Goal: Task Accomplishment & Management: Manage account settings

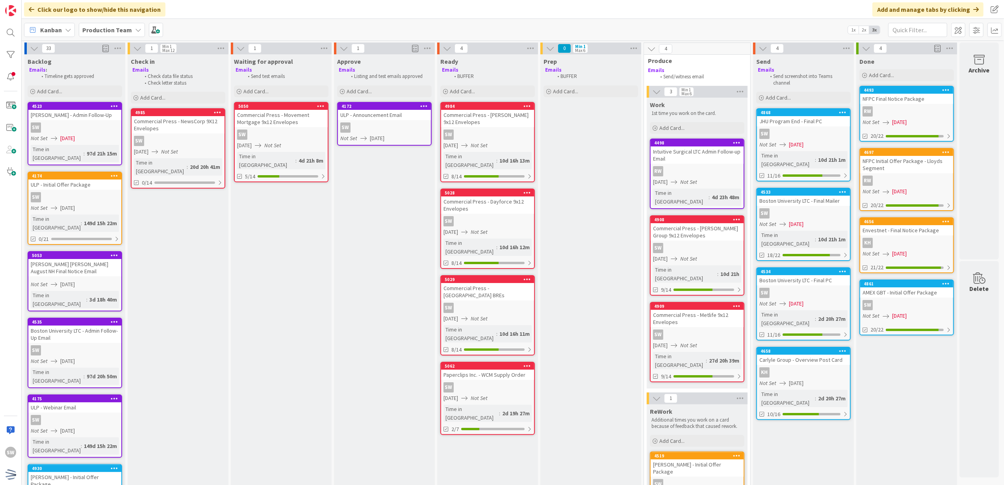
click at [75, 204] on span "[DATE]" at bounding box center [67, 208] width 15 height 8
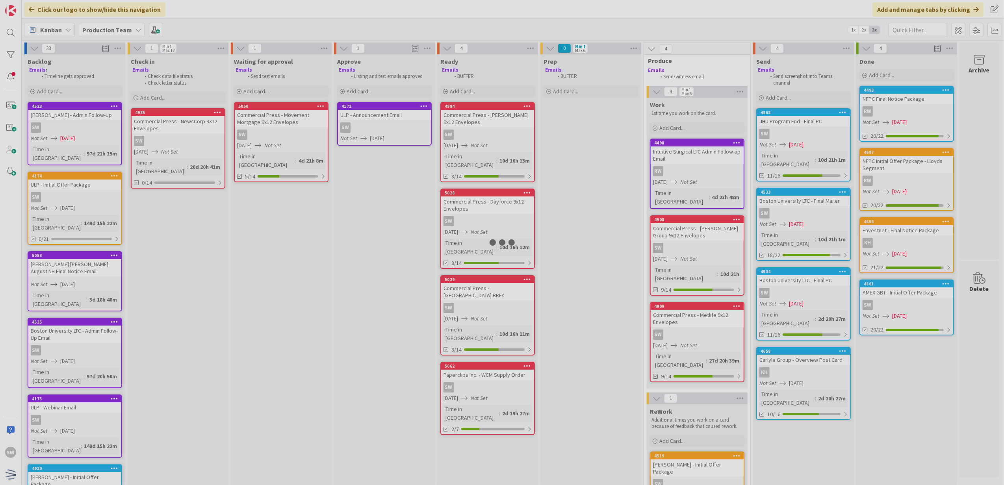
click at [80, 199] on div at bounding box center [502, 242] width 1004 height 485
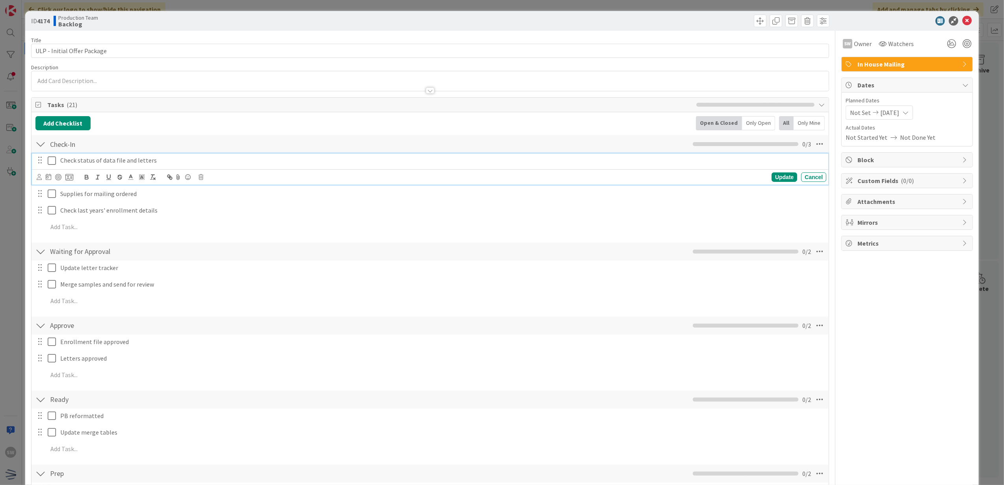
click at [54, 160] on icon at bounding box center [52, 160] width 8 height 9
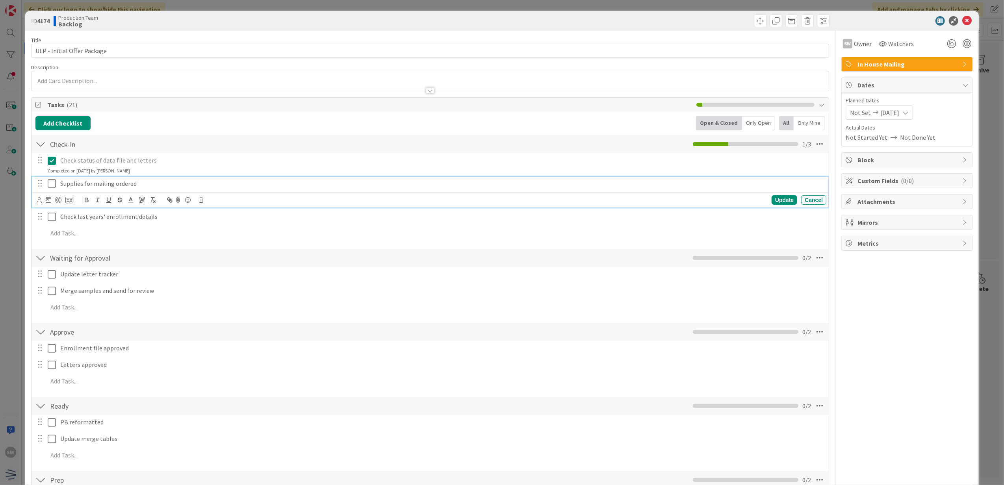
click at [50, 188] on icon at bounding box center [52, 183] width 8 height 9
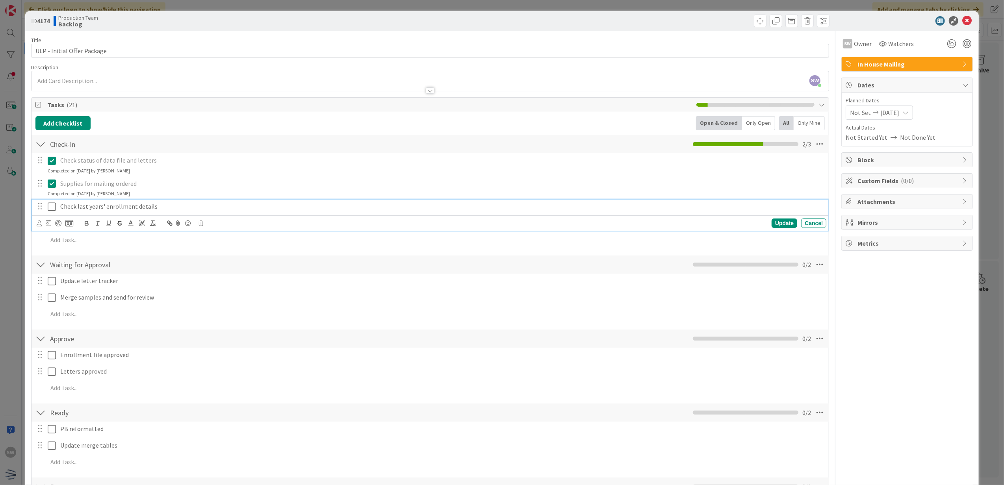
click at [49, 202] on button at bounding box center [52, 207] width 9 height 13
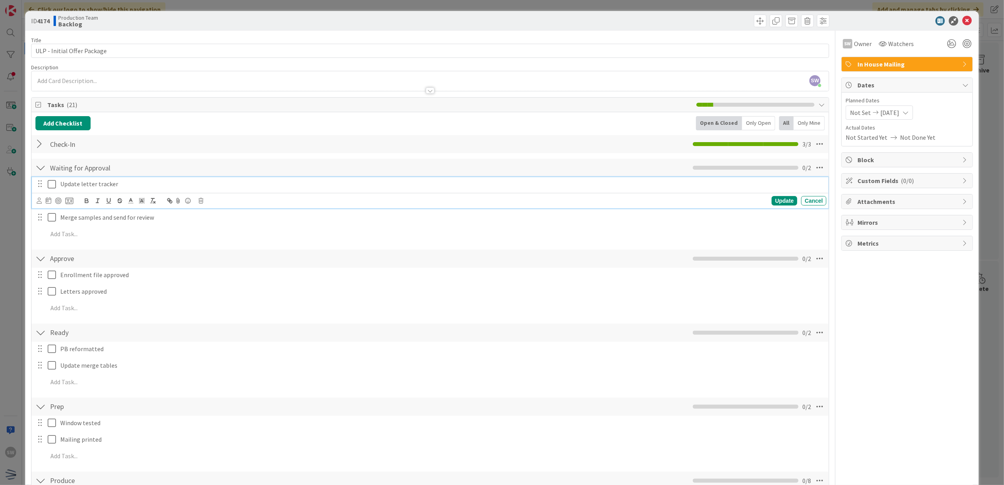
click at [54, 183] on icon at bounding box center [52, 184] width 8 height 9
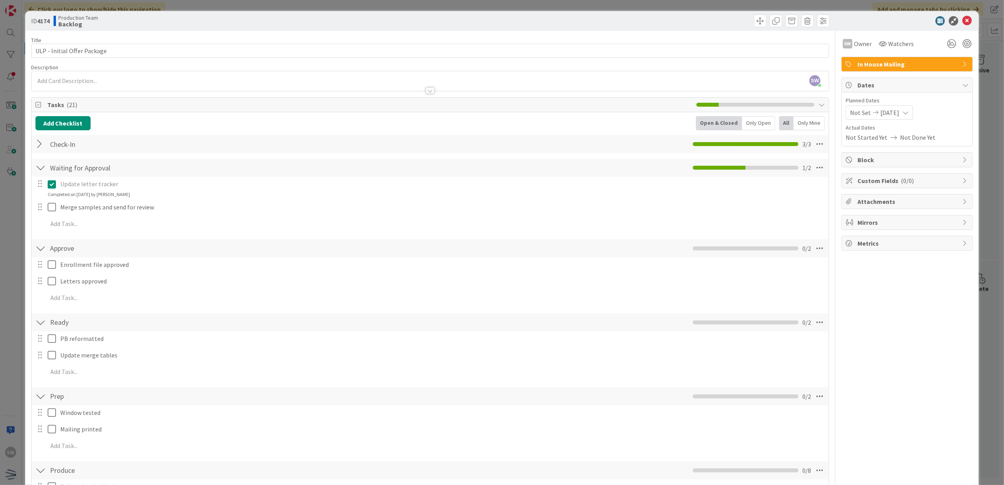
click at [51, 200] on div "Update letter tracker Update Cancel Completed on [DATE] by [PERSON_NAME] sample…" at bounding box center [430, 205] width 790 height 57
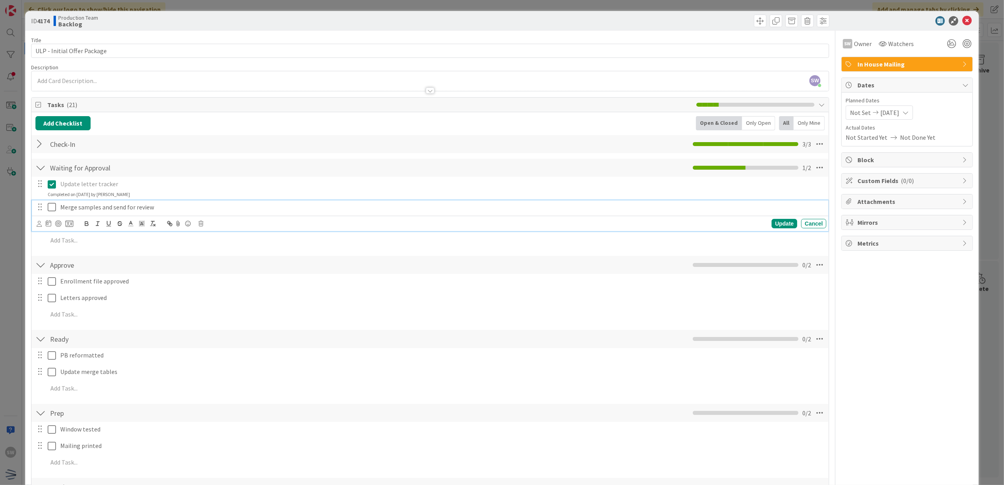
click at [49, 206] on icon at bounding box center [52, 207] width 8 height 9
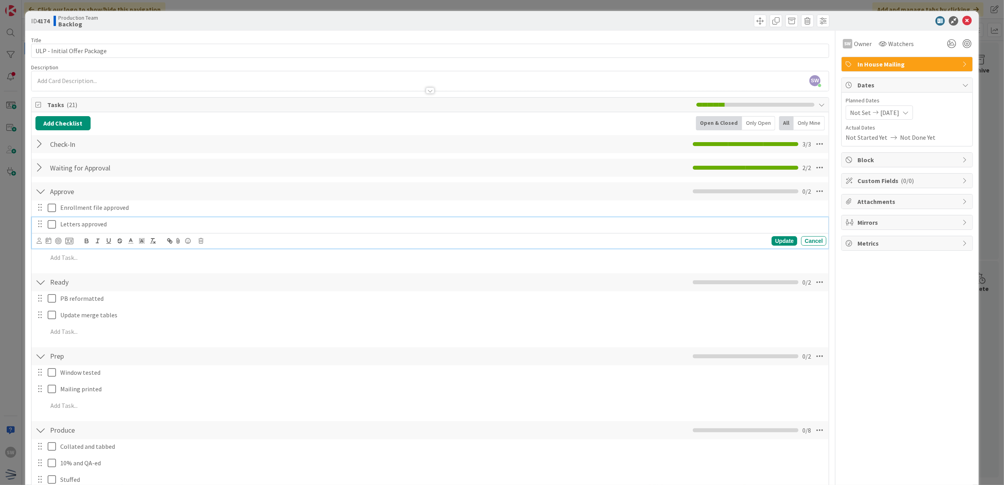
click at [51, 223] on icon at bounding box center [52, 224] width 8 height 9
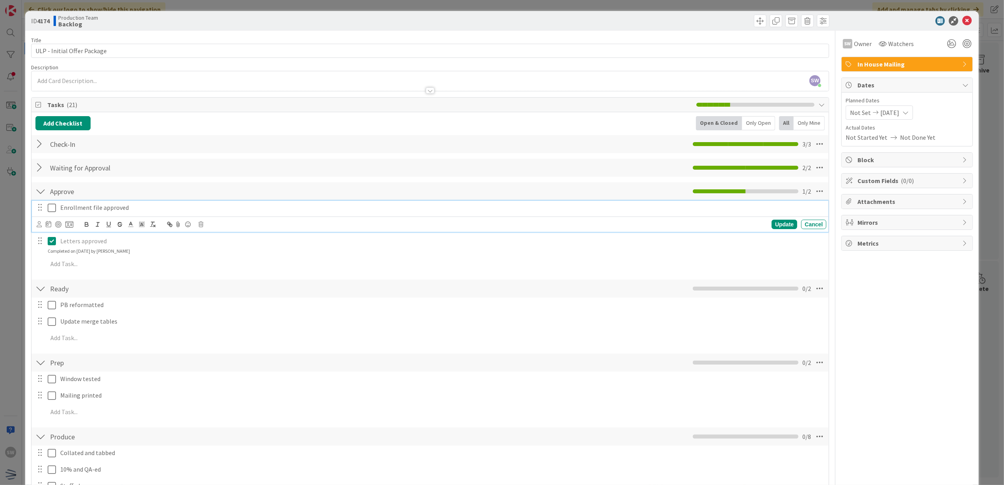
click at [49, 210] on icon at bounding box center [52, 207] width 8 height 9
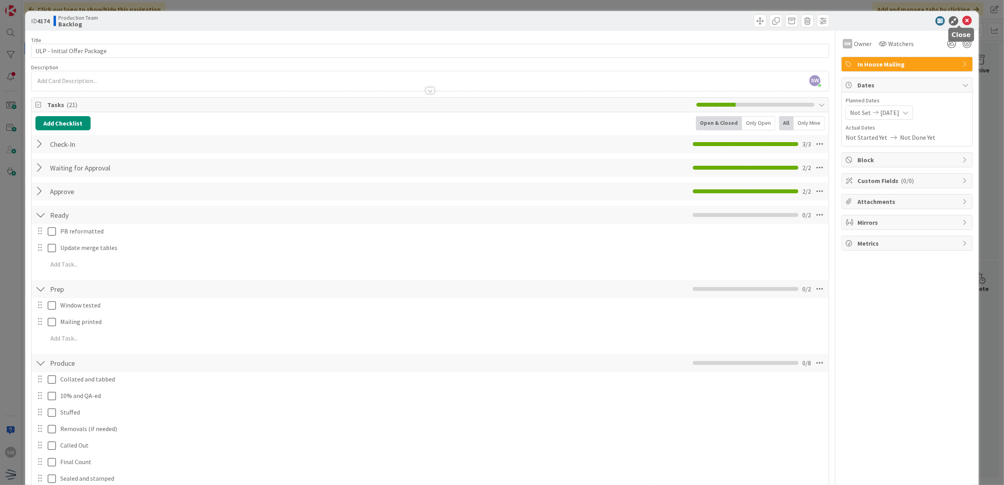
click at [962, 18] on icon at bounding box center [966, 20] width 9 height 9
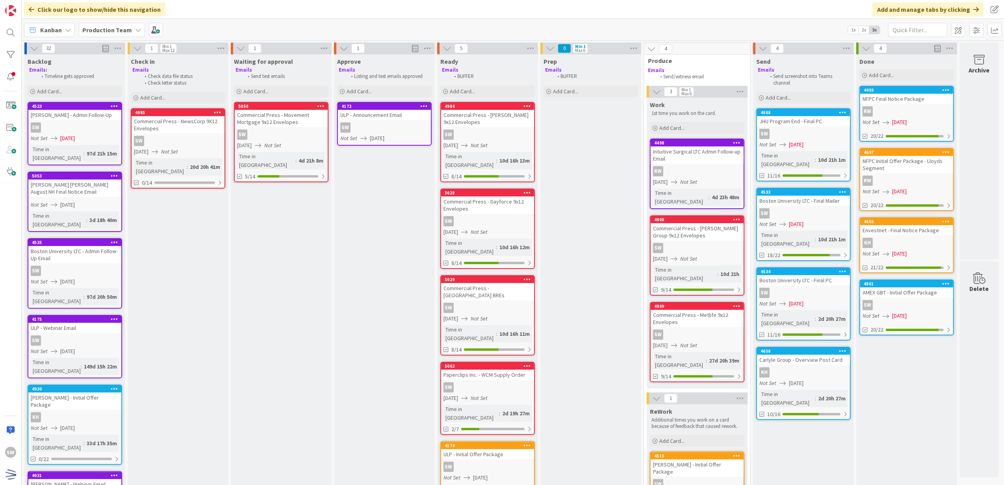
click at [82, 101] on div "Backlog Emails : Timeline gets approved Add Card... 4523 [PERSON_NAME] - Admin …" at bounding box center [74, 459] width 101 height 811
click at [84, 95] on div "Add Card..." at bounding box center [75, 91] width 95 height 12
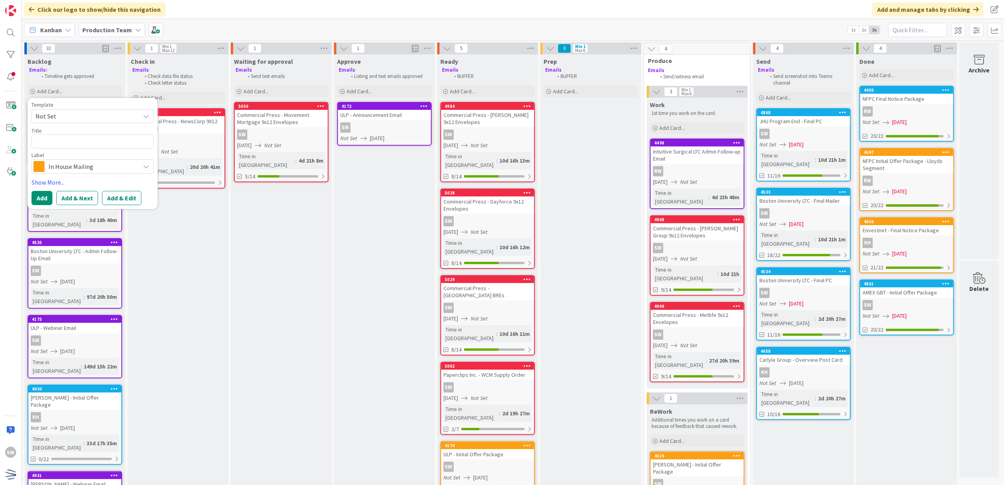
click at [81, 115] on span "Not Set" at bounding box center [84, 116] width 98 height 10
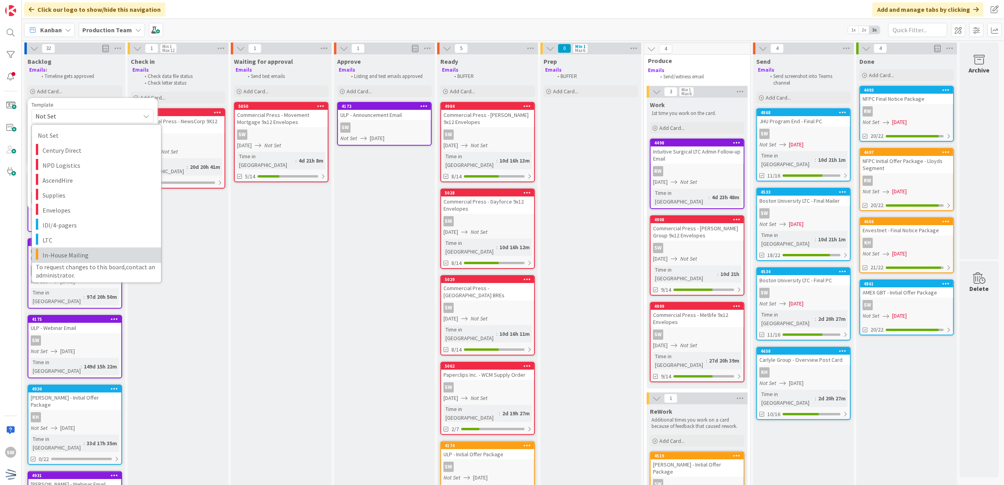
click at [90, 256] on span "In-House Mailing" at bounding box center [99, 255] width 113 height 10
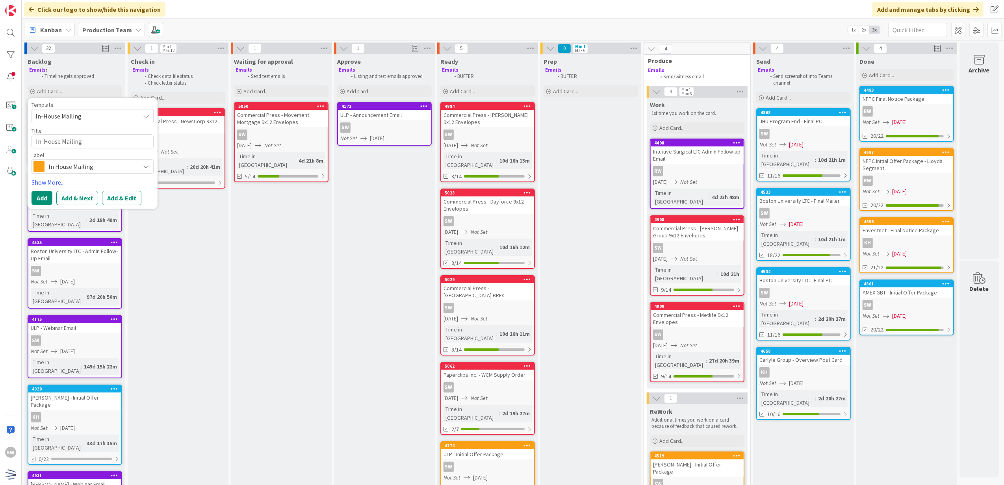
type textarea "x"
type textarea "In-House Mailing"
click at [96, 143] on textarea "In-House Mailing" at bounding box center [93, 141] width 122 height 15
type textarea "x"
type textarea "M"
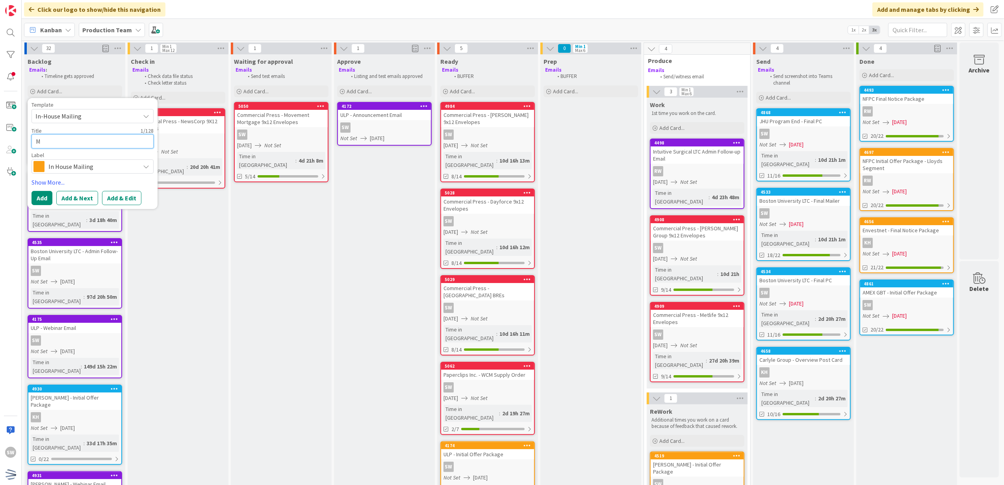
type textarea "x"
type textarea "Mo"
type textarea "x"
type textarea "Mov"
type textarea "x"
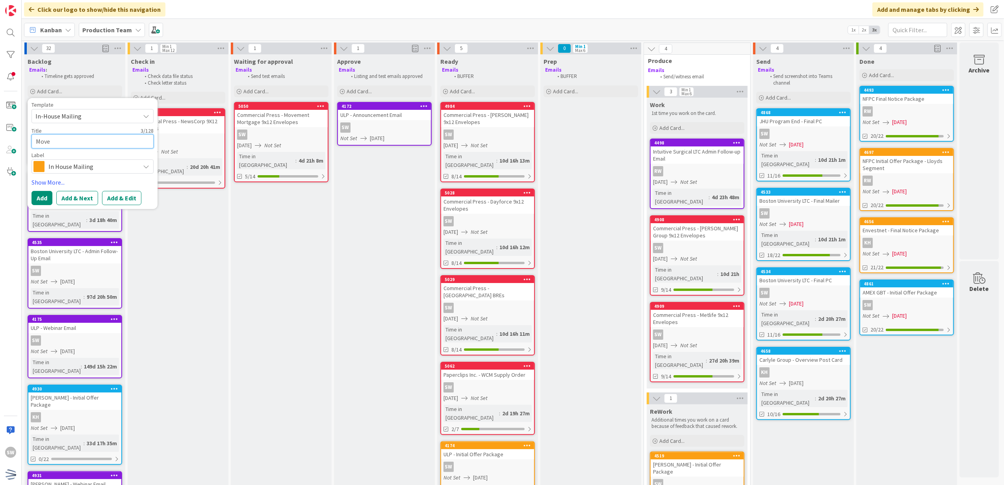
type textarea "Movem"
type textarea "x"
type textarea "Moveme"
type textarea "x"
type textarea "Movemen"
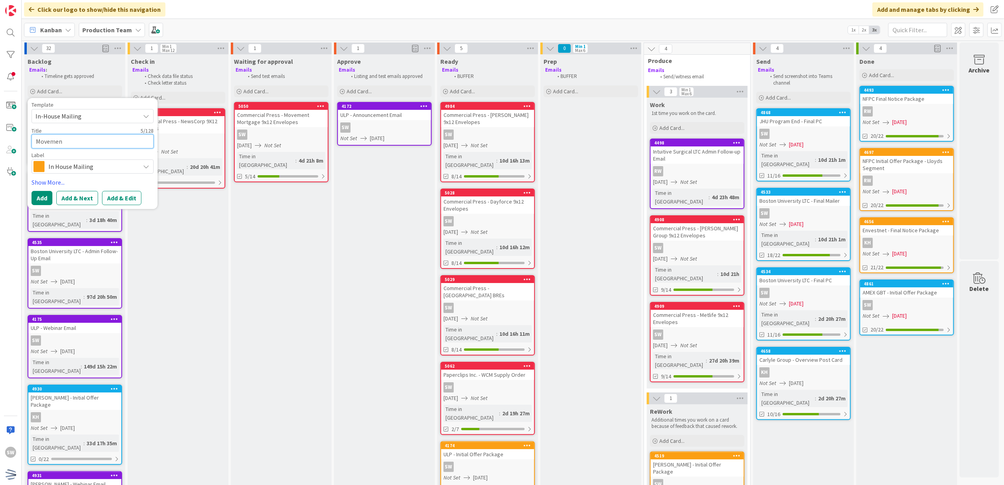
type textarea "x"
type textarea "Movement"
type textarea "x"
type textarea "Movement"
type textarea "x"
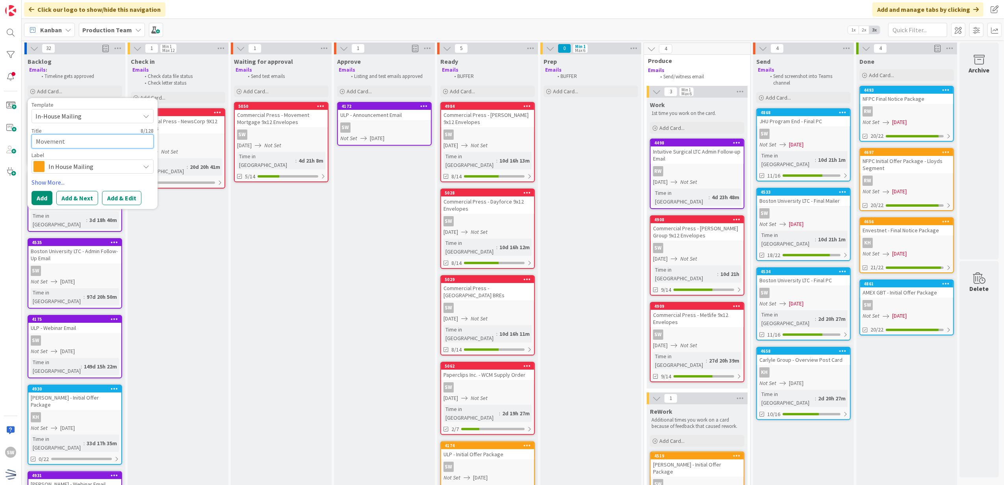
type textarea "Movement M"
type textarea "x"
type textarea "Movement Mo"
type textarea "x"
type textarea "Movement Mor"
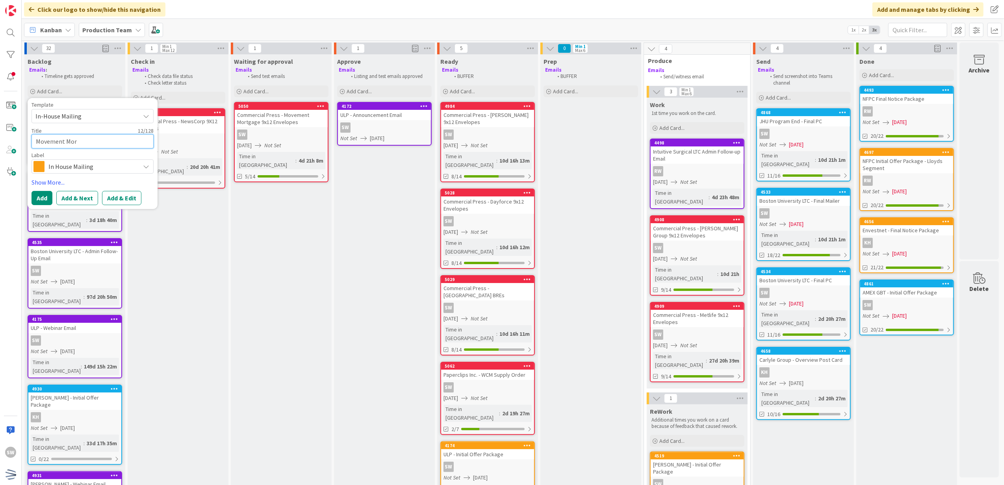
type textarea "x"
type textarea "Movement Mort"
type textarea "x"
type textarea "Movement Mortg"
type textarea "x"
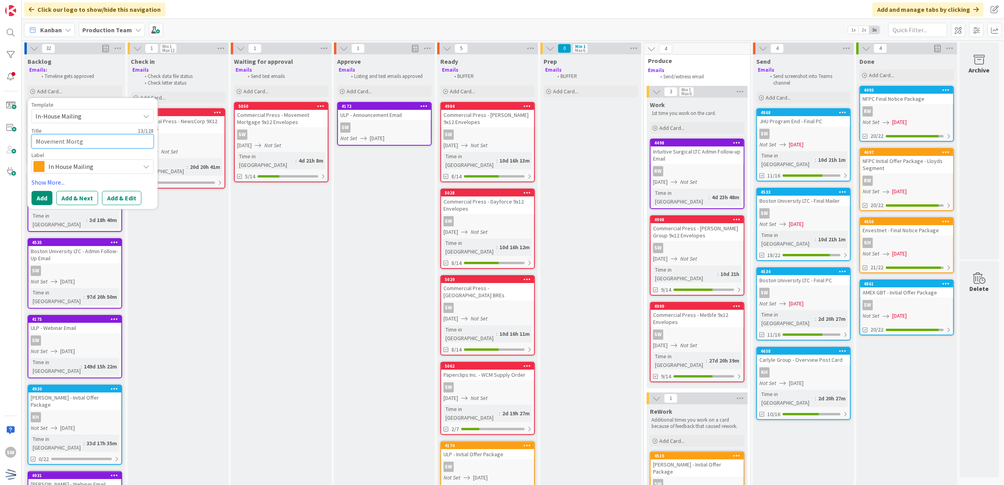
type textarea "Movement Mortga"
type textarea "x"
type textarea "Movement Mortg"
type textarea "x"
type textarea "Movement Mortgg"
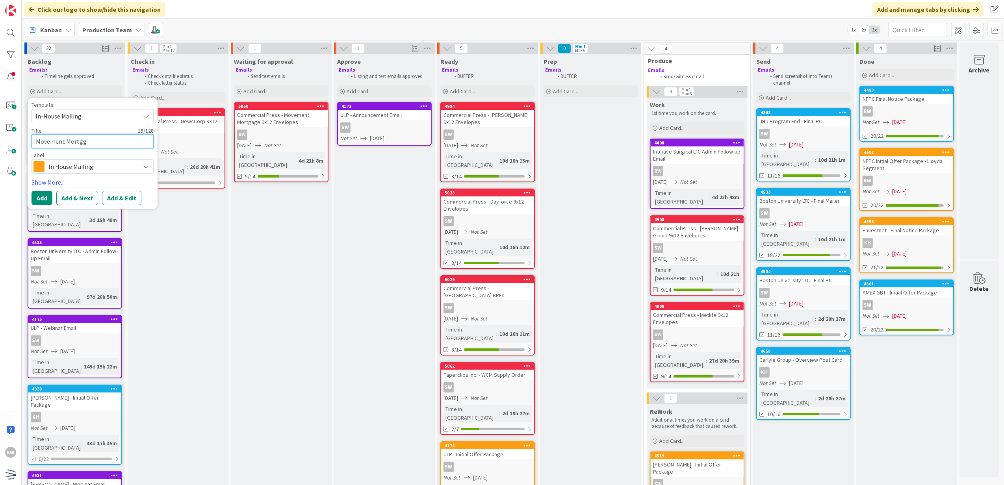
type textarea "x"
type textarea "Movement Mortg"
type textarea "x"
type textarea "Movement Mort"
type textarea "x"
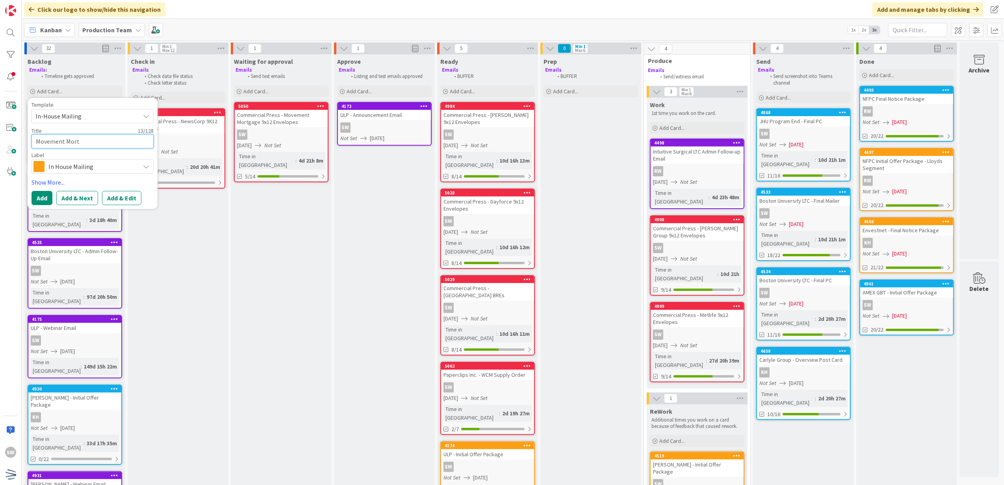
type textarea "Movement Mortg"
type textarea "x"
type textarea "Movement Mortga"
type textarea "x"
type textarea "Movement Mortgag"
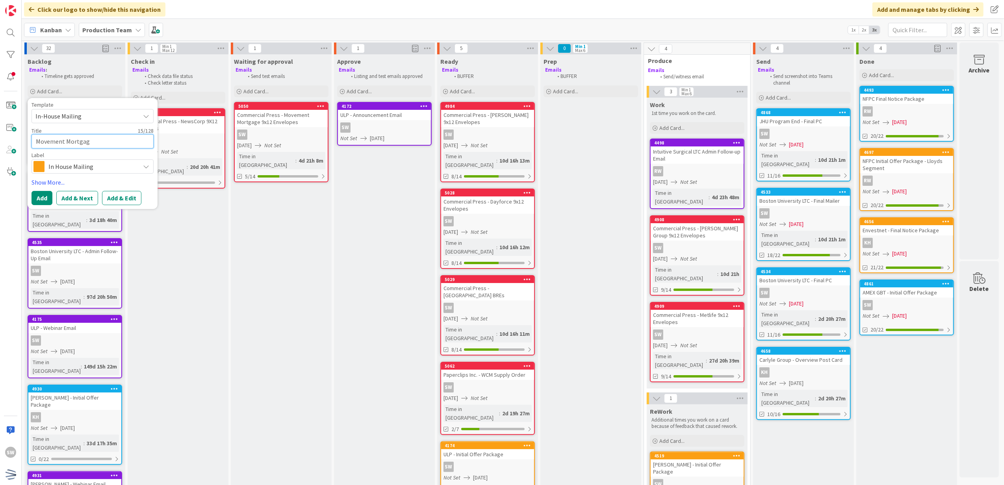
type textarea "x"
type textarea "Movement Mortgage"
type textarea "x"
type textarea "Movement Mortgage"
type textarea "x"
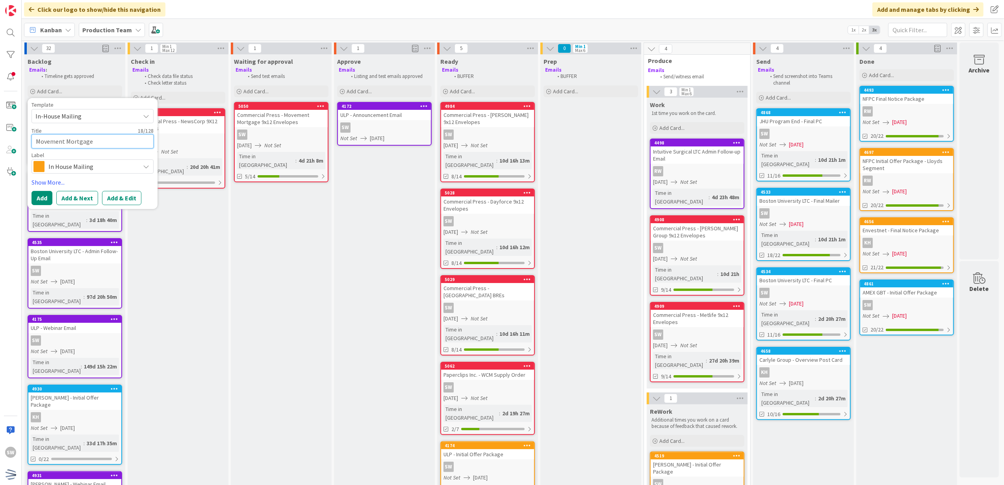
type textarea "Movement Mortgage -"
type textarea "x"
type textarea "Movement Mortgage -"
type textarea "x"
type textarea "Movement Mortgage - O"
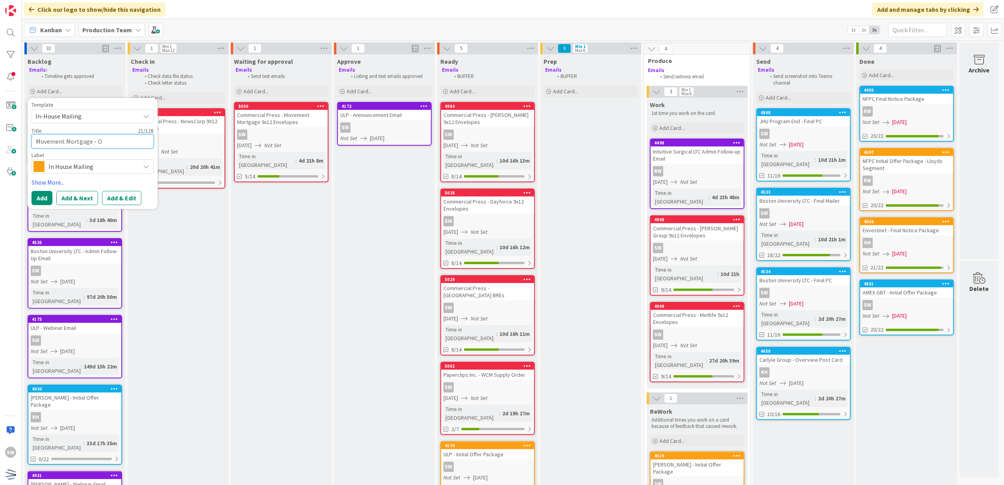
type textarea "x"
type textarea "Movement Mortgage - Of"
type textarea "x"
type textarea "Movement Mortgage - Off"
type textarea "x"
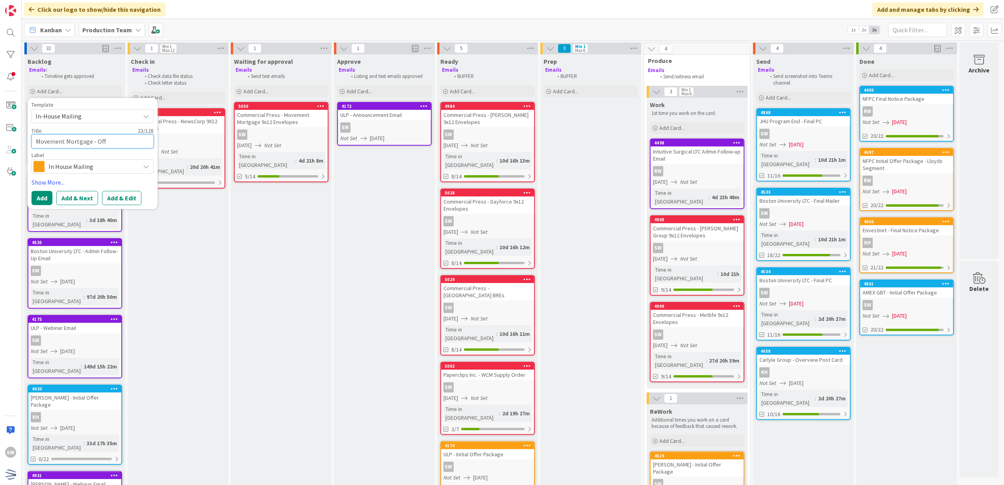
type textarea "Movement Mortgage - Offe"
type textarea "x"
type textarea "Movement Mortgage - Offer"
type textarea "x"
type textarea "Movement Mortgage - Offer"
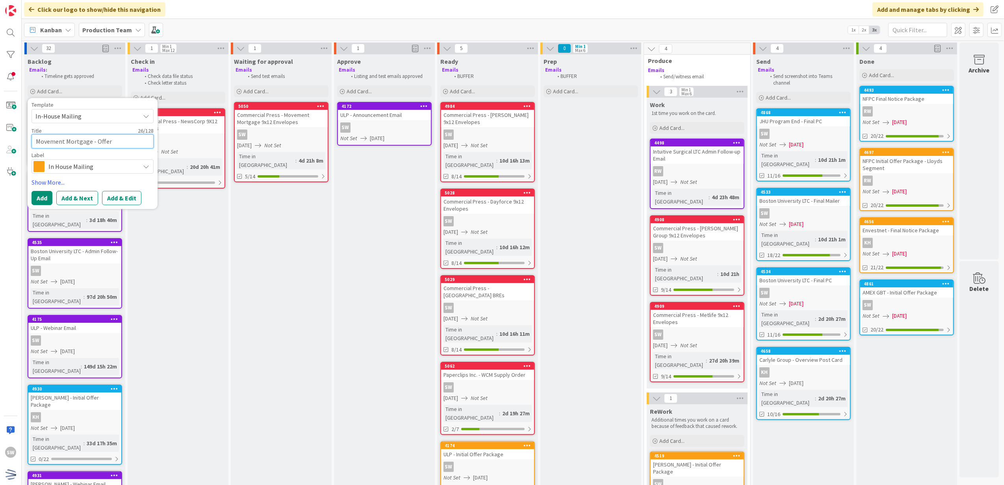
type textarea "x"
type textarea "Movement Mortgage - Offer p"
type textarea "x"
type textarea "Movement Mortgage - Offer pc"
type textarea "x"
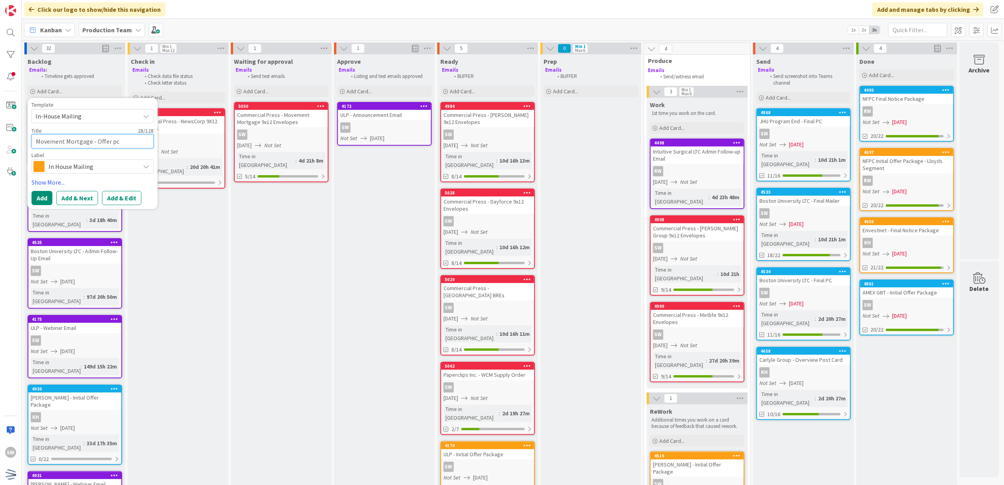
type textarea "Movement Mortgage - Offer p"
type textarea "x"
type textarea "Movement Mortgage - Offer"
type textarea "x"
type textarea "Movement Mortgage - Offer P"
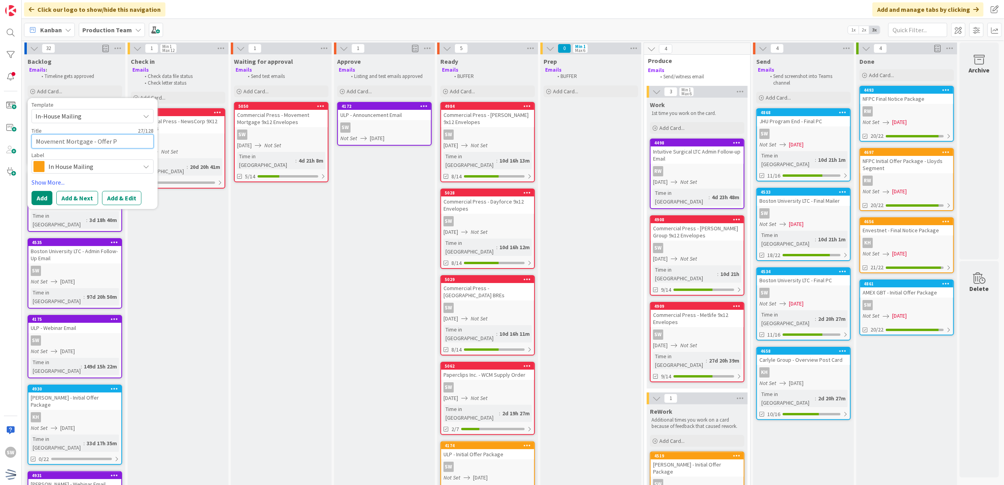
type textarea "x"
type textarea "Movement Mortgage - Offer Pa"
type textarea "x"
type textarea "Movement Mortgage - Offer Pac"
type textarea "x"
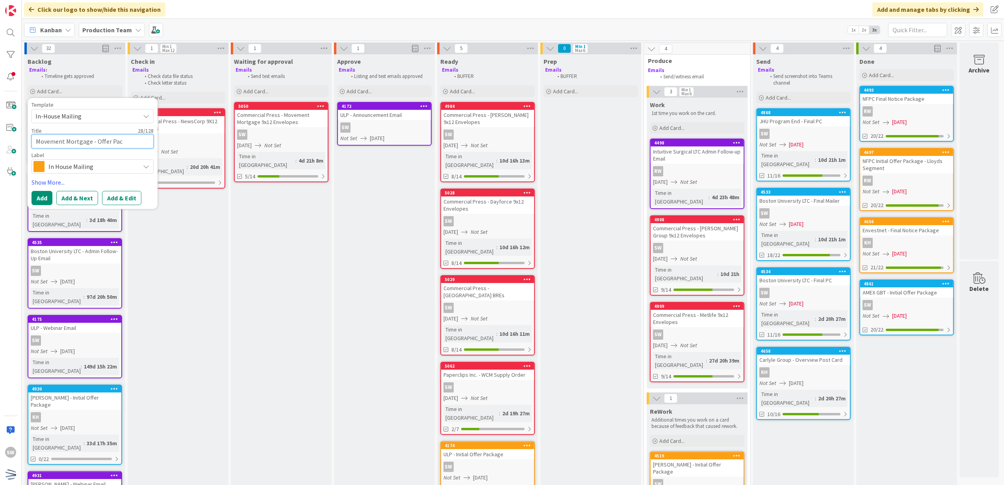
type textarea "Movement Mortgage - Offer Pack"
type textarea "x"
type textarea "Movement Mortgage - Offer Packa"
type textarea "x"
type textarea "Movement Mortgage - Offer Packag"
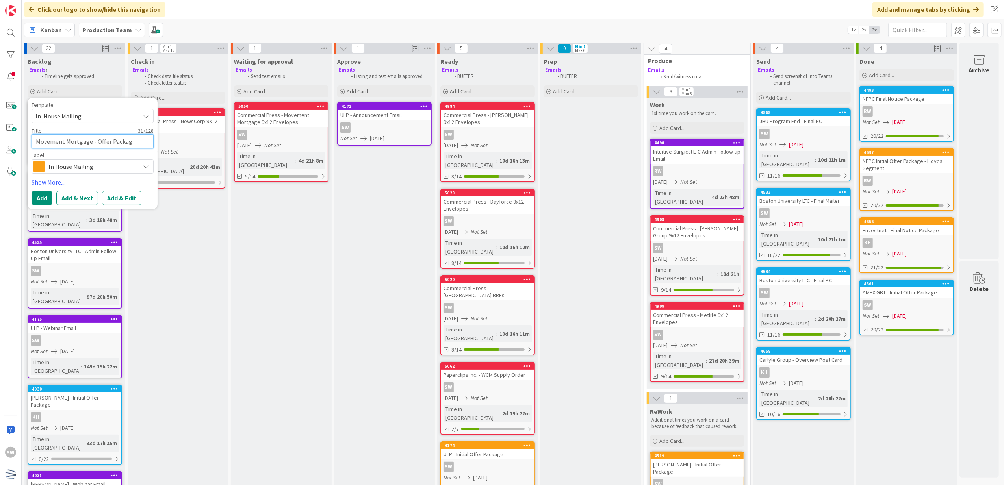
type textarea "x"
type textarea "Movement Mortgage - Offer Package"
click at [51, 180] on link "Show More..." at bounding box center [93, 182] width 122 height 9
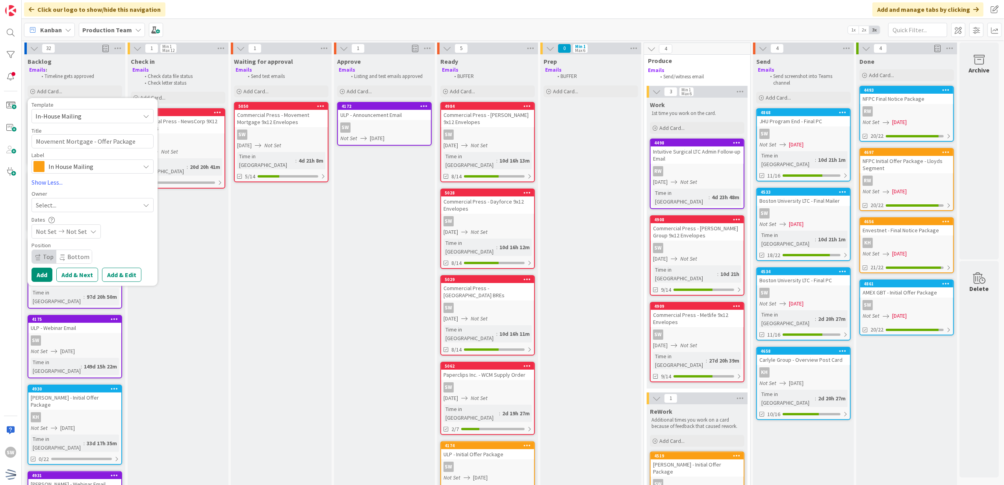
click at [100, 215] on div "Template In-House Mailing Not Set Century Direct NPD Logistics AscendHire Suppl…" at bounding box center [93, 192] width 122 height 180
click at [104, 208] on div "Select..." at bounding box center [88, 205] width 104 height 9
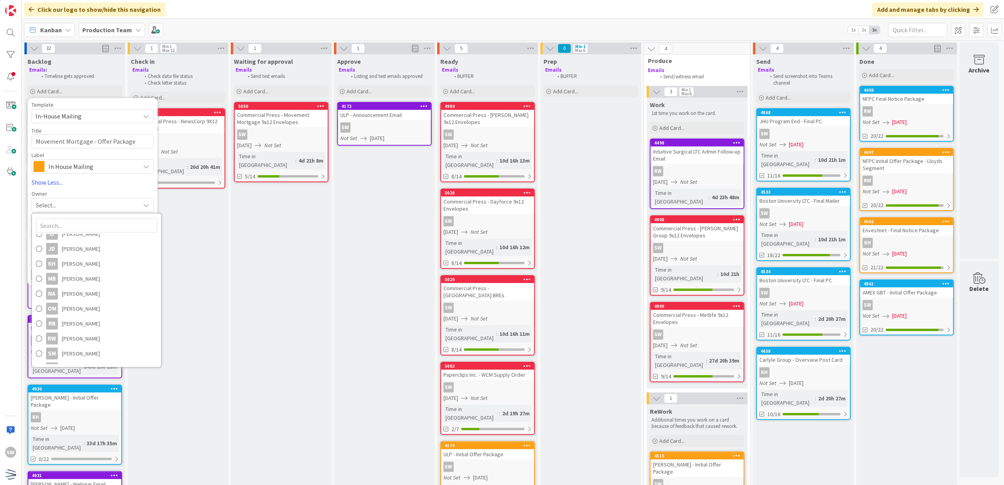
scroll to position [109, 0]
click at [80, 357] on span "[PERSON_NAME]" at bounding box center [81, 357] width 38 height 12
type textarea "x"
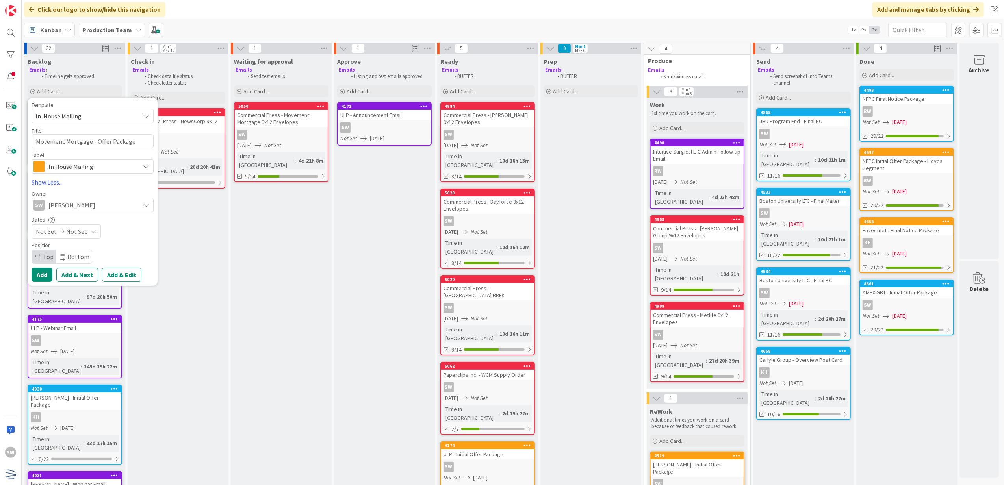
click at [46, 228] on span "Not Set" at bounding box center [46, 231] width 21 height 9
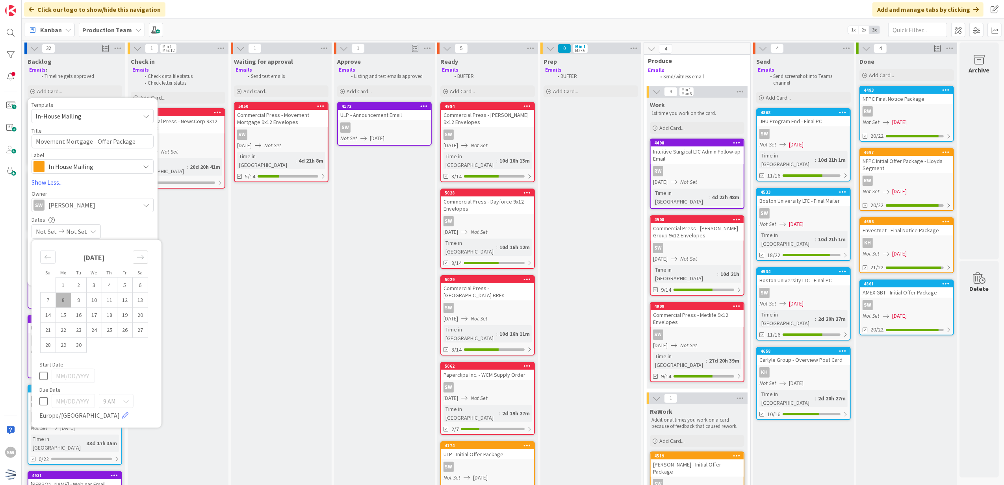
click at [141, 254] on icon "Move forward to switch to the next month." at bounding box center [140, 257] width 7 height 7
click at [76, 301] on td "7" at bounding box center [78, 300] width 15 height 15
type input "[DATE]"
type textarea "x"
click at [46, 399] on icon at bounding box center [43, 400] width 8 height 9
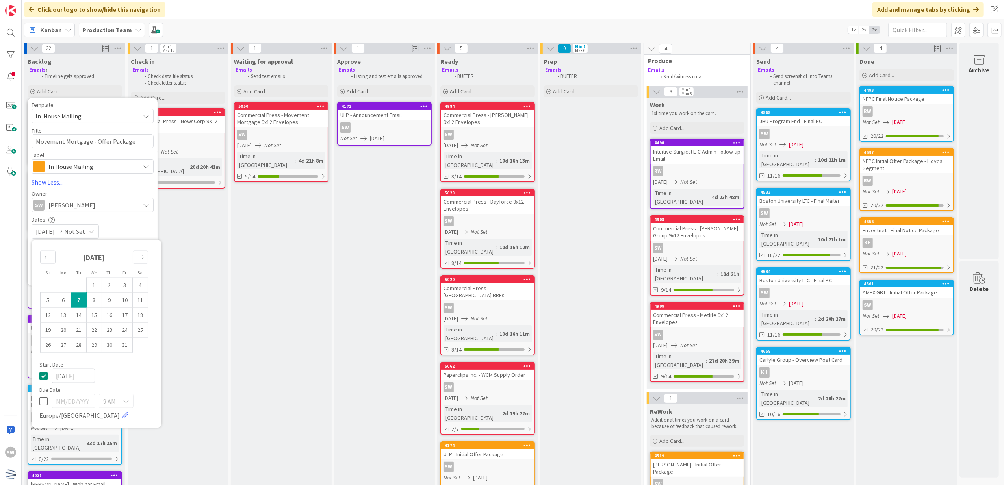
type input "[DATE]"
type textarea "x"
click at [43, 373] on icon at bounding box center [43, 375] width 8 height 9
type textarea "x"
click at [81, 301] on td "7" at bounding box center [78, 300] width 15 height 15
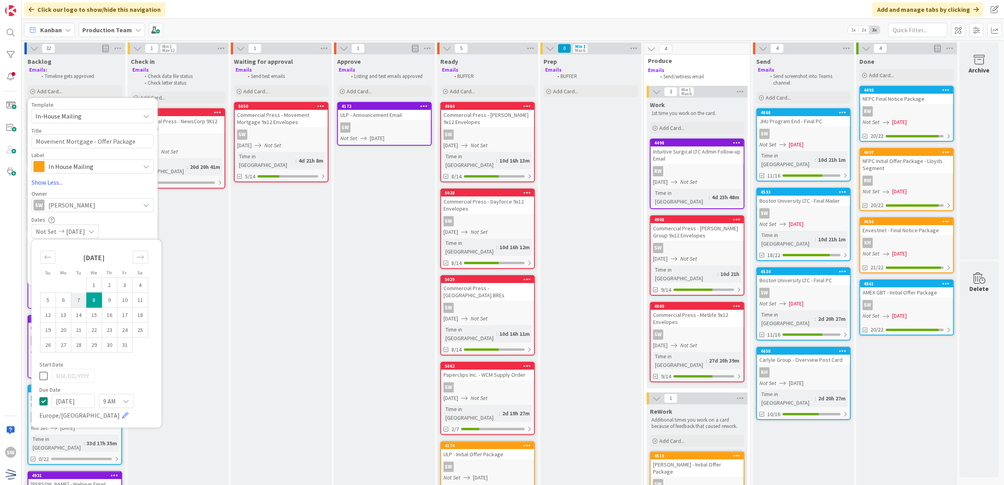
type input "[DATE]"
click at [131, 232] on div "Not Set [DATE]" at bounding box center [93, 232] width 122 height 14
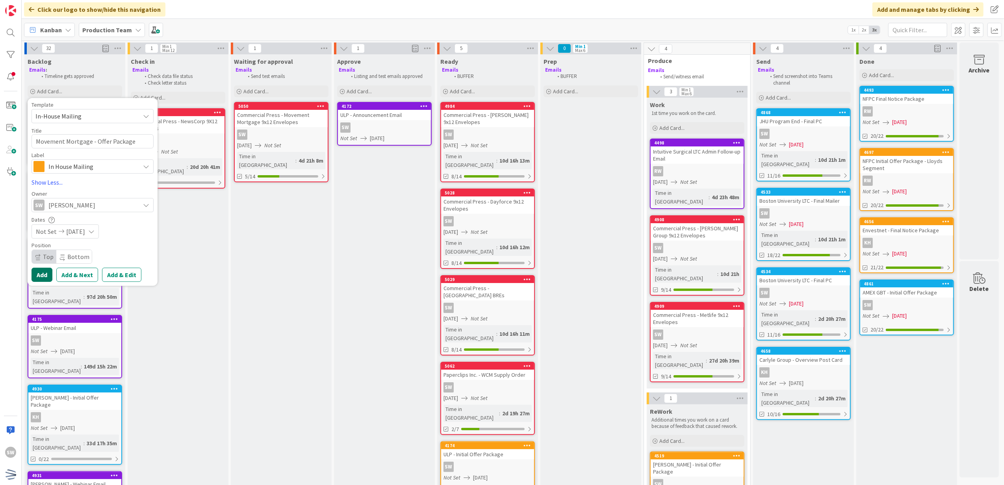
click at [46, 276] on button "Add" at bounding box center [42, 275] width 21 height 14
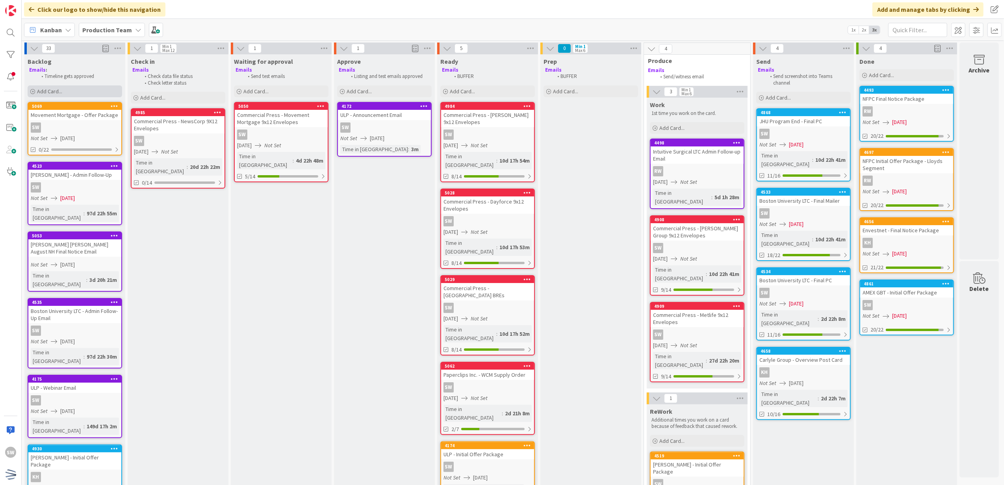
click at [96, 97] on div "Add Card..." at bounding box center [75, 91] width 95 height 12
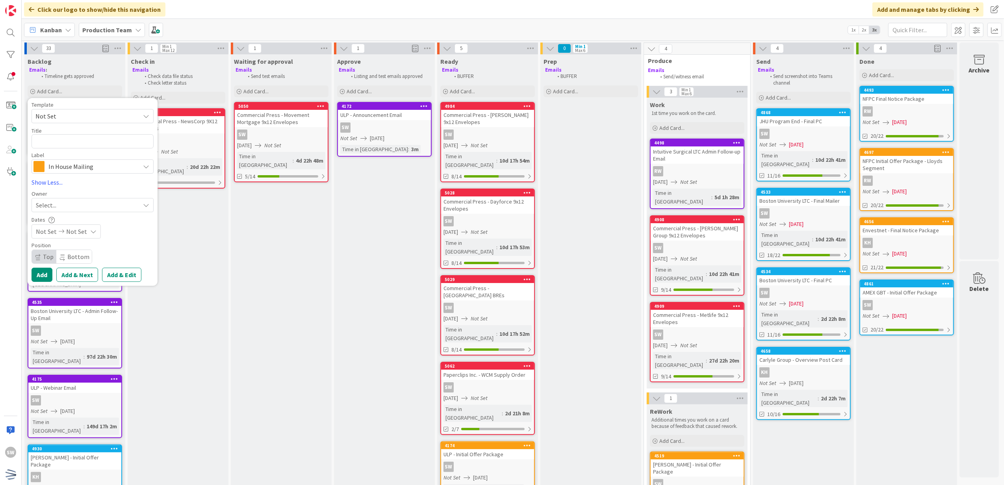
click at [85, 122] on span "Not Set" at bounding box center [93, 116] width 122 height 14
click at [101, 151] on div "Template Not Set Not Set Century Direct NPD Logistics AscendHire Supplies Envel…" at bounding box center [93, 138] width 122 height 72
drag, startPoint x: 106, startPoint y: 111, endPoint x: 104, endPoint y: 117, distance: 5.6
click at [107, 108] on div "Template Not Set Not Set Century Direct NPD Logistics AscendHire Supplies Envel…" at bounding box center [93, 112] width 122 height 21
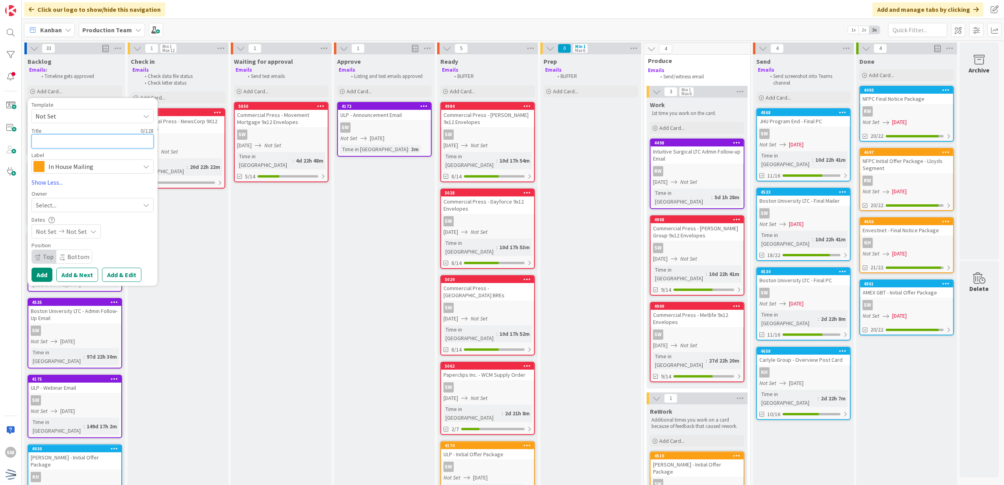
click at [99, 143] on textarea at bounding box center [93, 141] width 122 height 15
type textarea "x"
type textarea "M"
type textarea "x"
type textarea "Mo"
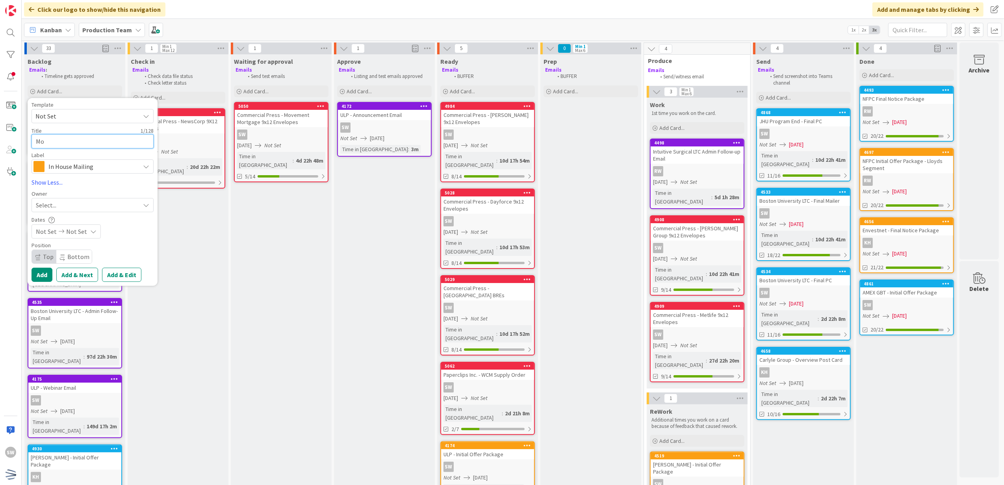
type textarea "x"
type textarea "Mov"
type textarea "x"
type textarea "Movm"
type textarea "x"
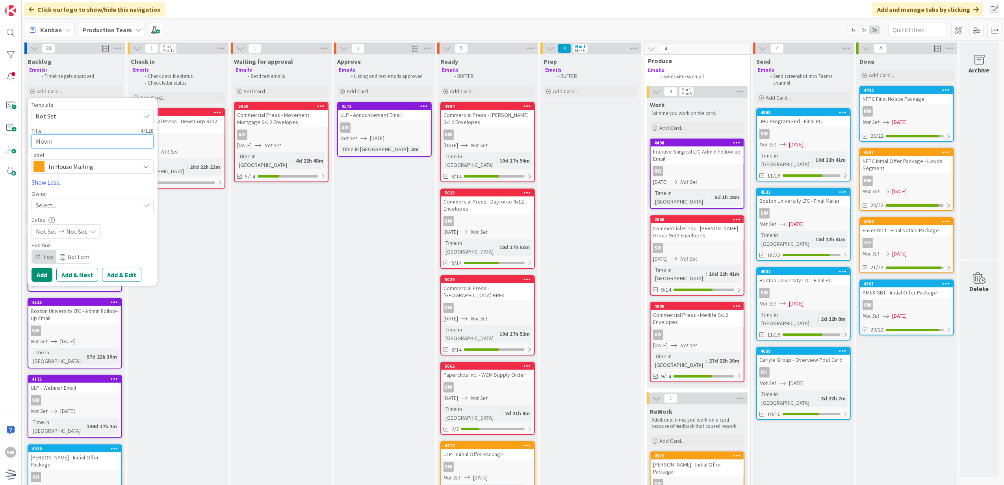
type textarea "Mov"
type textarea "x"
type textarea "Move"
type textarea "x"
type textarea "Movem"
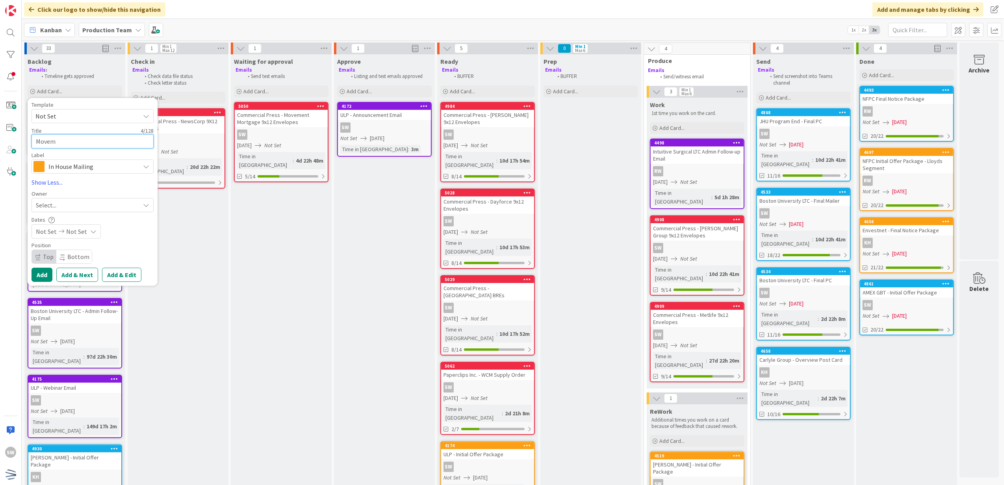
type textarea "x"
type textarea "Moveme"
type textarea "x"
type textarea "Movemen"
type textarea "x"
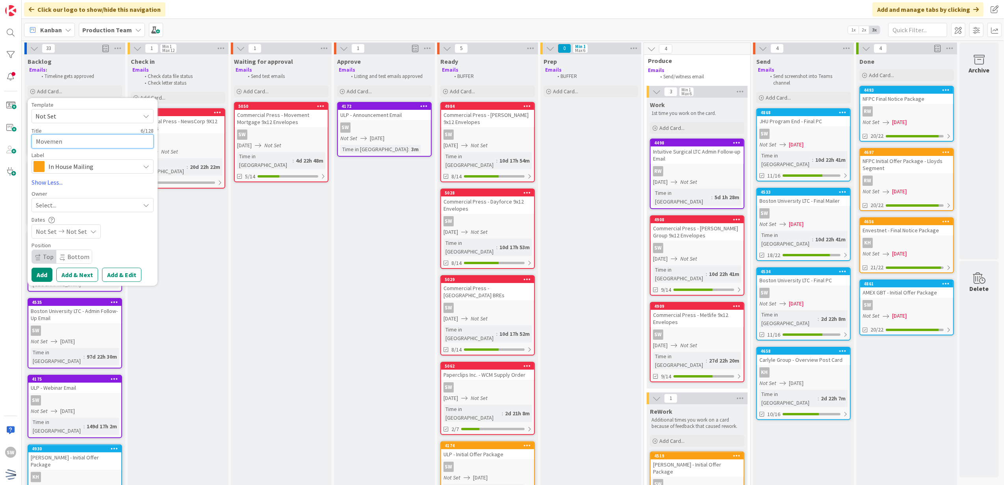
type textarea "Movement"
type textarea "x"
type textarea "Movement"
type textarea "x"
type textarea "Movement M"
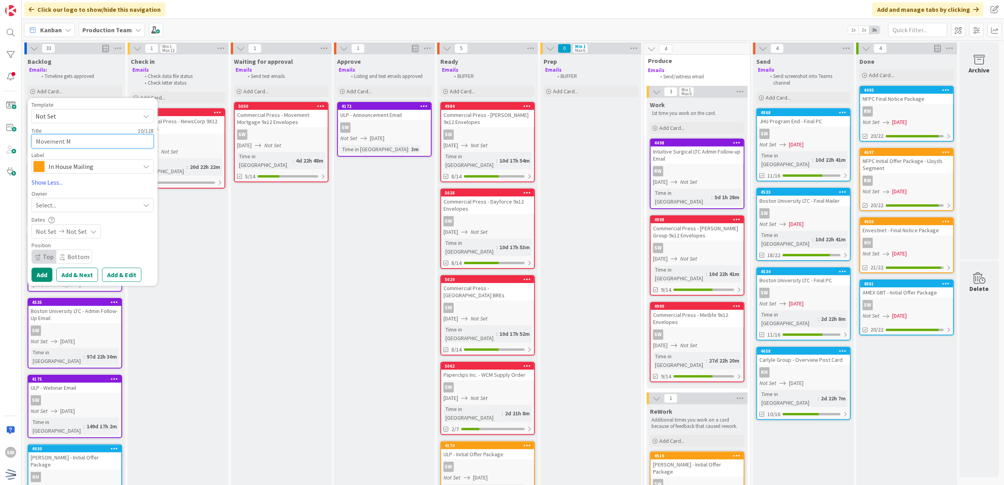
type textarea "x"
type textarea "Movement Mo"
type textarea "x"
type textarea "Movement Mor"
type textarea "x"
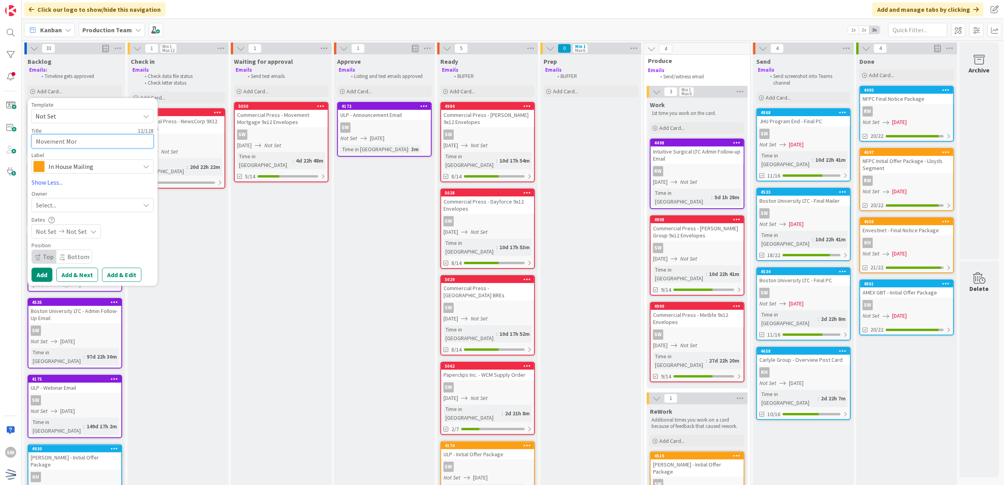
type textarea "Movement Mort"
type textarea "x"
type textarea "Movement Mortg"
type textarea "x"
type textarea "Movement Mortga"
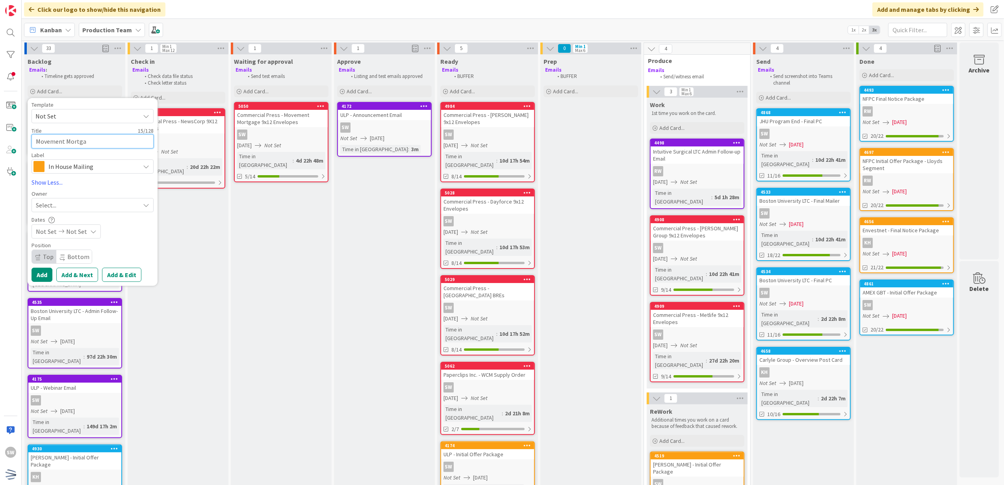
type textarea "x"
type textarea "Movement Mortgag"
type textarea "x"
type textarea "Movement Mortgage"
type textarea "x"
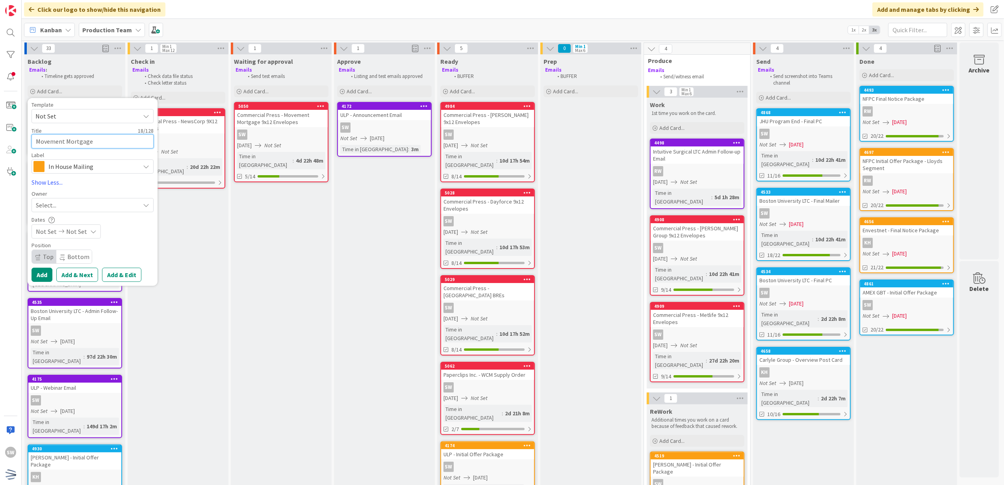
type textarea "Movement Mortgage -"
type textarea "x"
type textarea "Movement Mortgage -"
type textarea "x"
type textarea "Movement Mortgage - A"
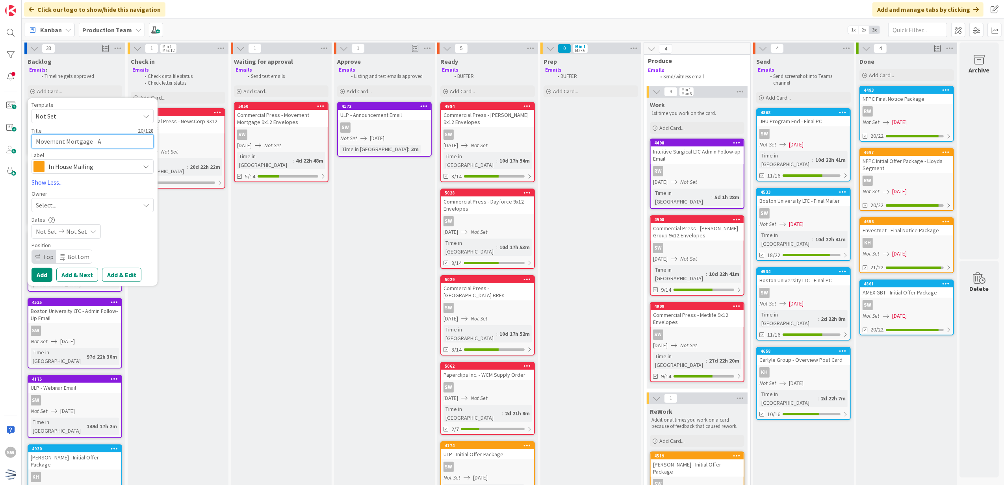
type textarea "x"
type textarea "Movement Mortgage - An"
type textarea "x"
type textarea "Movement Mortgage - [PERSON_NAME]"
type textarea "x"
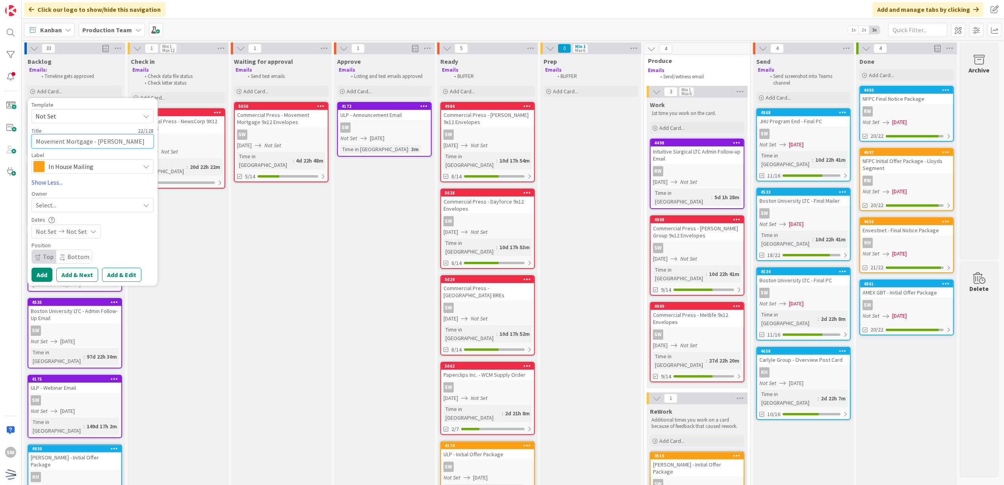
type textarea "Movement Mortgage - Anno"
type textarea "x"
type textarea "Movement Mortgage - Annou"
type textarea "x"
type textarea "Movement Mortgage - Annouc"
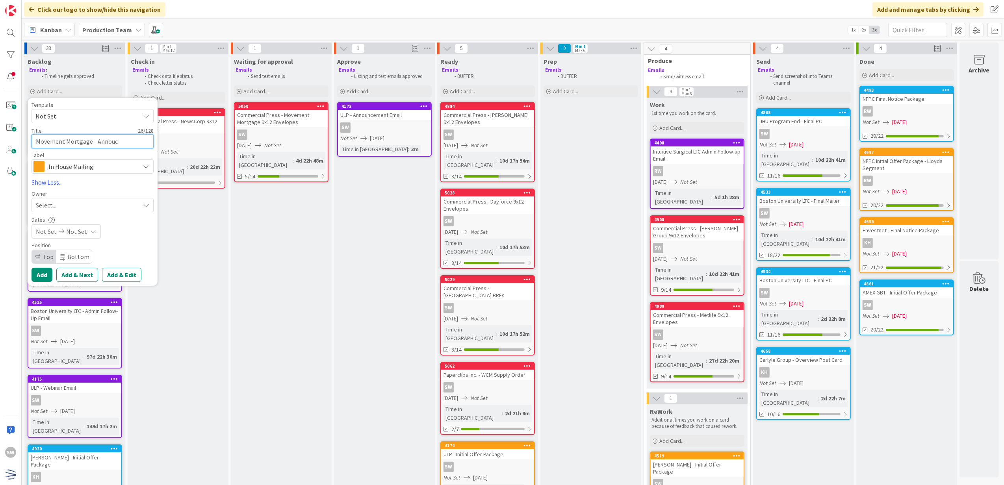
type textarea "x"
type textarea "Movement Mortgage - Annoucn"
type textarea "x"
type textarea "Movement Mortgage - Annouc"
type textarea "x"
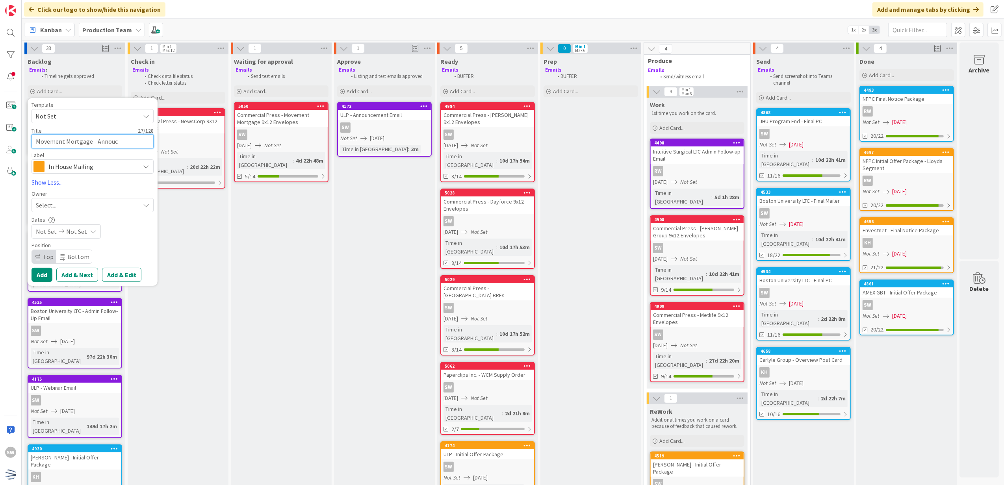
type textarea "Movement Mortgage - Annou"
type textarea "x"
type textarea "Movement Mortgage - Announ"
type textarea "x"
type textarea "Movement Mortgage - Announc"
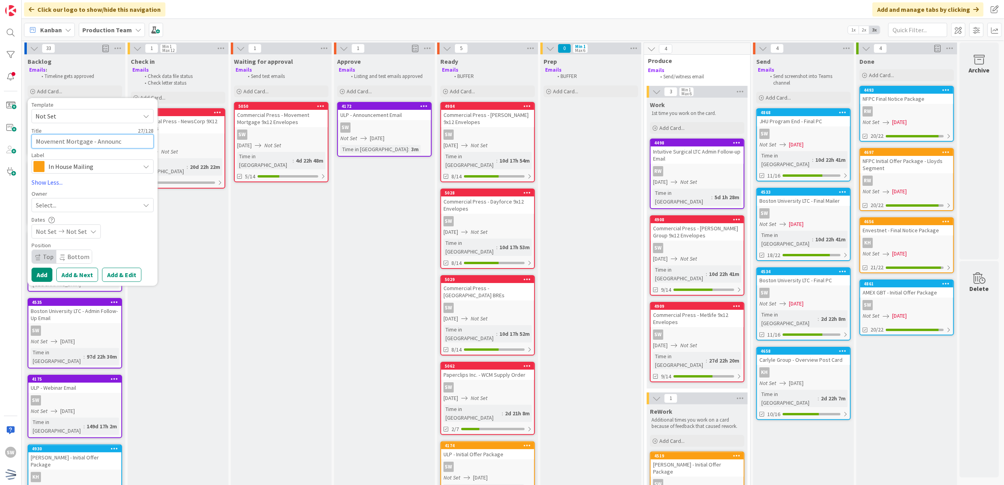
type textarea "x"
type textarea "Movement Mortgage - Announce"
type textarea "x"
type textarea "Movement Mortgage - Announcem"
type textarea "x"
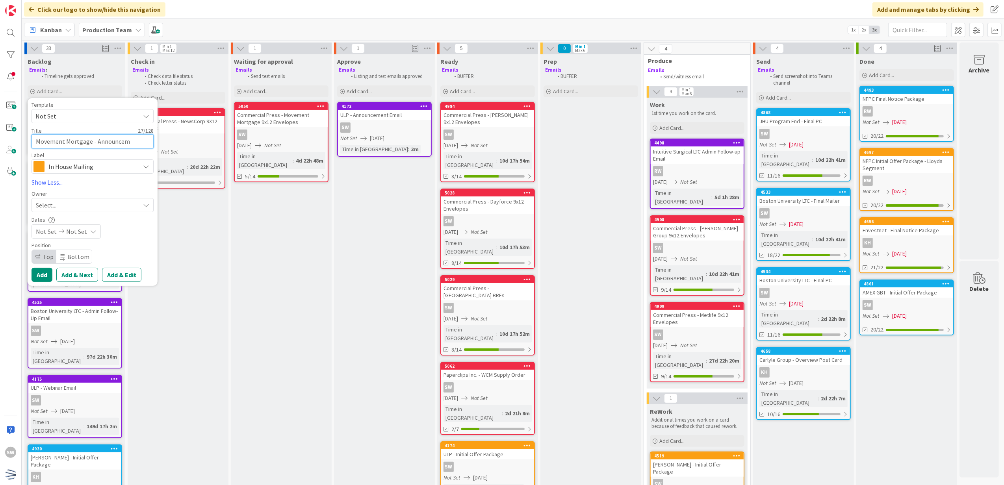
type textarea "Movement Mortgage - Announceme"
type textarea "x"
type textarea "Movement Mortgage - Announcemen"
type textarea "x"
type textarea "Movement Mortgage - Announcement"
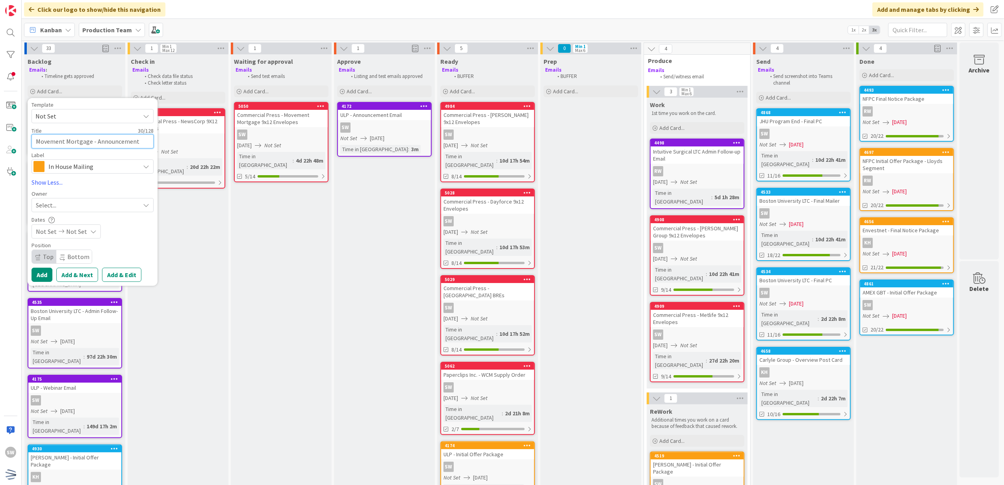
type textarea "x"
type textarea "Movement Mortgage - Announcement"
type textarea "x"
type textarea "Movement Mortgage - Announcement E"
type textarea "x"
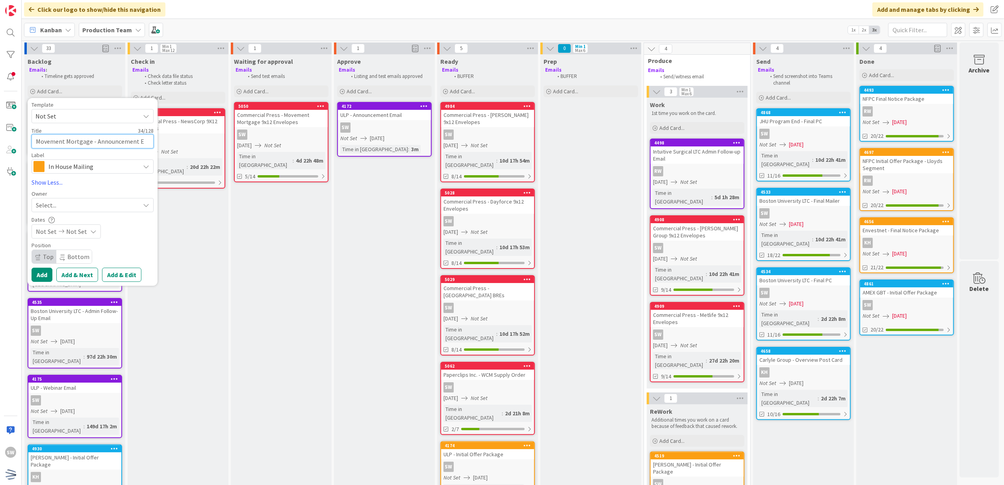
type textarea "Movement Mortgage - Announcement Em"
type textarea "x"
type textarea "Movement Mortgage - Announcement Ema"
type textarea "x"
type textarea "Movement Mortgage - Announcement Emai"
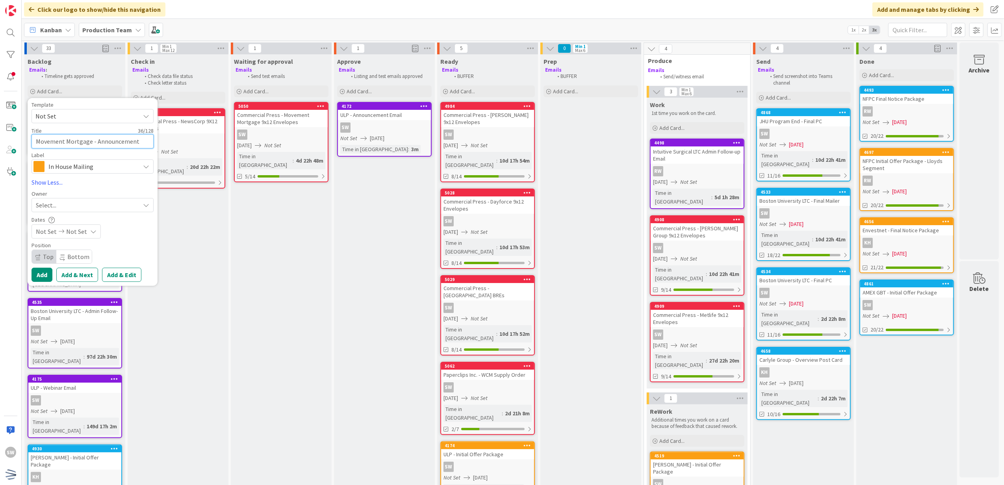
type textarea "x"
type textarea "Movement Mortgage - Announcement Email"
type textarea "x"
type textarea "Movement Mortgage - Announcement Email"
type textarea "x"
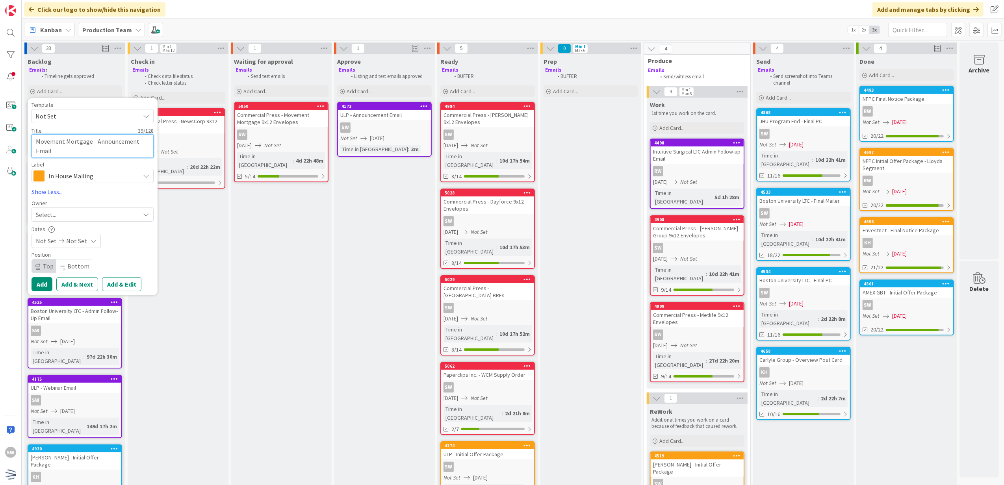
type textarea "Movement Mortgage - Announcement Email ("
type textarea "x"
type textarea "Movement Mortgage - Announcement Email (w"
type textarea "x"
type textarea "Movement Mortgage - Announcement Email (wi"
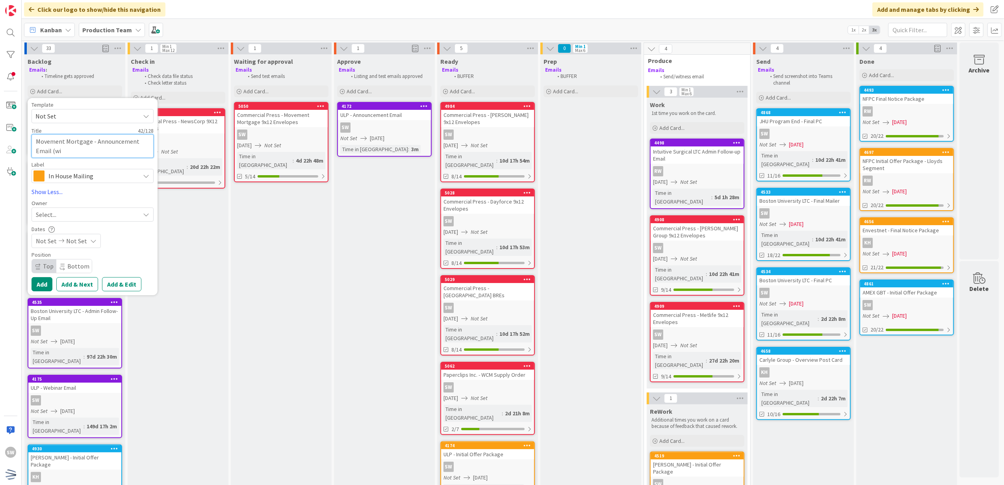
type textarea "x"
type textarea "Movement Mortgage - Announcement Email (wit"
type textarea "x"
type textarea "Movement Mortgage - Announcement Email (with"
type textarea "x"
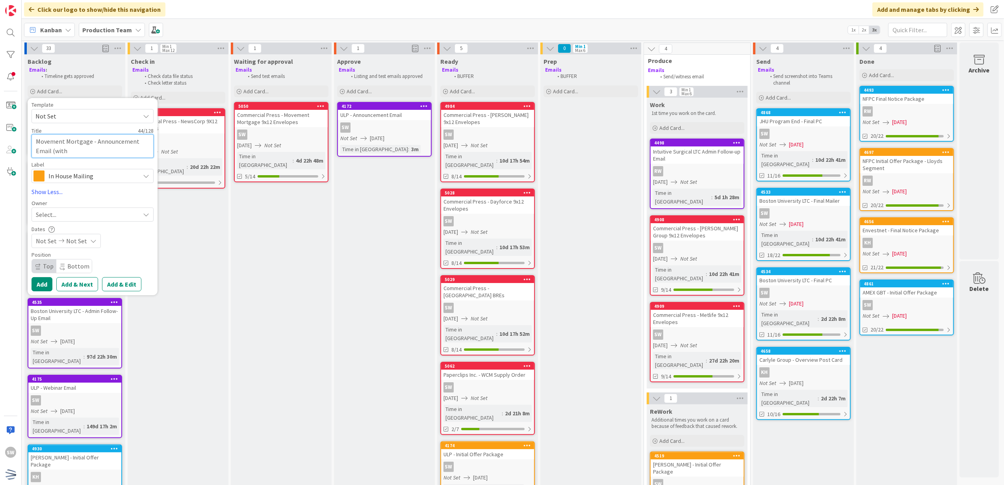
type textarea "Movement Mortgage - Announcement Email (with"
type textarea "x"
type textarea "Movement Mortgage - Announcement Email (with W"
type textarea "x"
type textarea "Movement Mortgage - Announcement Email (with We"
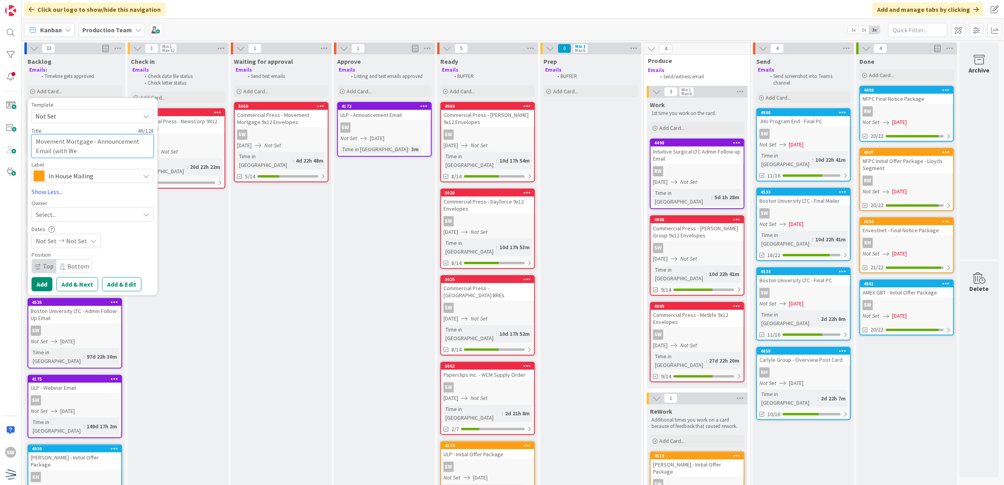
type textarea "x"
type textarea "Movement Mortgage - Announcement Email (with Web"
click at [100, 185] on div "Template Not Set Not Set Century Direct NPD Logistics AscendHire Supplies Envel…" at bounding box center [93, 197] width 122 height 190
click at [101, 182] on div "In House Mailing" at bounding box center [93, 176] width 122 height 14
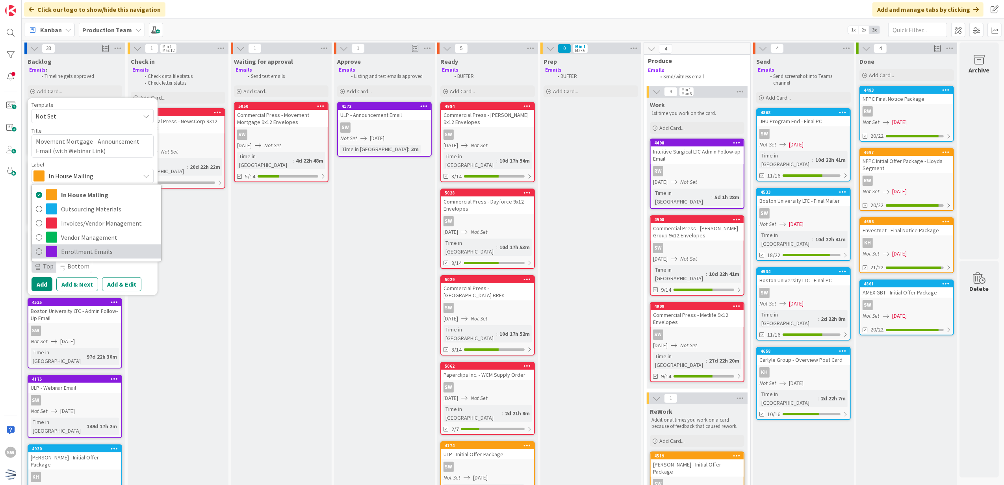
click at [102, 249] on span "Enrollment Emails" at bounding box center [109, 252] width 96 height 12
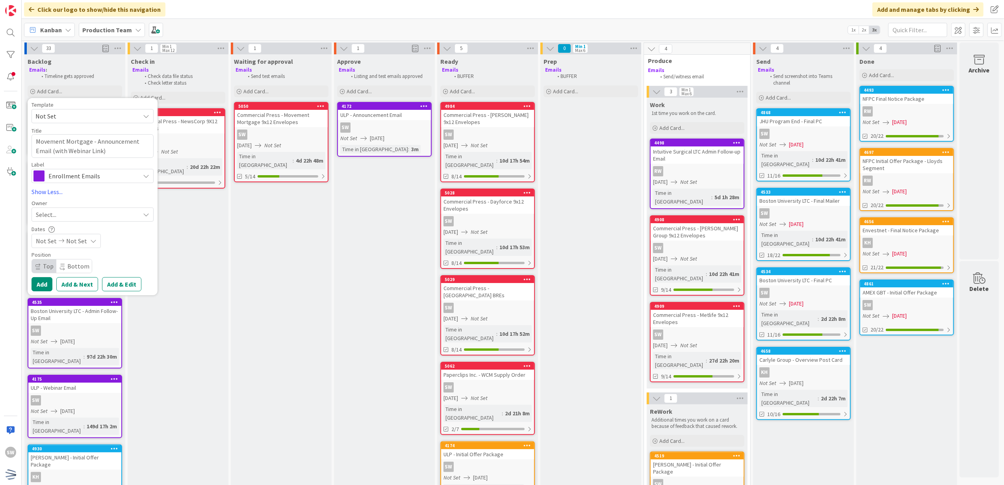
click at [111, 228] on div "Dates" at bounding box center [93, 229] width 122 height 7
click at [113, 223] on div "Template Not Set Not Set Century Direct NPD Logistics AscendHire Supplies Envel…" at bounding box center [93, 197] width 122 height 190
click at [115, 221] on div "Select..." at bounding box center [93, 215] width 122 height 14
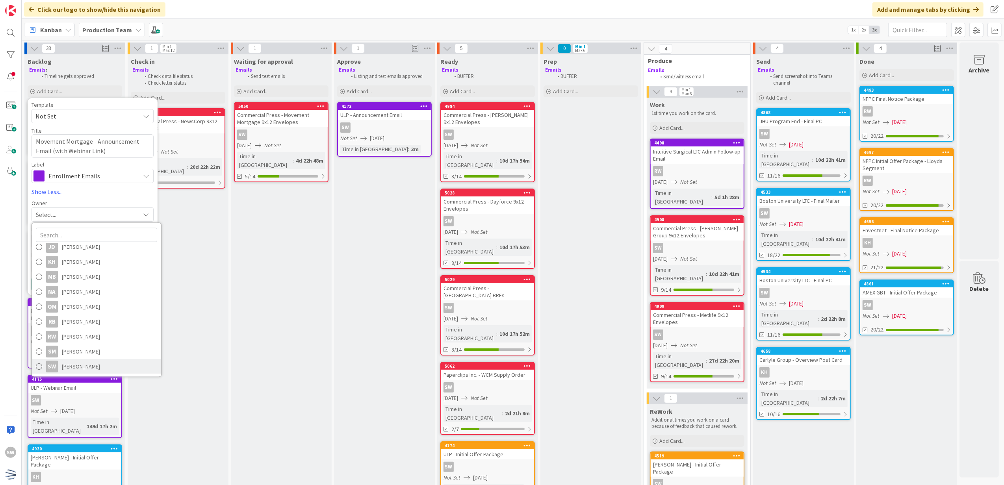
click at [95, 365] on span "[PERSON_NAME]" at bounding box center [81, 367] width 38 height 12
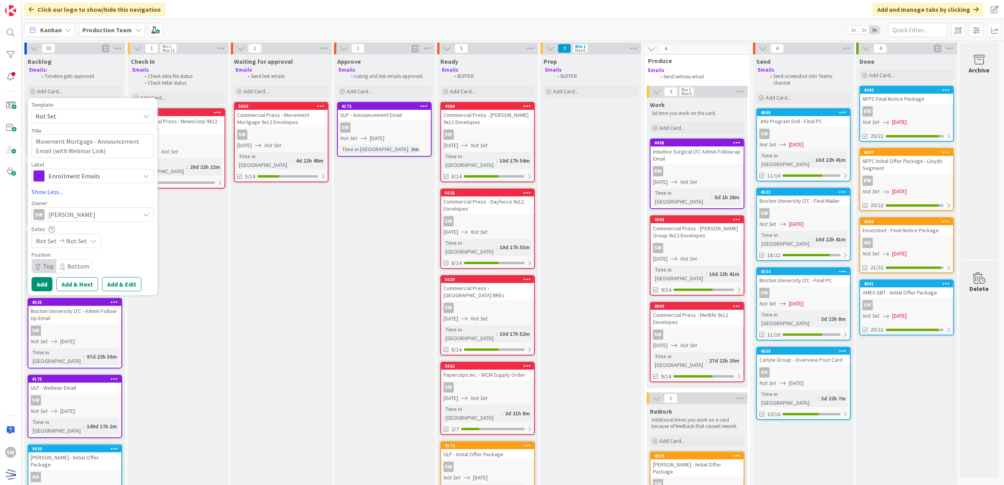
click at [95, 243] on div "Not Set Not Set" at bounding box center [66, 241] width 69 height 14
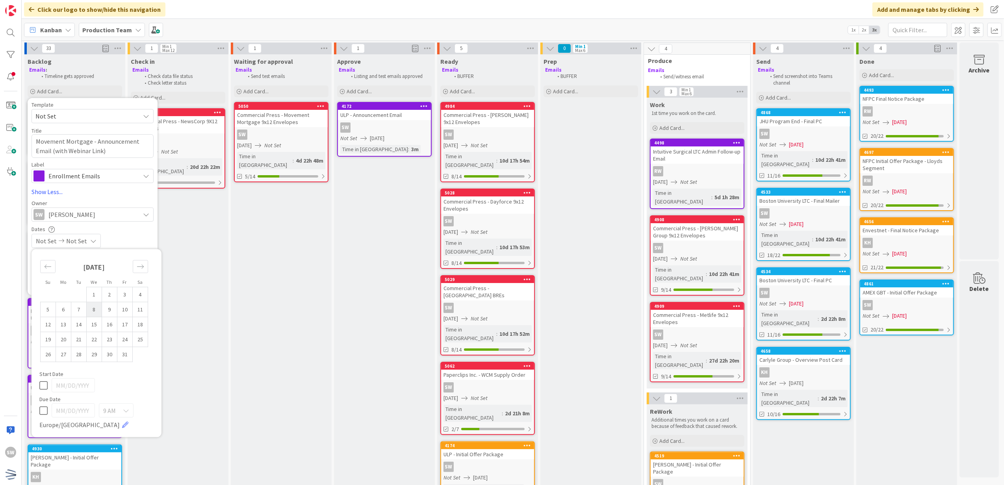
click at [95, 311] on td "8" at bounding box center [94, 309] width 15 height 15
click at [47, 383] on icon at bounding box center [43, 385] width 8 height 9
click at [124, 407] on div "9 AM" at bounding box center [116, 411] width 35 height 14
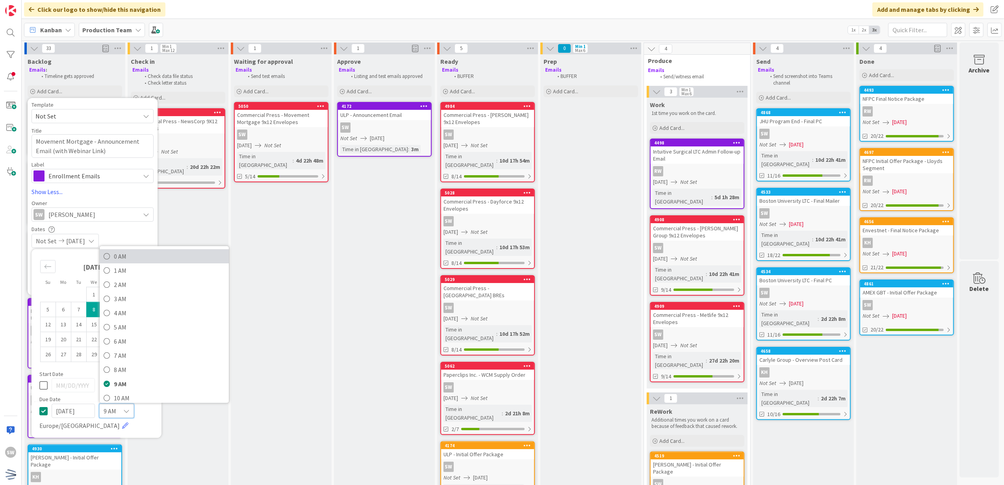
click at [115, 258] on span "0 AM" at bounding box center [169, 257] width 111 height 12
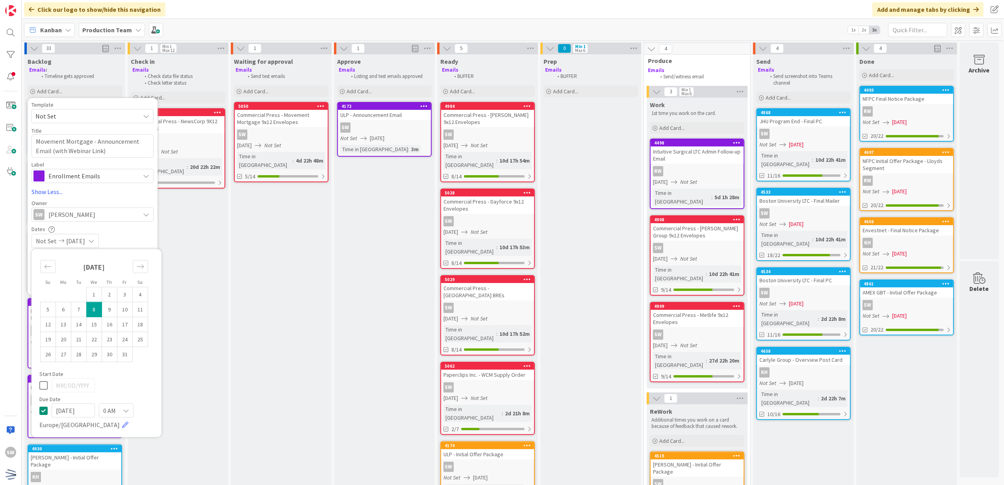
click at [100, 306] on td "8" at bounding box center [94, 309] width 15 height 15
click at [44, 388] on icon at bounding box center [43, 385] width 8 height 9
click at [41, 413] on icon at bounding box center [43, 410] width 8 height 9
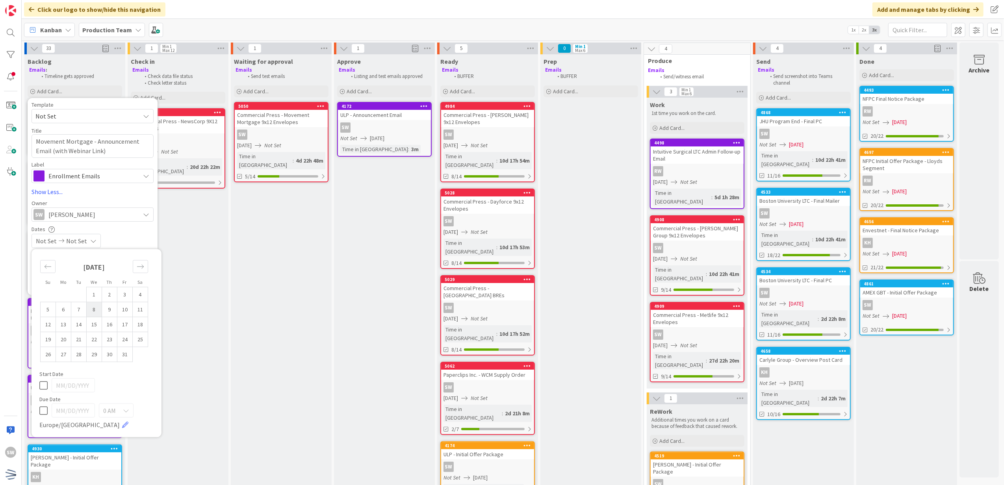
click at [95, 307] on td "8" at bounding box center [94, 309] width 15 height 15
click at [142, 230] on div "Dates" at bounding box center [93, 229] width 122 height 7
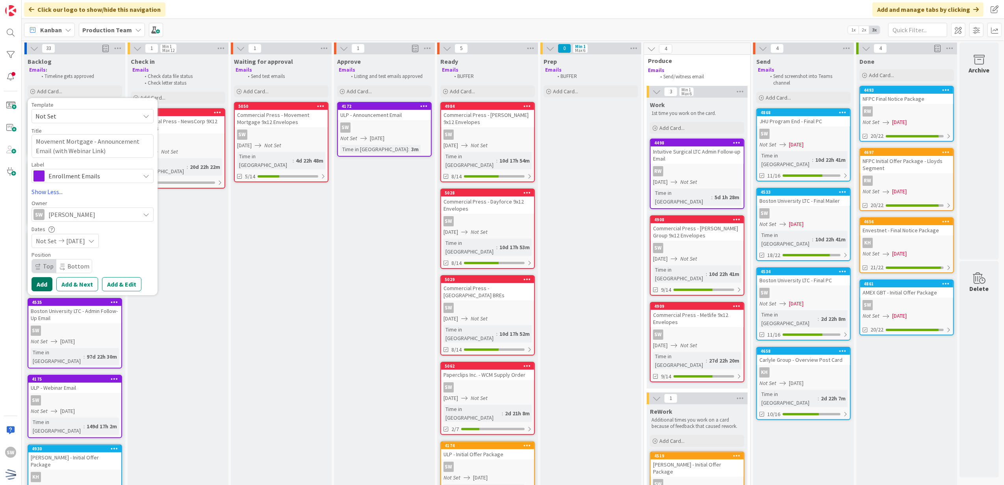
click at [48, 284] on button "Add" at bounding box center [42, 284] width 21 height 14
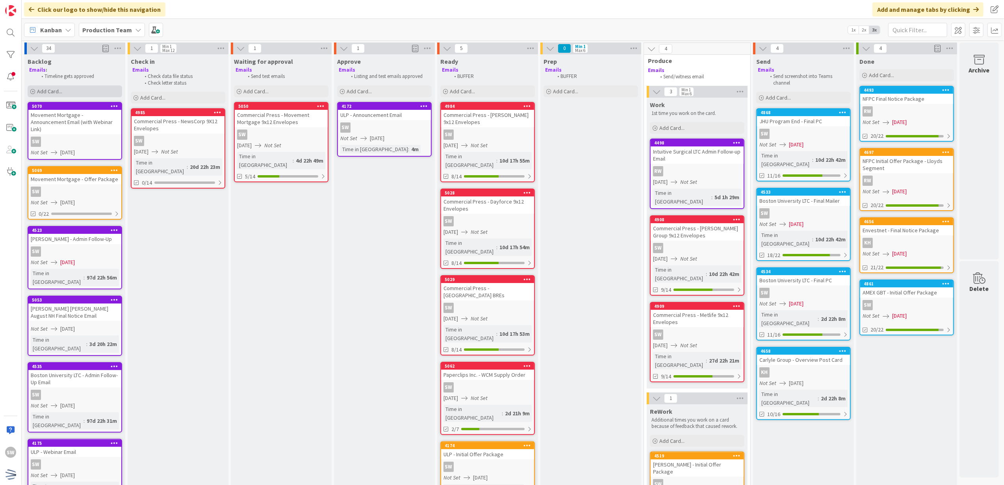
click at [89, 87] on div "Add Card..." at bounding box center [75, 91] width 95 height 12
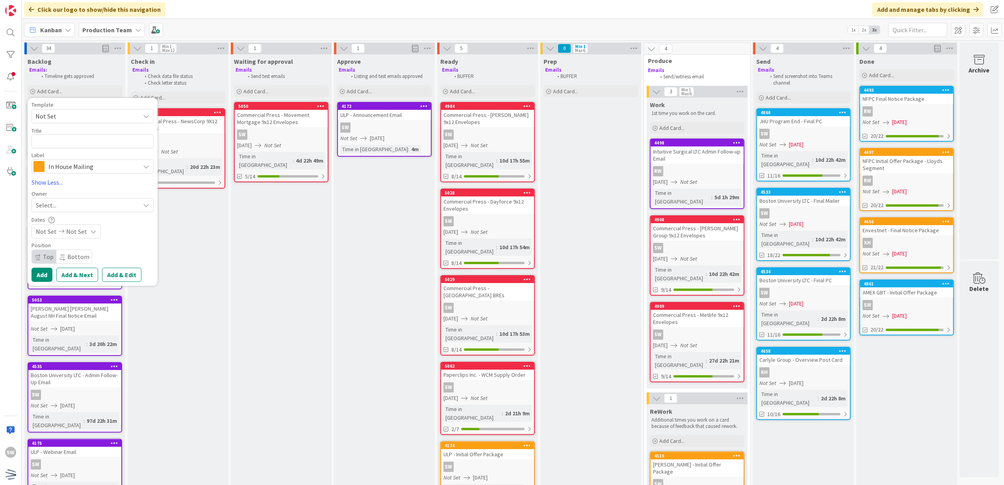
click at [94, 119] on span "Not Set" at bounding box center [84, 116] width 98 height 10
click at [110, 115] on span "Not Set" at bounding box center [84, 116] width 98 height 10
click at [113, 167] on span "In House Mailing" at bounding box center [91, 166] width 87 height 11
click at [106, 243] on span "Enrollment Emails" at bounding box center [109, 242] width 96 height 12
click at [99, 142] on textarea at bounding box center [93, 141] width 122 height 15
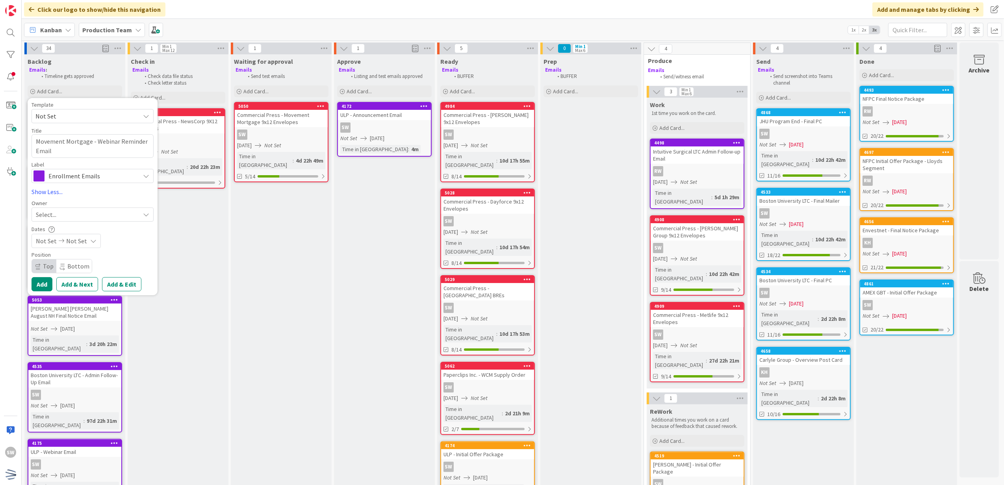
click at [71, 216] on div "Select..." at bounding box center [88, 214] width 104 height 9
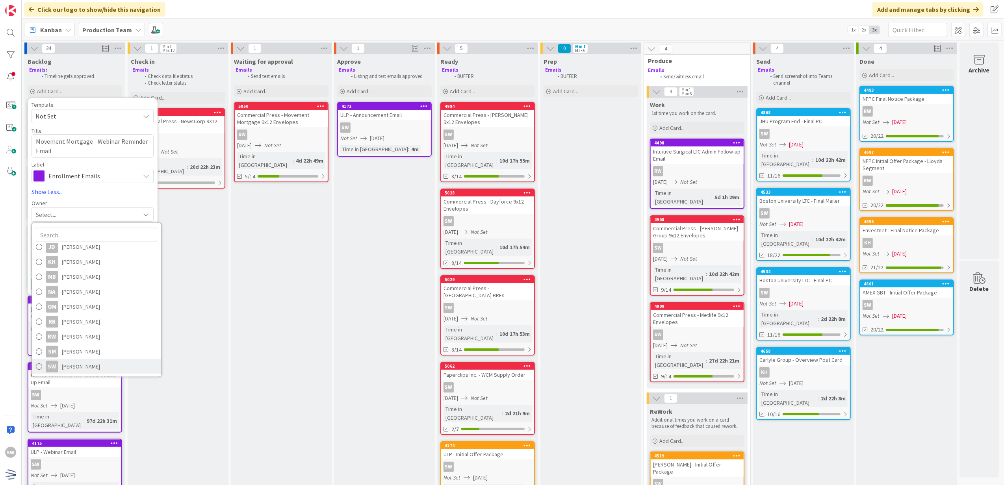
click at [70, 367] on span "[PERSON_NAME]" at bounding box center [81, 367] width 38 height 12
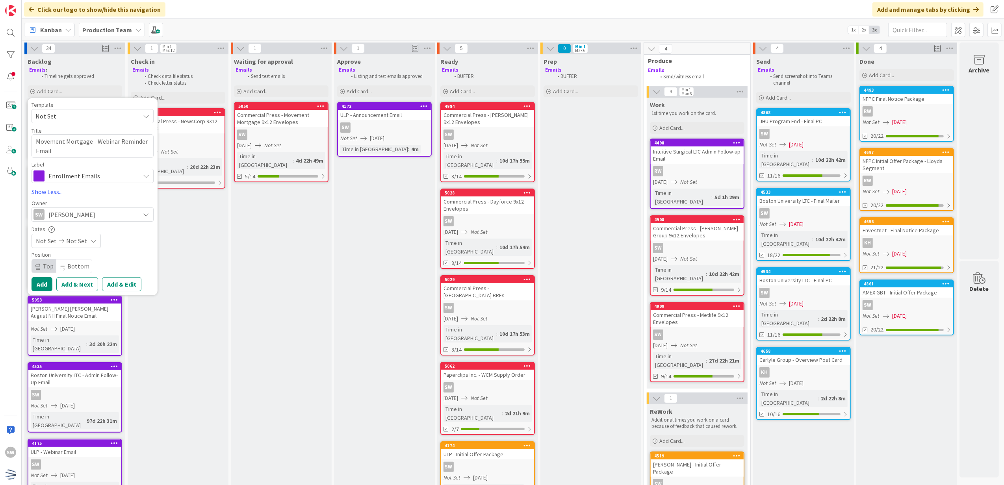
click at [88, 250] on div "Template Not Set Not Set Century Direct NPD Logistics AscendHire Supplies Envel…" at bounding box center [93, 197] width 122 height 190
click at [87, 248] on div "Not Set Not Set" at bounding box center [66, 241] width 69 height 14
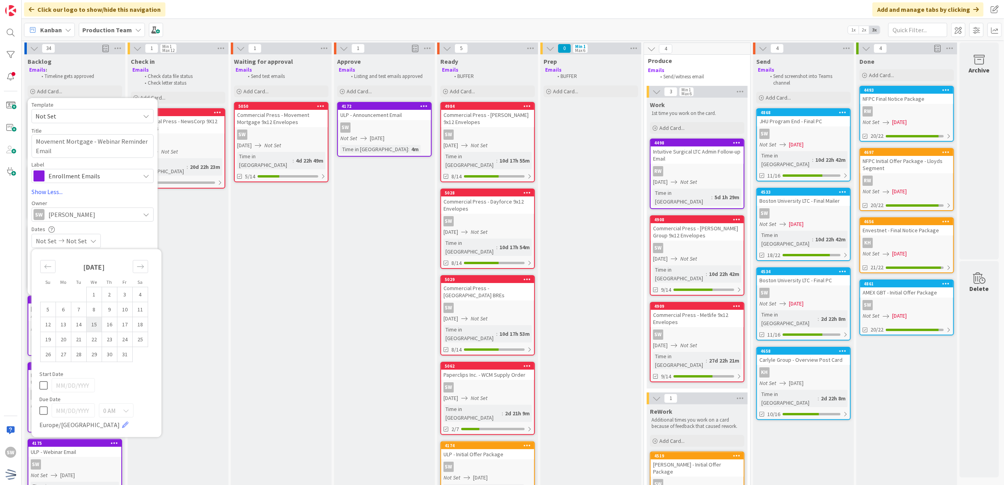
click at [95, 329] on td "15" at bounding box center [94, 324] width 15 height 15
click at [92, 322] on td "15" at bounding box center [94, 324] width 15 height 15
click at [44, 385] on icon at bounding box center [43, 385] width 8 height 9
click at [130, 240] on div "Not Set [DATE]" at bounding box center [93, 241] width 122 height 14
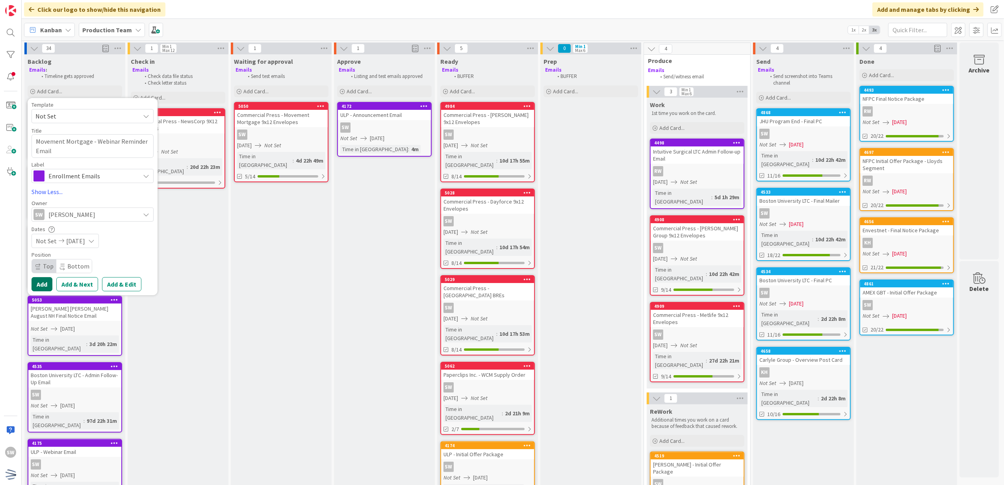
click at [45, 284] on button "Add" at bounding box center [42, 284] width 21 height 14
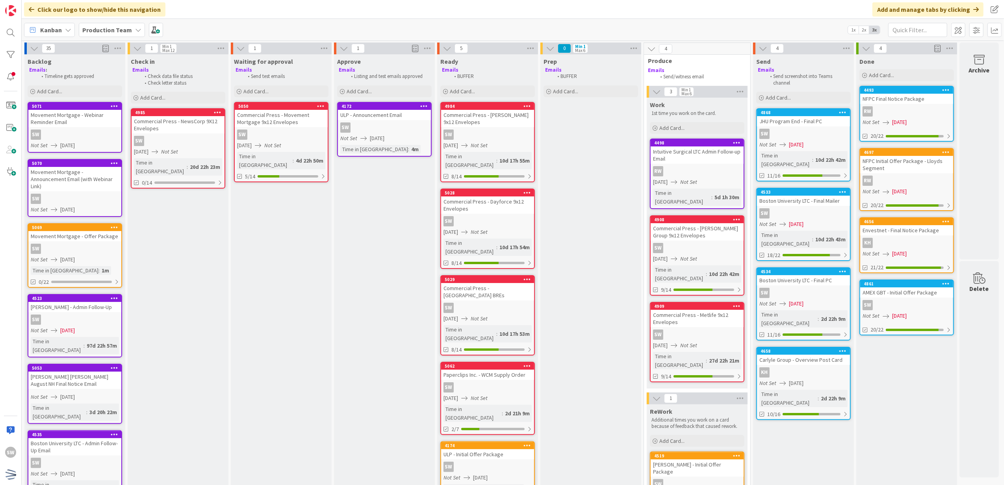
click at [76, 81] on div "Backlog Emails : Timeline gets approved Add Card... Template Not Set Not Set Ce…" at bounding box center [74, 76] width 101 height 45
click at [76, 87] on div "Add Card..." at bounding box center [75, 91] width 95 height 12
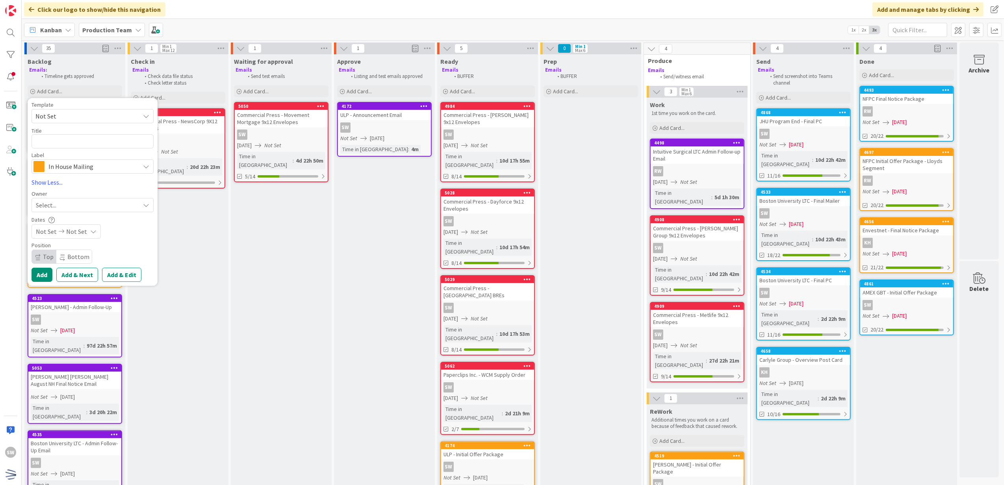
click at [61, 113] on span "Not Set" at bounding box center [84, 116] width 98 height 10
click at [98, 119] on span "Not Set" at bounding box center [84, 116] width 98 height 10
click at [98, 152] on div "Label" at bounding box center [93, 155] width 122 height 6
click at [97, 163] on span "In House Mailing" at bounding box center [91, 166] width 87 height 11
click at [103, 236] on link "Enrollment Emails" at bounding box center [96, 242] width 129 height 14
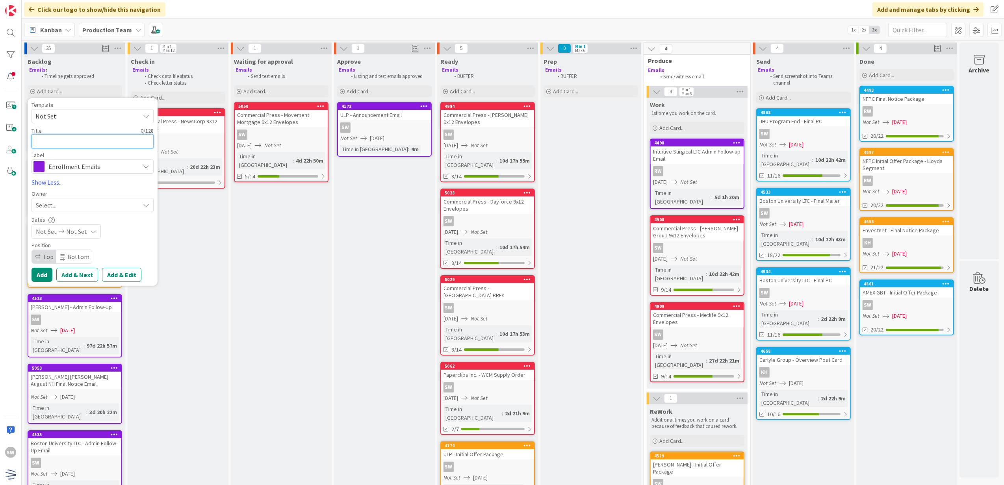
click at [75, 142] on textarea at bounding box center [93, 141] width 122 height 15
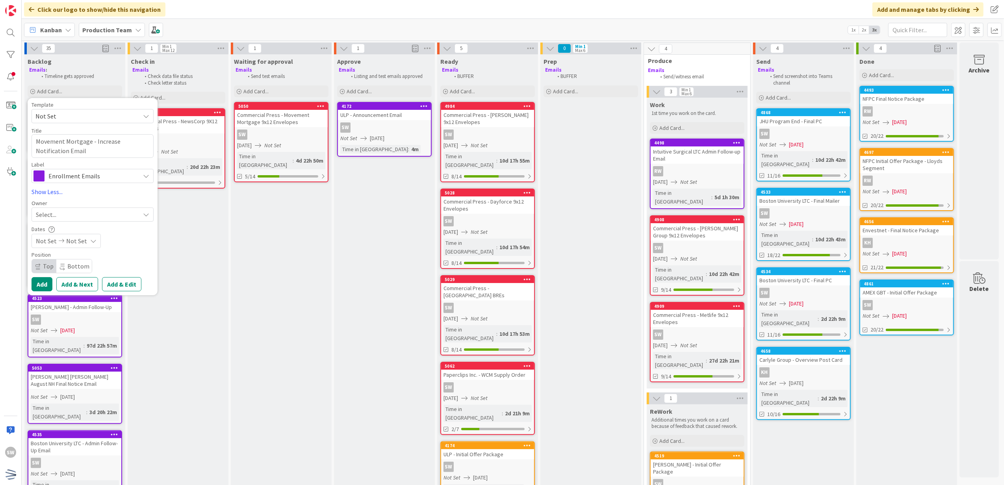
click at [122, 209] on div "Select..." at bounding box center [93, 215] width 122 height 14
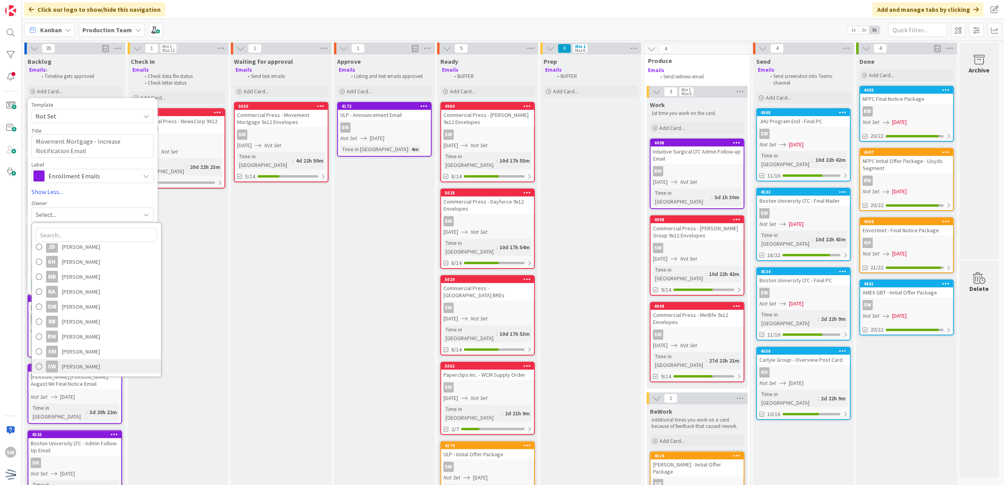
click at [94, 366] on span "[PERSON_NAME]" at bounding box center [81, 367] width 38 height 12
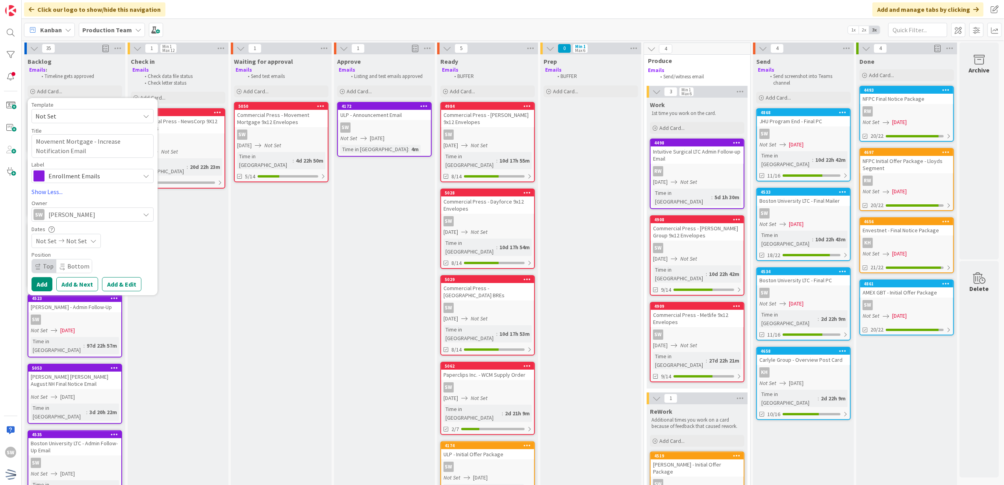
click at [90, 243] on icon at bounding box center [93, 241] width 6 height 6
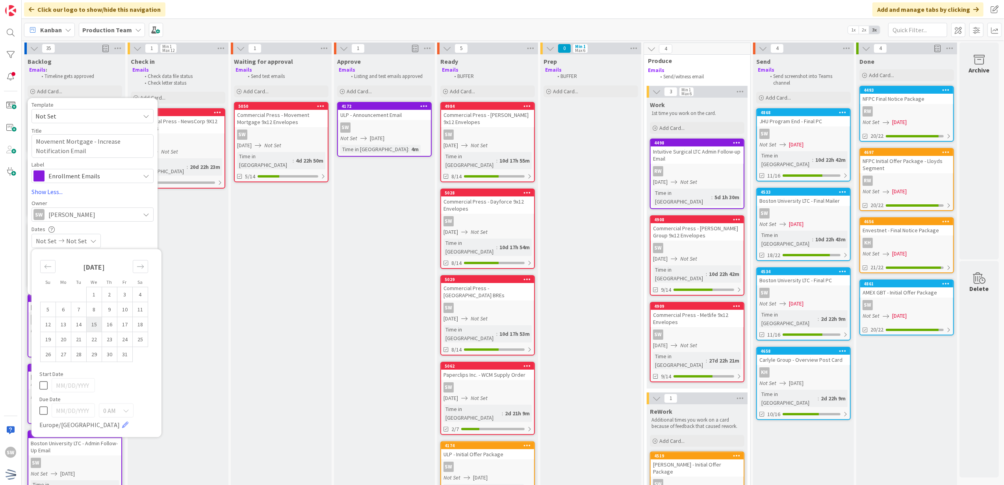
click at [100, 328] on td "15" at bounding box center [94, 324] width 15 height 15
click at [41, 381] on icon at bounding box center [43, 385] width 8 height 9
click at [89, 325] on td "15" at bounding box center [94, 324] width 15 height 15
click at [126, 236] on div "Not Set [DATE]" at bounding box center [93, 241] width 122 height 14
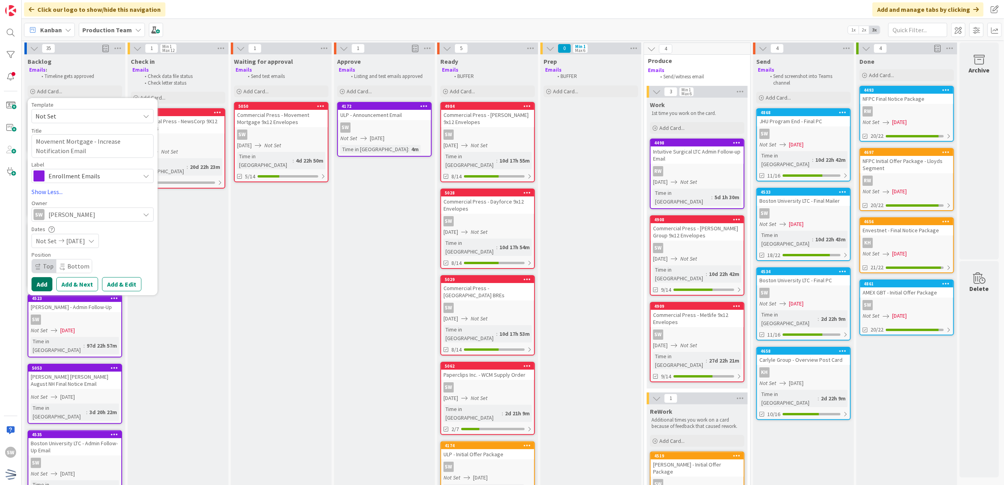
click at [49, 281] on button "Add" at bounding box center [42, 284] width 21 height 14
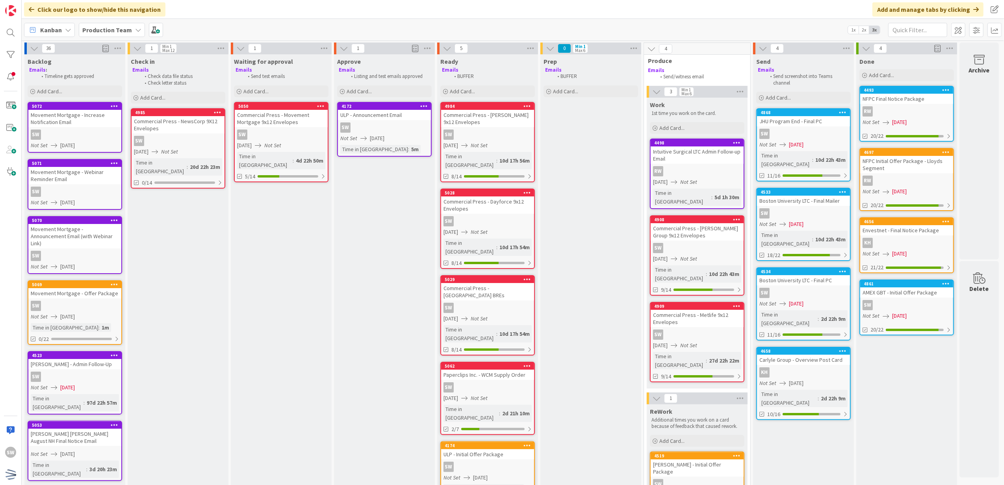
click at [95, 193] on div "SW" at bounding box center [74, 192] width 93 height 10
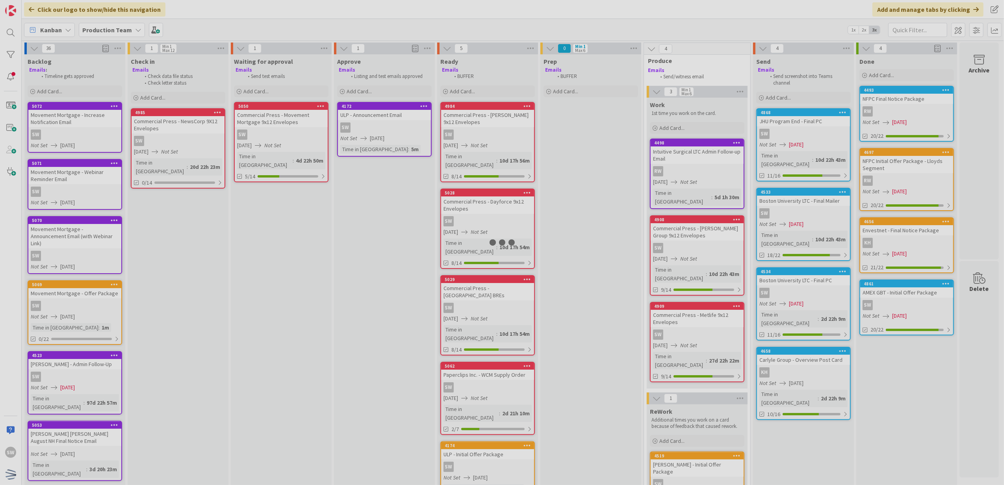
click at [95, 193] on div at bounding box center [502, 242] width 1004 height 485
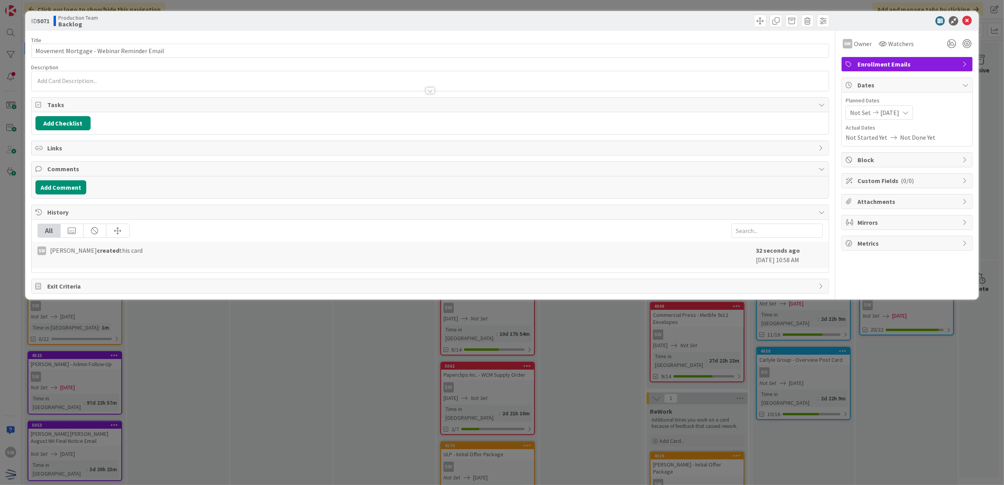
click at [897, 118] on div "Not Set [DATE]" at bounding box center [879, 113] width 67 height 14
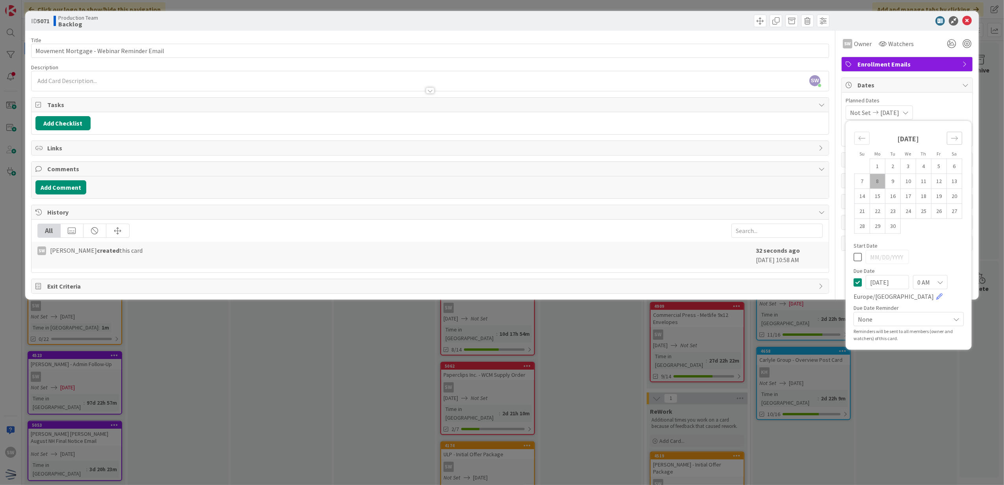
click at [958, 134] on div "Move forward to switch to the next month." at bounding box center [954, 138] width 15 height 13
click at [908, 199] on td "15" at bounding box center [908, 196] width 15 height 15
click at [860, 254] on icon at bounding box center [858, 256] width 8 height 9
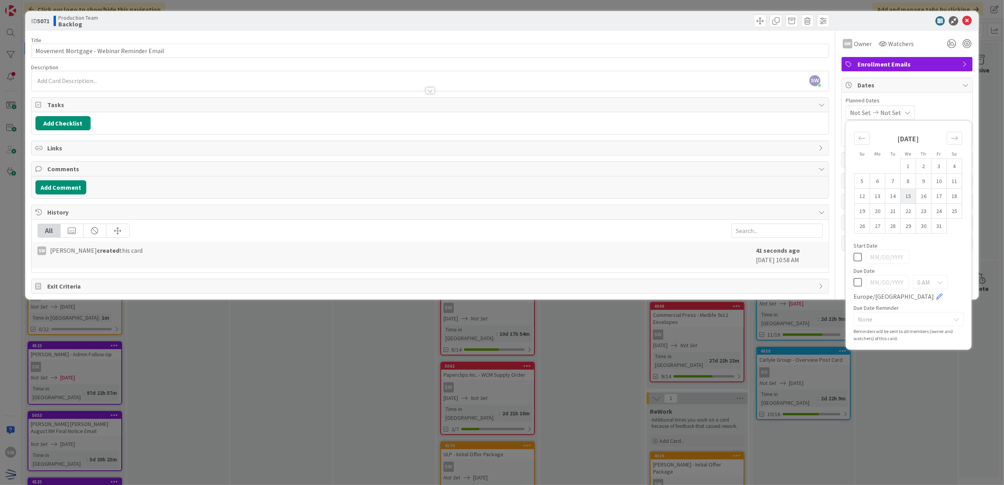
click at [914, 201] on td "15" at bounding box center [908, 196] width 15 height 15
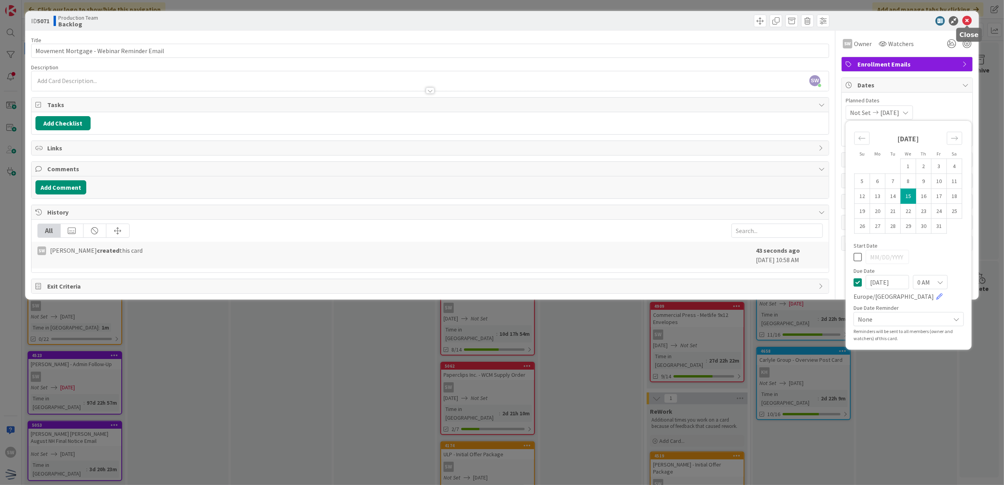
click at [963, 20] on icon at bounding box center [966, 20] width 9 height 9
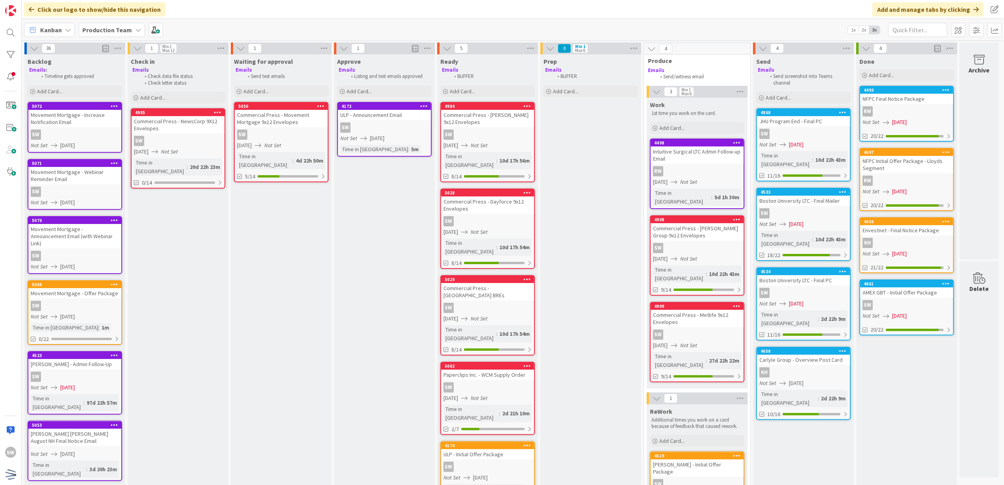
click at [112, 251] on div "SW" at bounding box center [74, 256] width 93 height 10
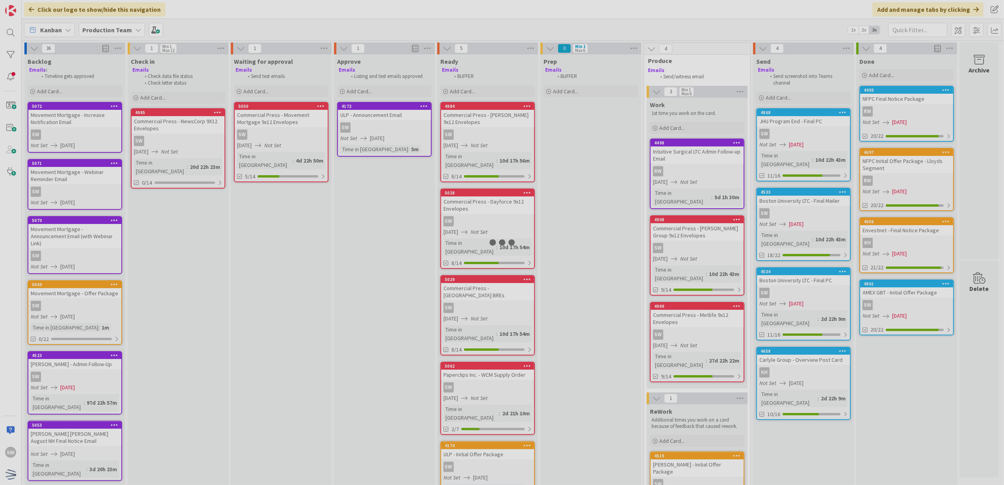
click at [112, 246] on div at bounding box center [502, 242] width 1004 height 485
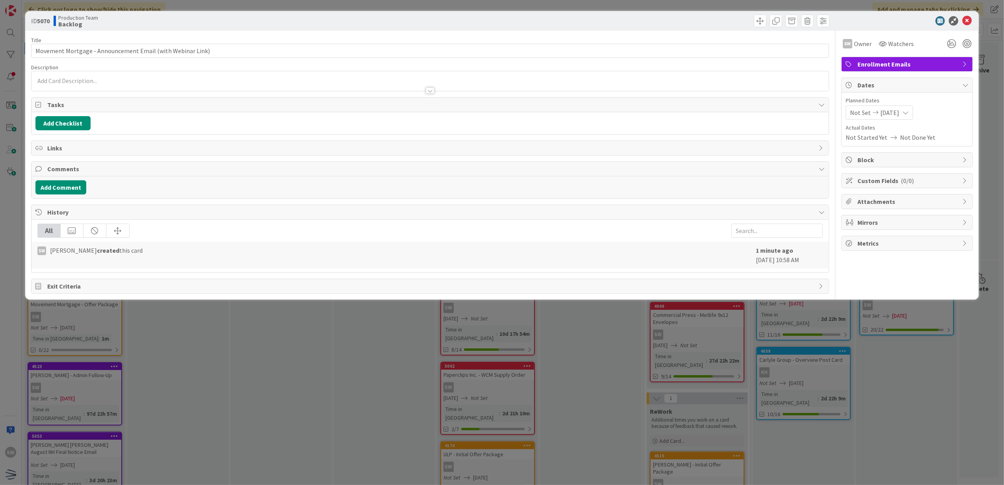
click at [911, 113] on div "Not Set [DATE]" at bounding box center [879, 113] width 67 height 14
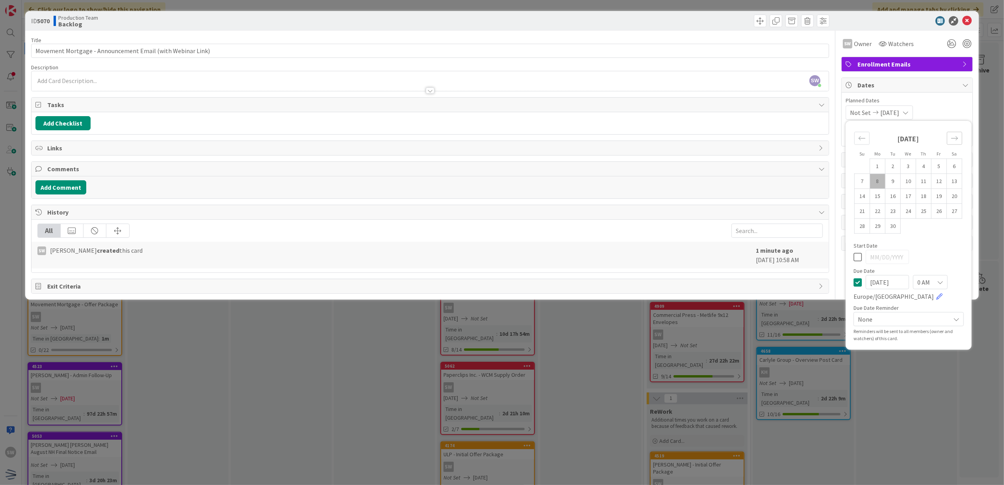
click at [951, 142] on div "Move forward to switch to the next month." at bounding box center [954, 138] width 15 height 13
click at [904, 182] on td "8" at bounding box center [908, 181] width 15 height 15
click at [857, 259] on icon at bounding box center [858, 256] width 8 height 9
click at [970, 20] on icon at bounding box center [966, 20] width 9 height 9
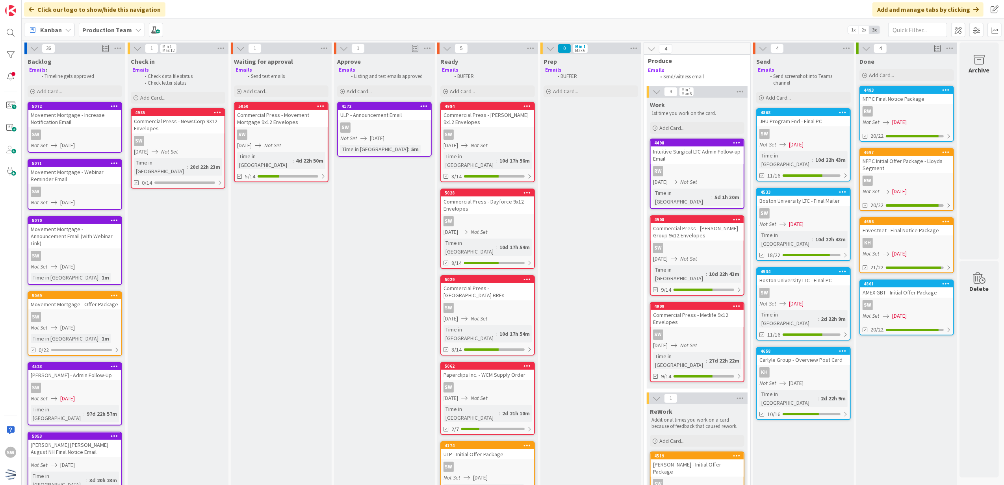
click at [103, 134] on div "SW" at bounding box center [74, 135] width 93 height 10
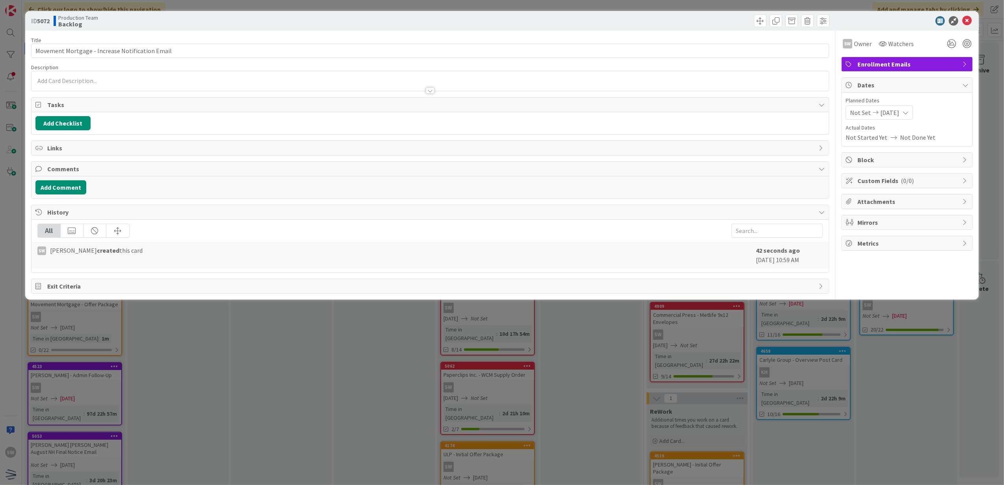
click at [881, 117] on span "[DATE]" at bounding box center [890, 112] width 19 height 9
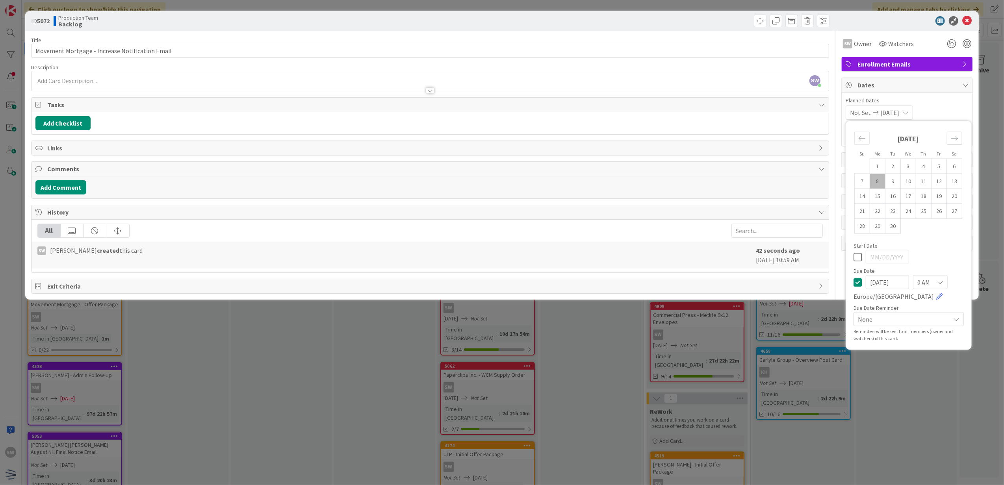
click at [959, 138] on icon "Move forward to switch to the next month." at bounding box center [954, 138] width 7 height 7
click at [912, 202] on td "15" at bounding box center [908, 196] width 15 height 15
click at [858, 260] on icon at bounding box center [858, 256] width 8 height 9
click at [966, 23] on icon at bounding box center [966, 20] width 9 height 9
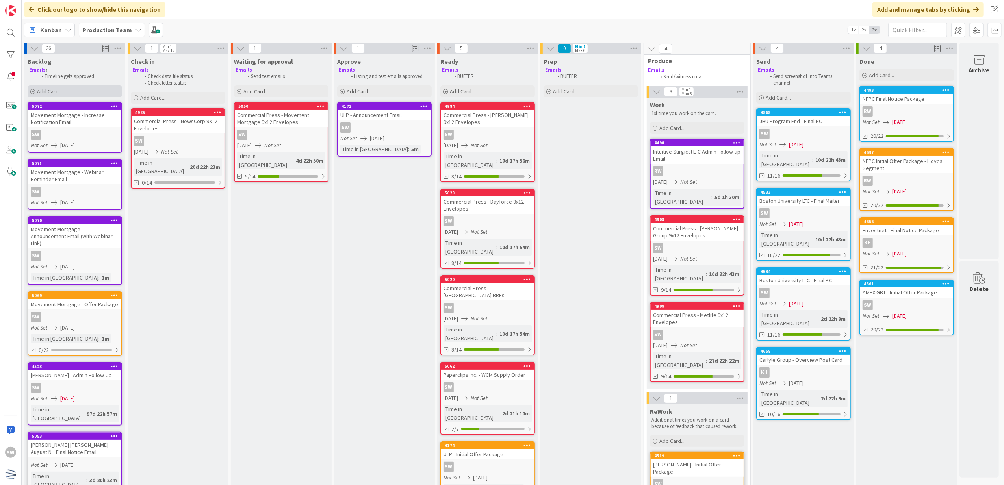
click at [59, 91] on span "Add Card..." at bounding box center [49, 91] width 25 height 7
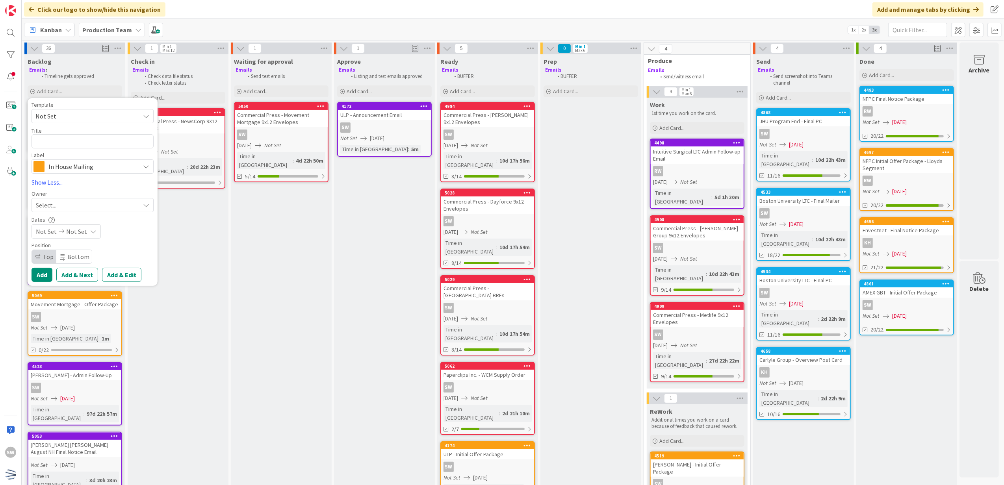
click at [81, 120] on span "Not Set" at bounding box center [84, 116] width 98 height 10
click at [81, 121] on span "Not Set" at bounding box center [93, 116] width 122 height 14
click at [91, 152] on div "Template Not Set Not Set Century Direct NPD Logistics AscendHire Supplies Envel…" at bounding box center [93, 138] width 122 height 72
click at [95, 139] on textarea at bounding box center [93, 141] width 122 height 15
click at [80, 167] on span "In House Mailing" at bounding box center [91, 166] width 87 height 11
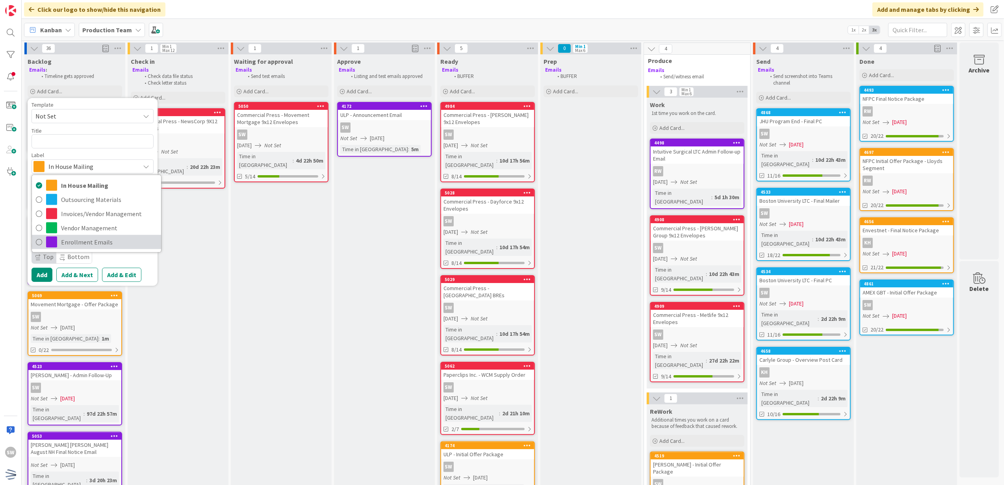
click at [73, 237] on span "Enrollment Emails" at bounding box center [109, 242] width 96 height 12
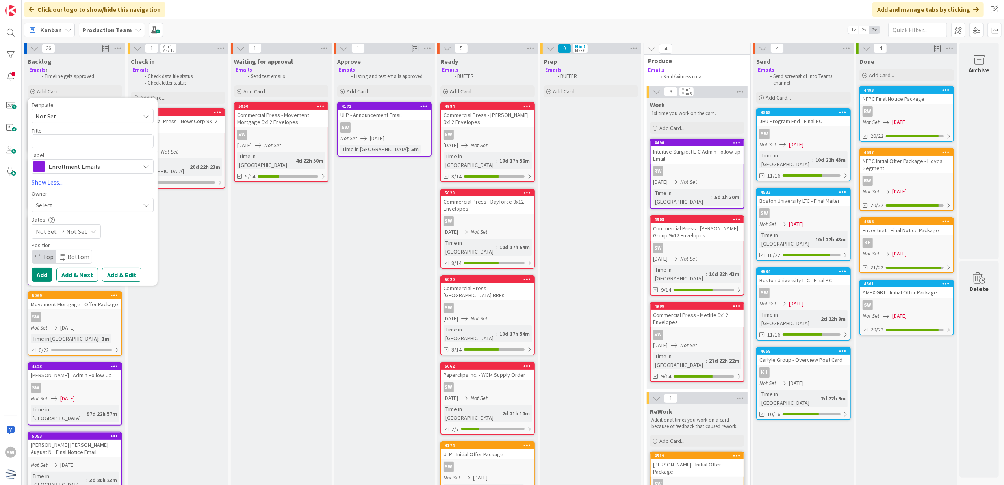
click at [89, 149] on div "Title 0 / 128" at bounding box center [93, 138] width 122 height 22
click at [89, 147] on textarea at bounding box center [93, 141] width 122 height 15
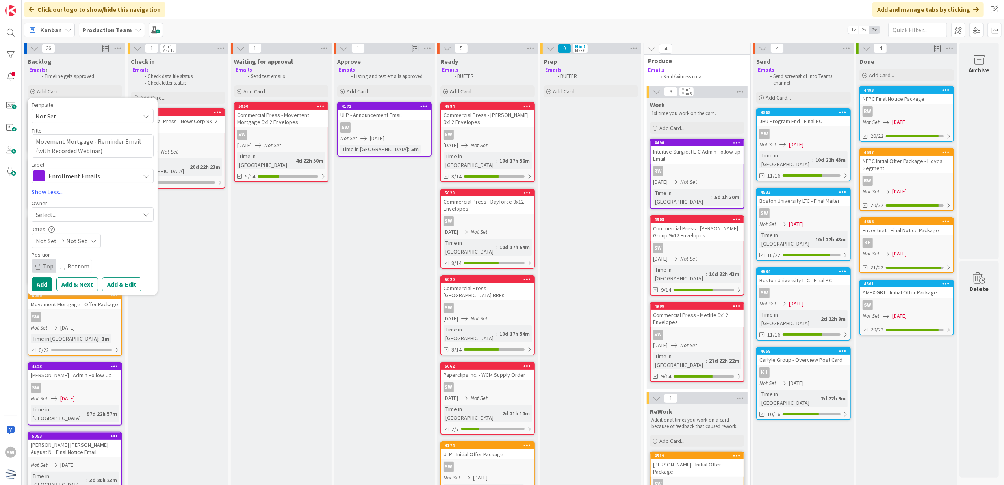
click at [95, 216] on div "Select..." at bounding box center [88, 214] width 104 height 9
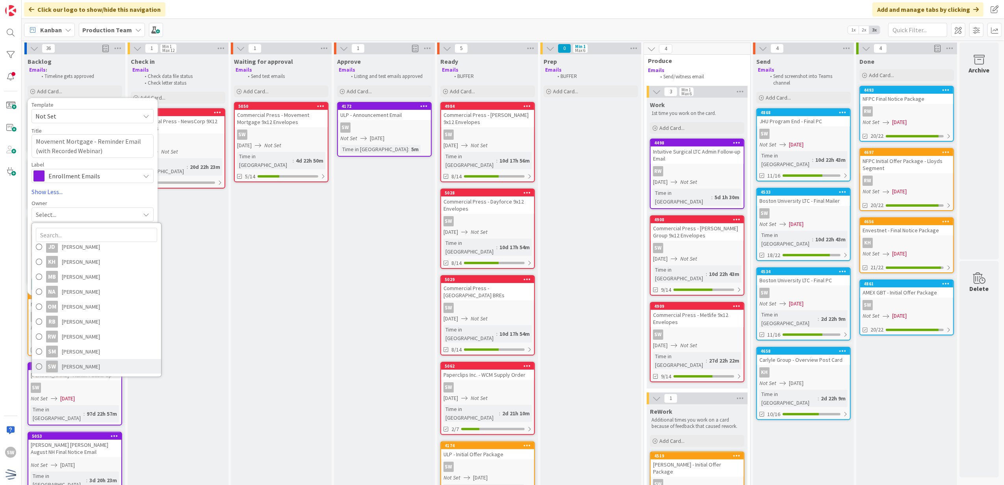
click at [72, 369] on span "[PERSON_NAME]" at bounding box center [81, 367] width 38 height 12
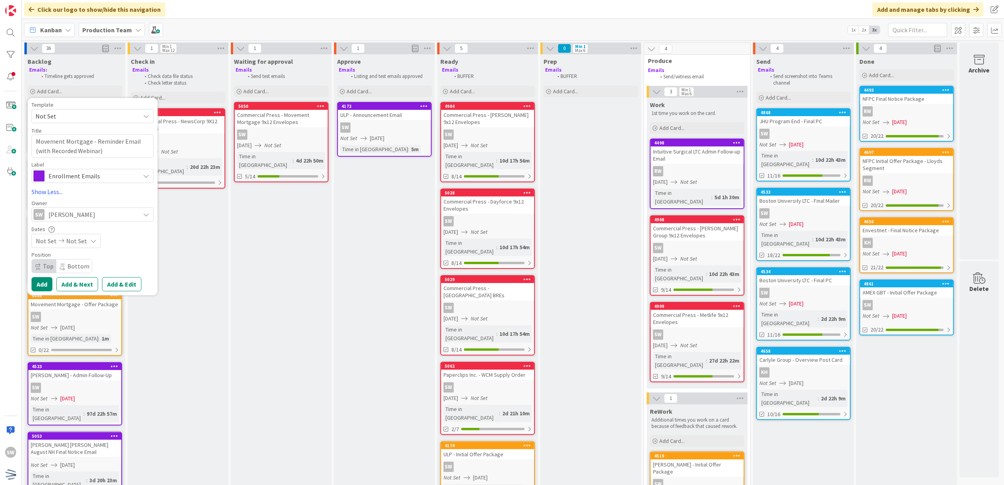
click at [84, 239] on span "Not Set" at bounding box center [76, 240] width 21 height 9
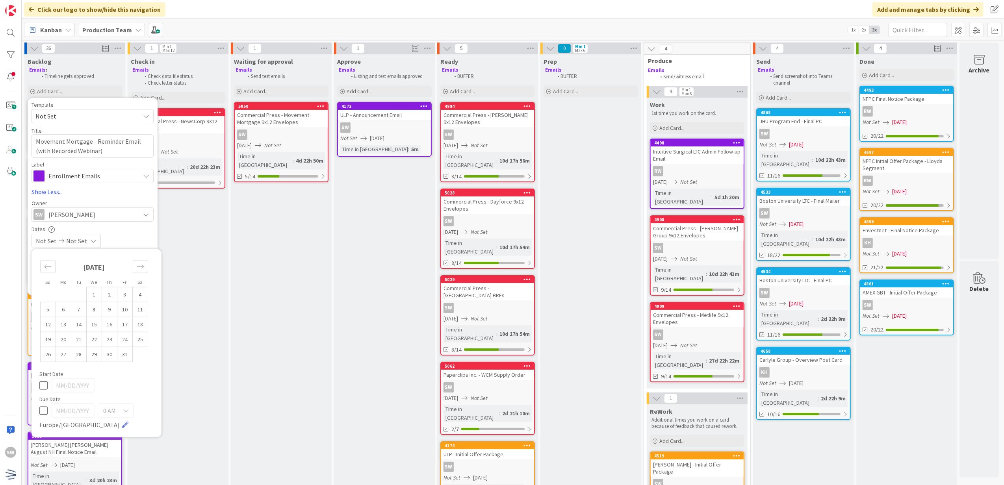
click at [45, 412] on icon at bounding box center [43, 410] width 8 height 9
click at [142, 267] on icon "Move forward to switch to the next month." at bounding box center [140, 266] width 7 height 7
click at [57, 271] on div "[DATE]" at bounding box center [94, 270] width 108 height 34
click at [50, 267] on icon "Move backward to switch to the previous month." at bounding box center [47, 266] width 7 height 7
click at [77, 340] on td "21" at bounding box center [78, 339] width 15 height 15
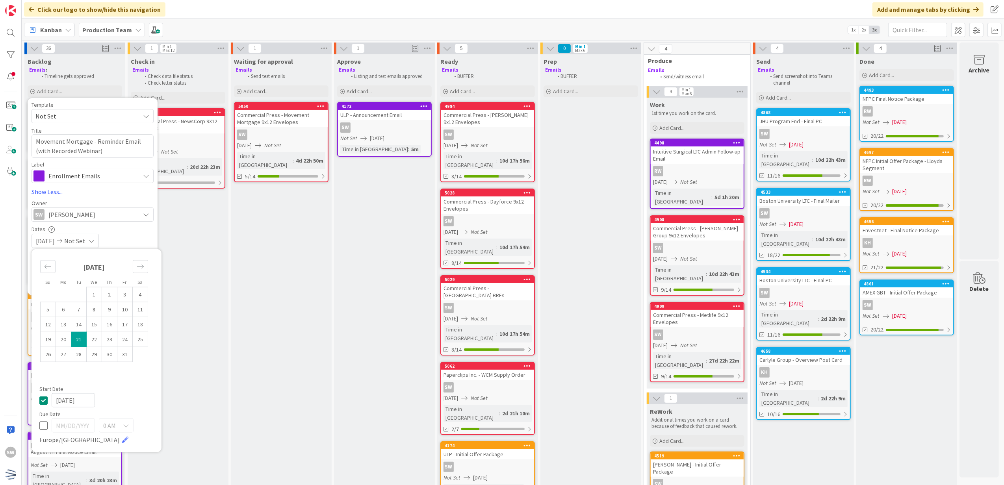
click at [38, 402] on div "Su Mo Tu We Th Fr Sa [DATE] 1 2 3 4 5 6 7 8 9 10 11 12 13 14 15 16 17 18 19 20 …" at bounding box center [96, 350] width 122 height 195
click at [43, 398] on icon at bounding box center [43, 400] width 8 height 9
click at [76, 339] on td "21" at bounding box center [78, 339] width 15 height 15
click at [128, 236] on div "Not Set [DATE]" at bounding box center [93, 241] width 122 height 14
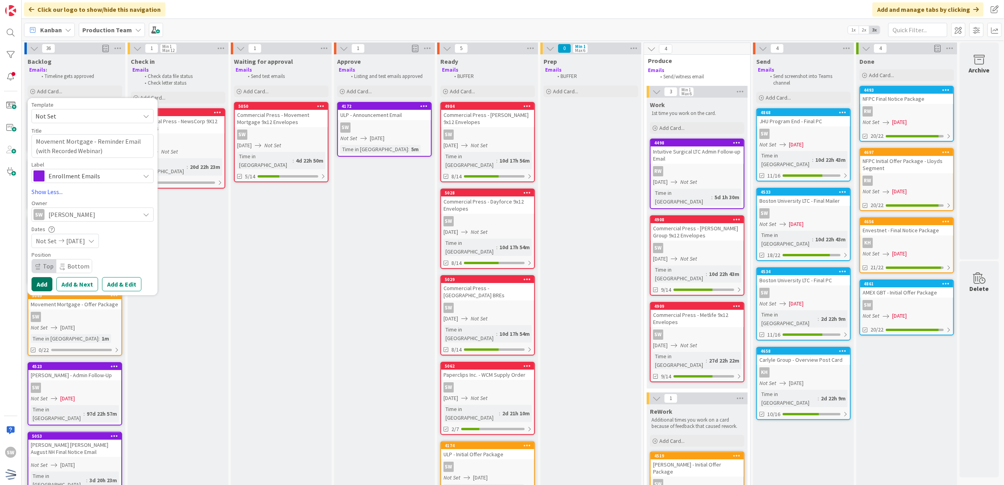
click at [43, 284] on button "Add" at bounding box center [42, 284] width 21 height 14
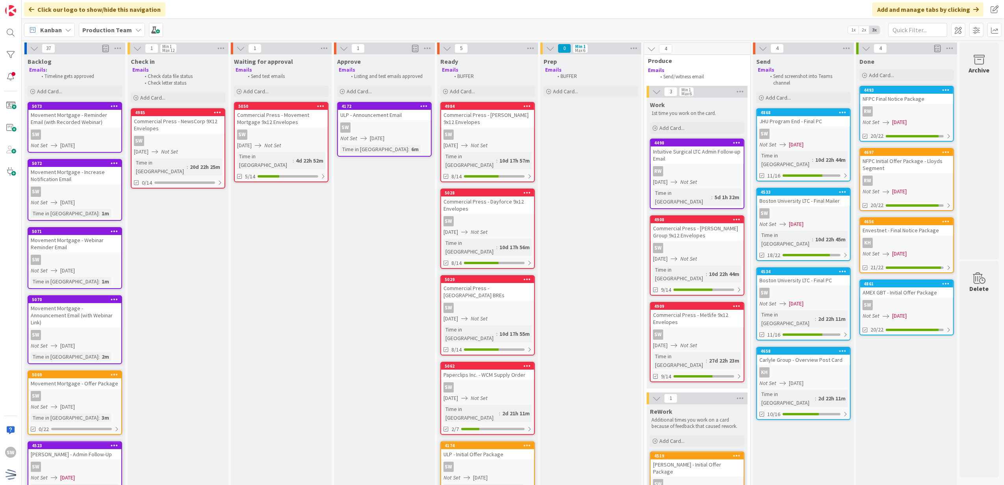
click at [87, 130] on div "SW" at bounding box center [74, 135] width 93 height 10
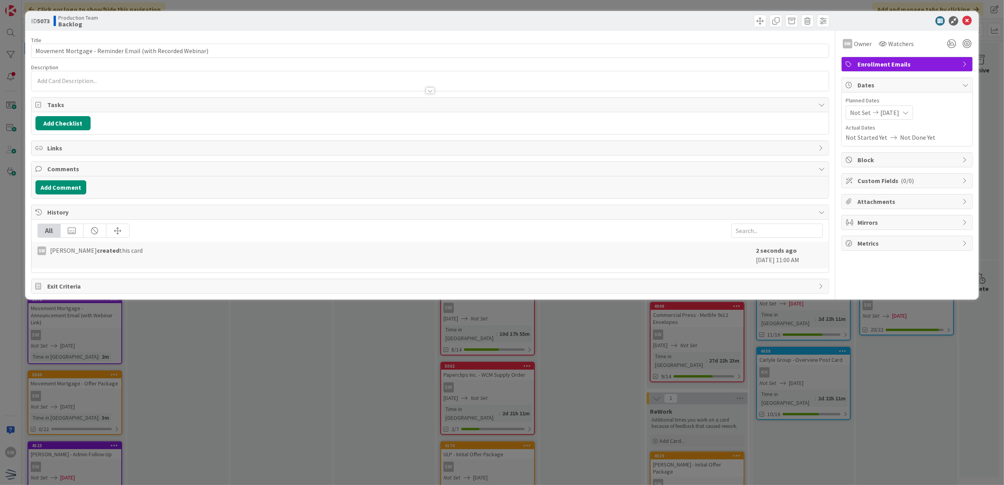
click at [913, 113] on div "Not Set [DATE]" at bounding box center [879, 113] width 67 height 14
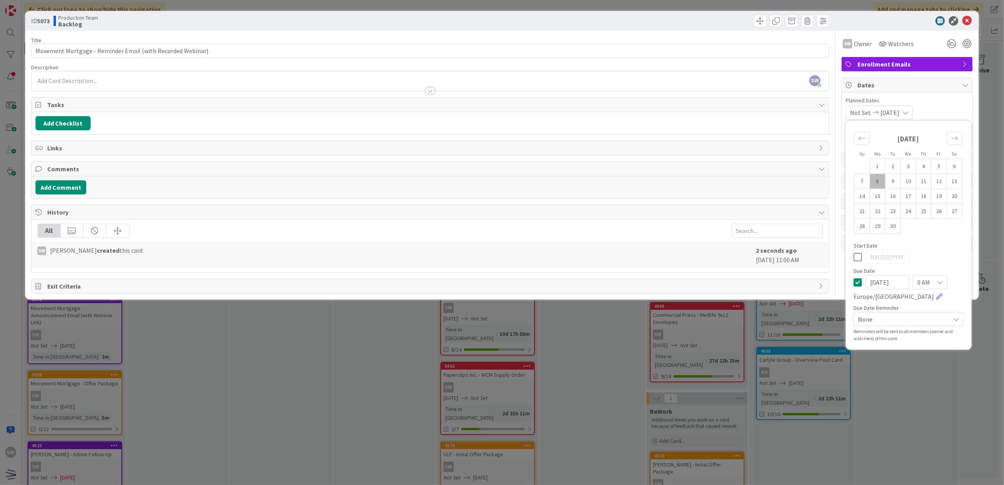
click at [964, 135] on div "[DATE] 1 2 3 4 5 6 7 8 9 10 11 12 13 14 15 16 17 18 19 20 21 22 23 24 25 26 27 …" at bounding box center [908, 179] width 118 height 109
click at [957, 139] on icon "Move forward to switch to the next month." at bounding box center [954, 138] width 7 height 4
click at [894, 213] on td "21" at bounding box center [893, 211] width 15 height 15
click at [860, 257] on icon at bounding box center [858, 256] width 8 height 9
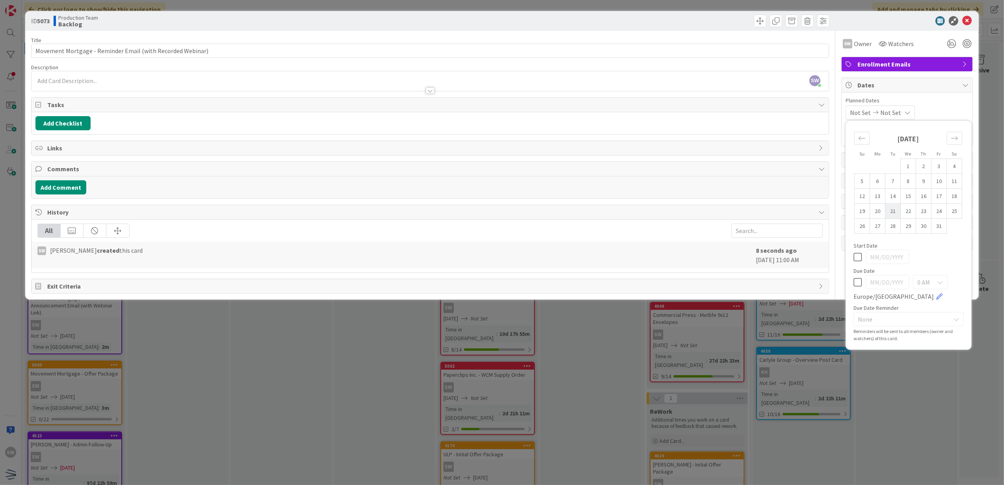
click at [899, 213] on td "21" at bounding box center [893, 211] width 15 height 15
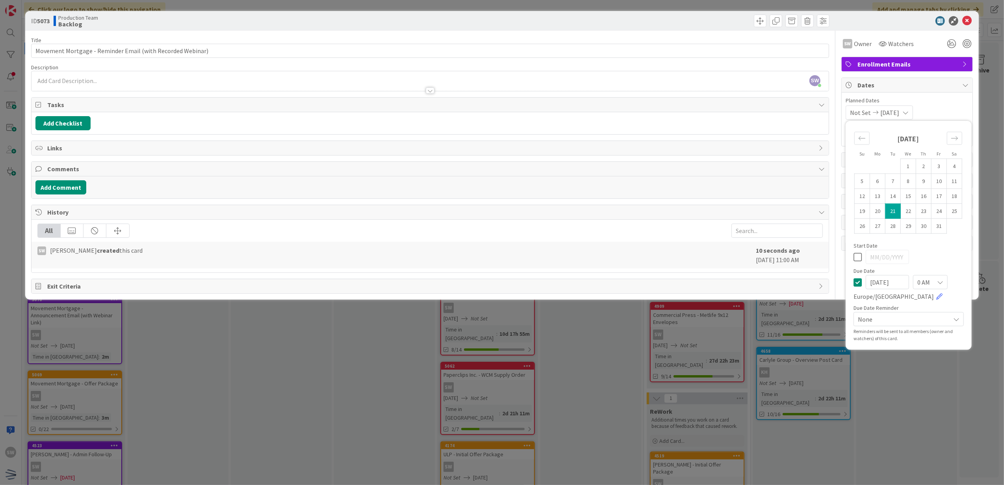
click at [947, 285] on div "0 AM" at bounding box center [930, 282] width 35 height 14
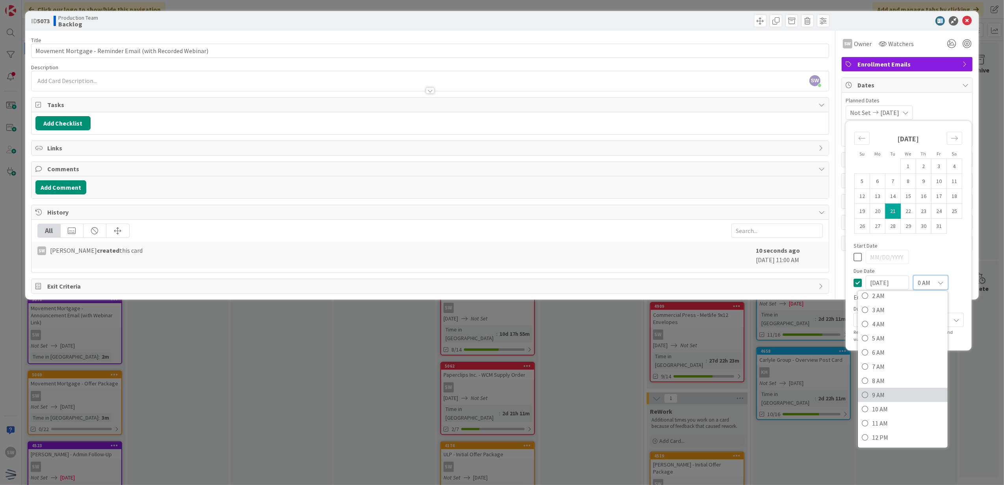
scroll to position [52, 0]
click at [908, 415] on span "12 PM" at bounding box center [908, 419] width 72 height 12
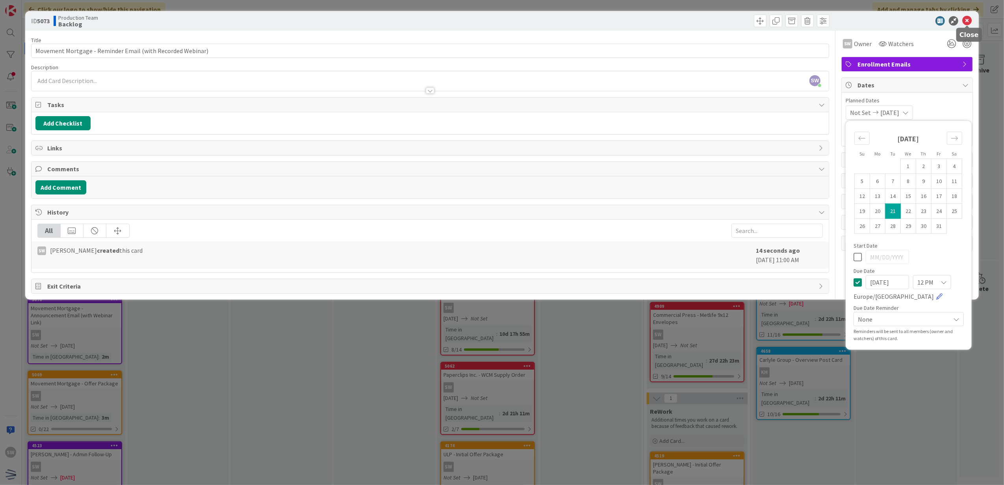
click at [973, 17] on div at bounding box center [903, 20] width 139 height 9
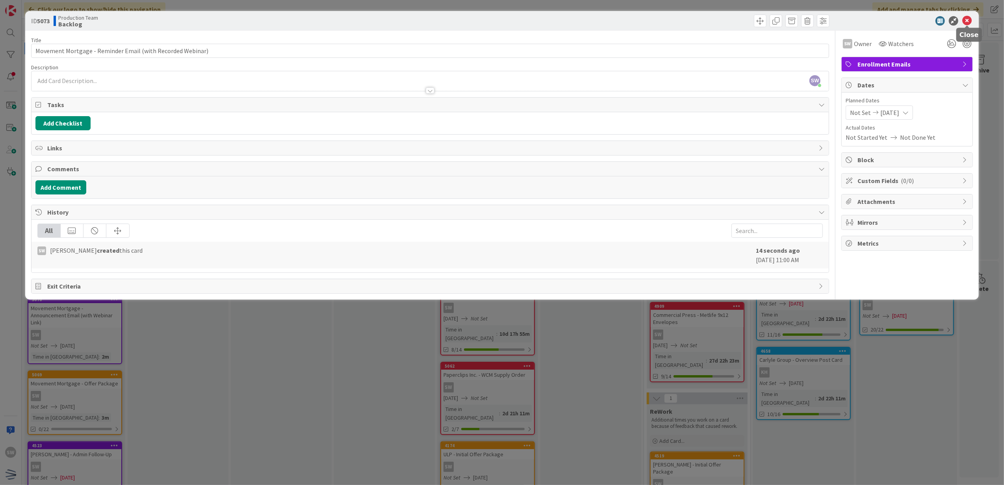
click at [971, 18] on icon at bounding box center [966, 20] width 9 height 9
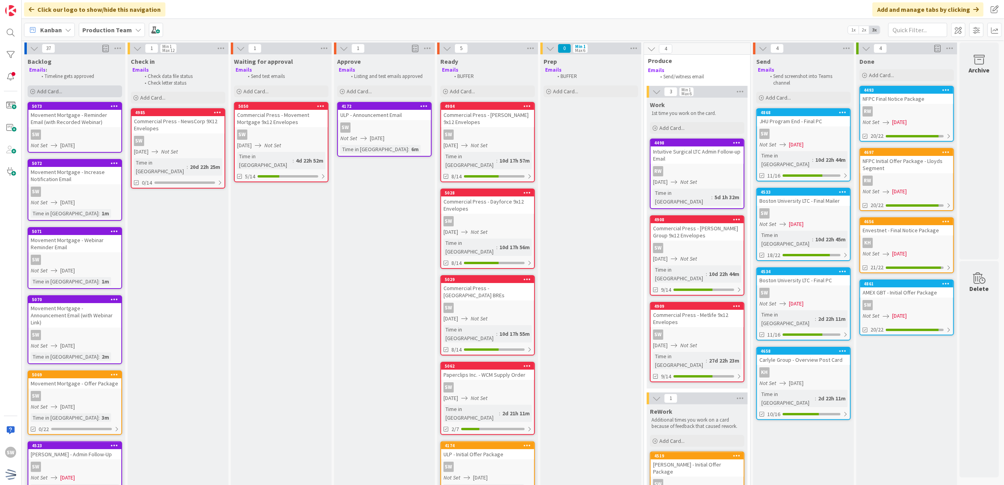
click at [109, 88] on div "Add Card..." at bounding box center [75, 91] width 95 height 12
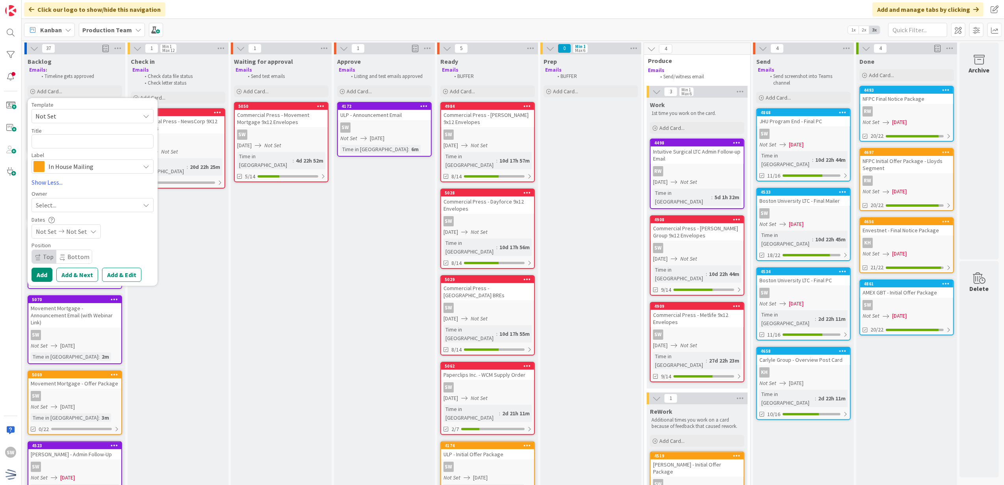
drag, startPoint x: 107, startPoint y: 166, endPoint x: 102, endPoint y: 204, distance: 38.6
click at [106, 166] on span "In House Mailing" at bounding box center [91, 166] width 87 height 11
click at [101, 248] on span "Enrollment Emails" at bounding box center [109, 242] width 96 height 12
click at [90, 232] on icon at bounding box center [93, 232] width 6 height 6
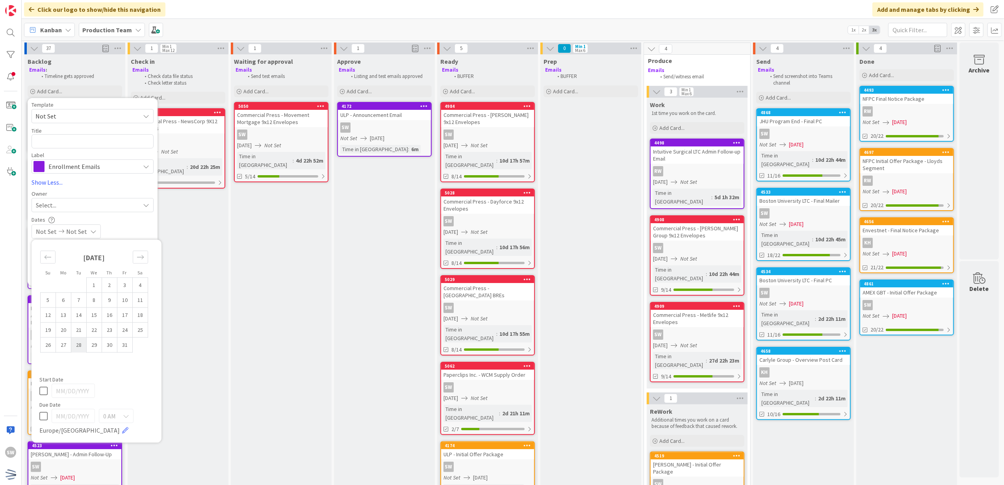
click at [84, 343] on td "28" at bounding box center [78, 345] width 15 height 15
click at [42, 392] on icon at bounding box center [43, 390] width 8 height 9
click at [117, 420] on div "0 AM" at bounding box center [116, 416] width 35 height 14
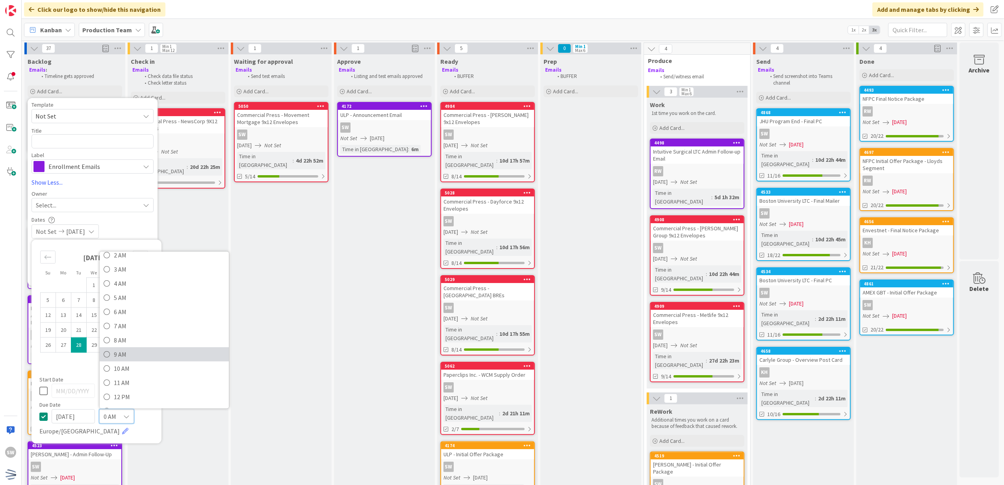
scroll to position [52, 0]
click at [130, 381] on span "12 PM" at bounding box center [169, 380] width 111 height 12
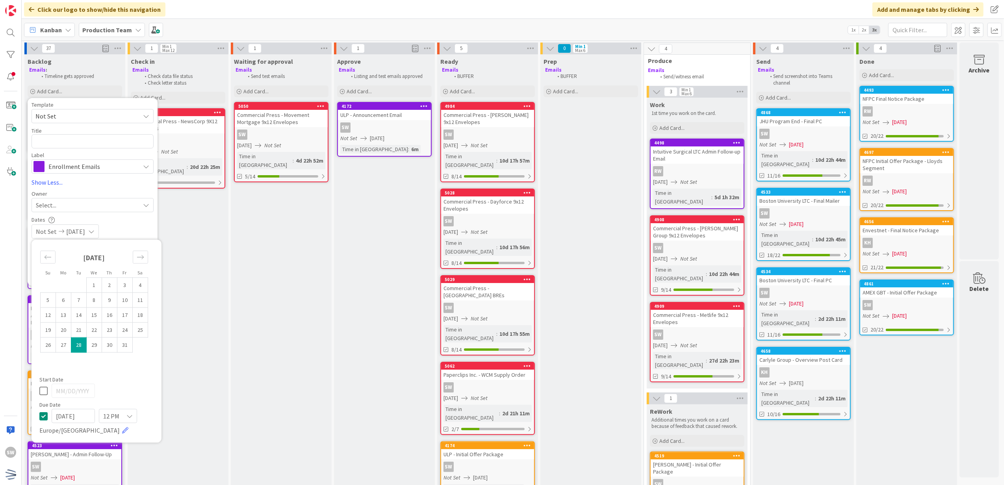
click at [120, 206] on div "Select..." at bounding box center [88, 205] width 104 height 9
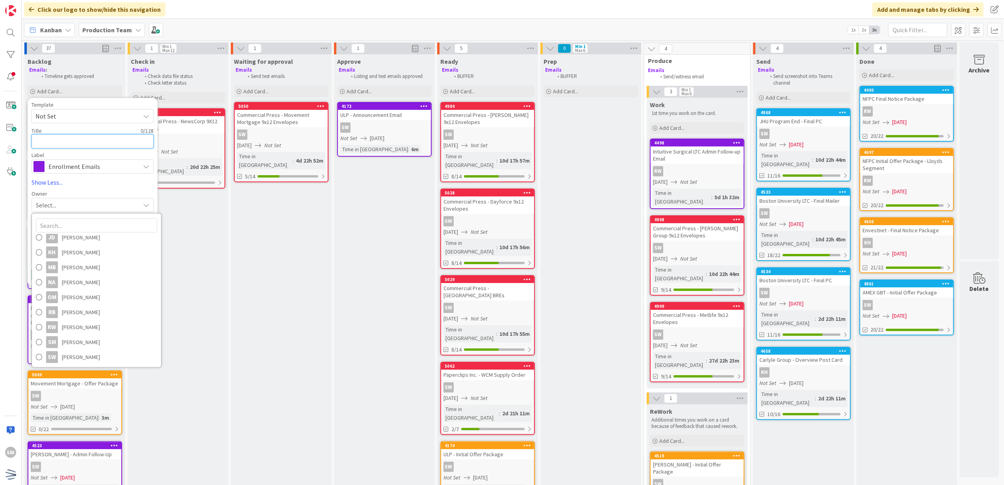
click at [123, 142] on textarea at bounding box center [93, 141] width 122 height 15
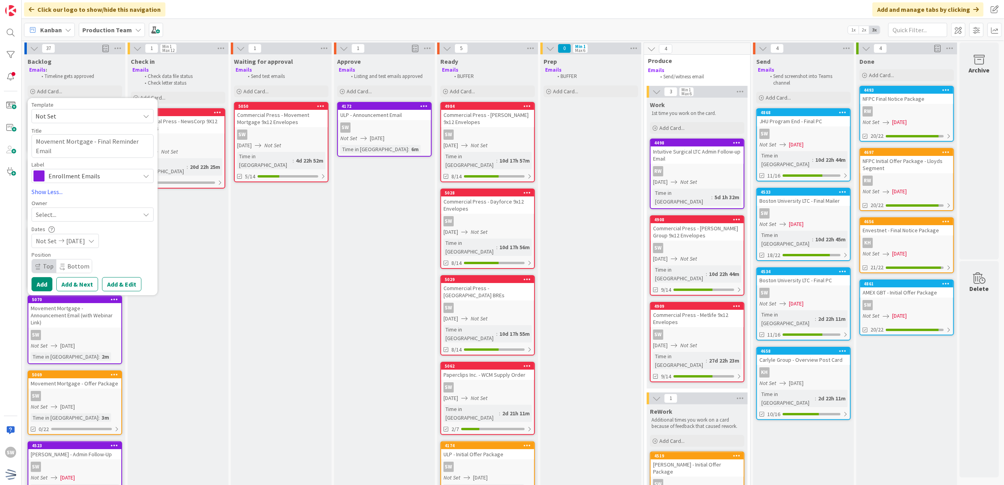
click at [87, 224] on div "Template Not Set Not Set Century Direct NPD Logistics AscendHire Supplies Envel…" at bounding box center [93, 197] width 122 height 190
drag, startPoint x: 87, startPoint y: 224, endPoint x: 145, endPoint y: 223, distance: 57.9
click at [145, 223] on div "Template Not Set Not Set Century Direct NPD Logistics AscendHire Supplies Envel…" at bounding box center [93, 197] width 122 height 190
click at [145, 218] on icon at bounding box center [146, 215] width 6 height 6
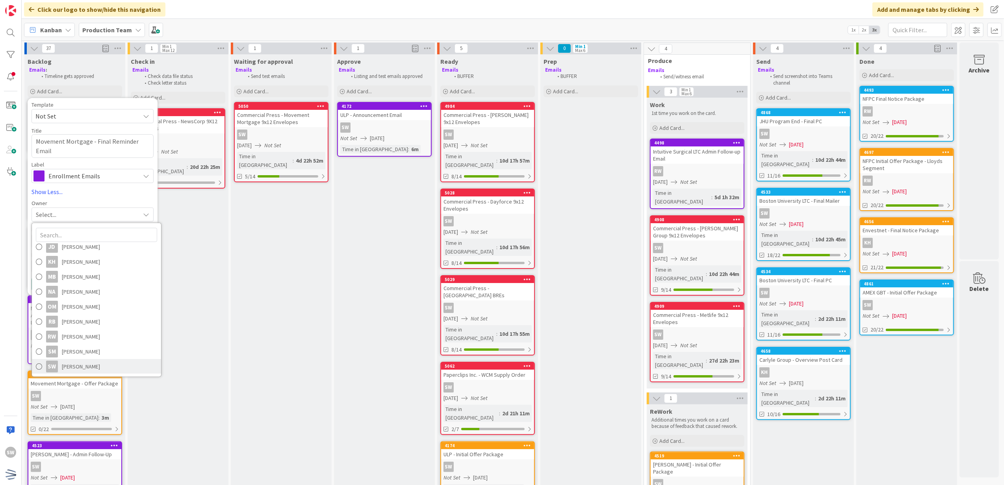
click at [117, 362] on link "SW [PERSON_NAME]" at bounding box center [96, 366] width 129 height 15
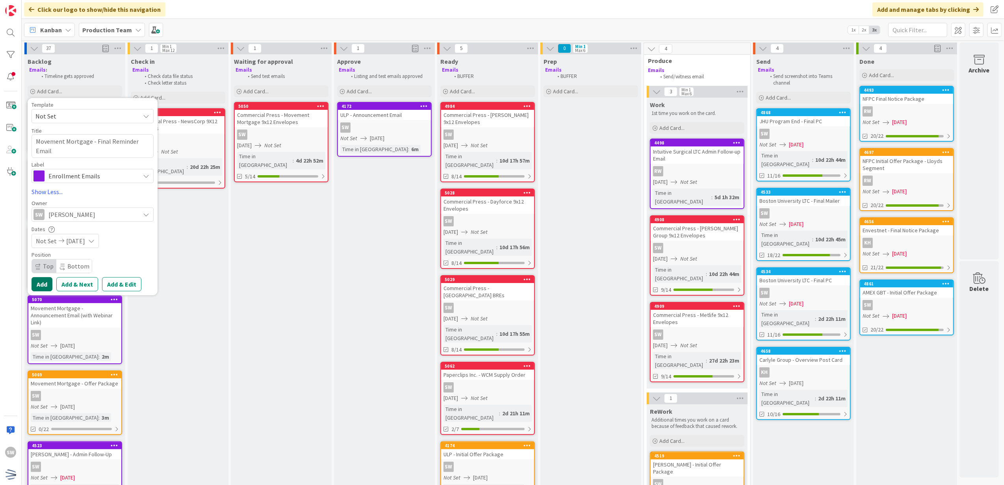
click at [38, 288] on button "Add" at bounding box center [42, 284] width 21 height 14
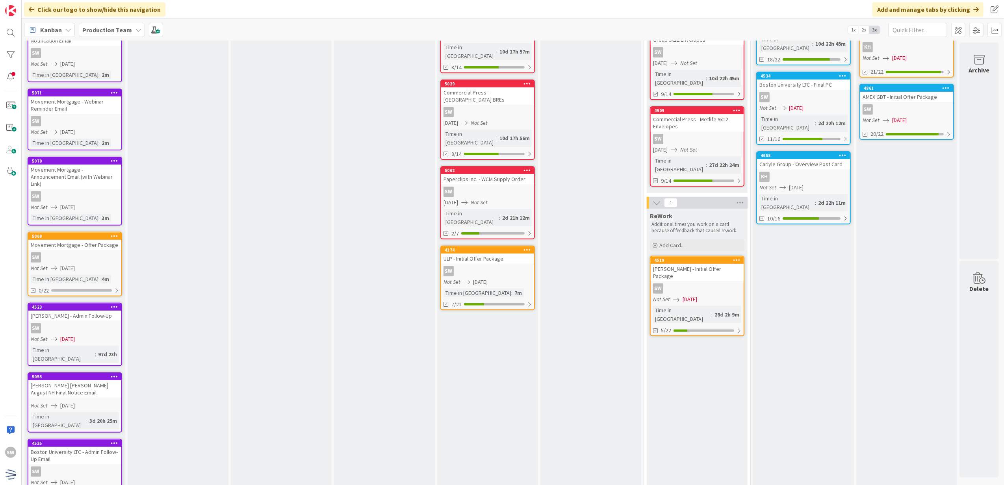
scroll to position [0, 0]
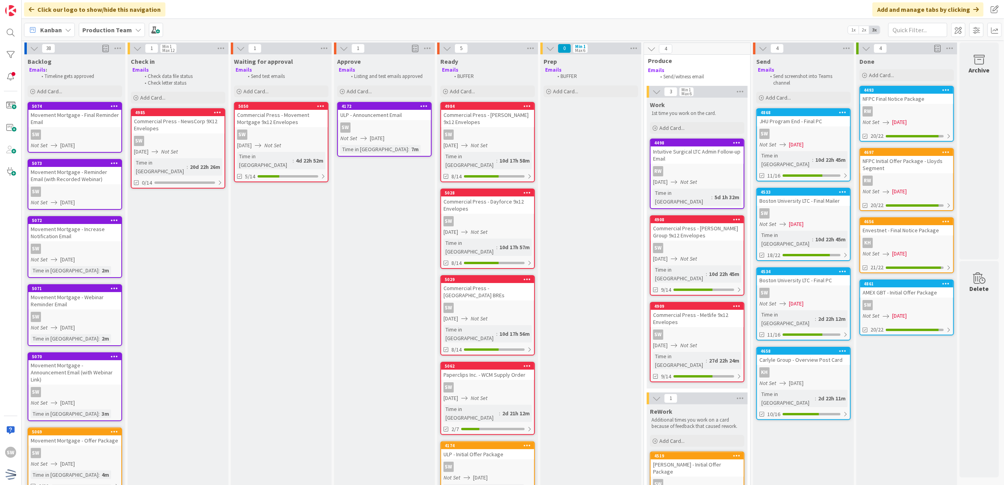
click at [123, 51] on div "38" at bounding box center [74, 49] width 101 height 12
click at [119, 47] on icon at bounding box center [118, 49] width 10 height 12
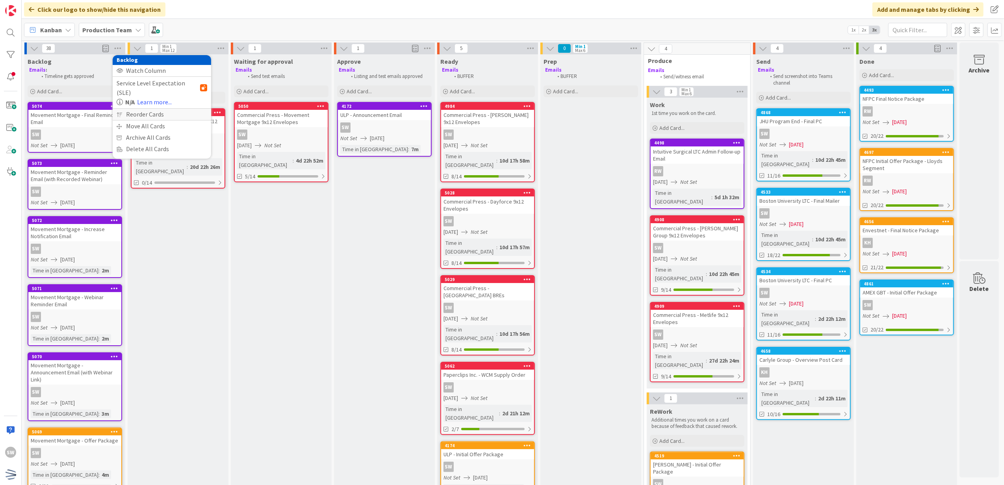
click at [139, 109] on div "Reorder Cards" at bounding box center [162, 114] width 98 height 11
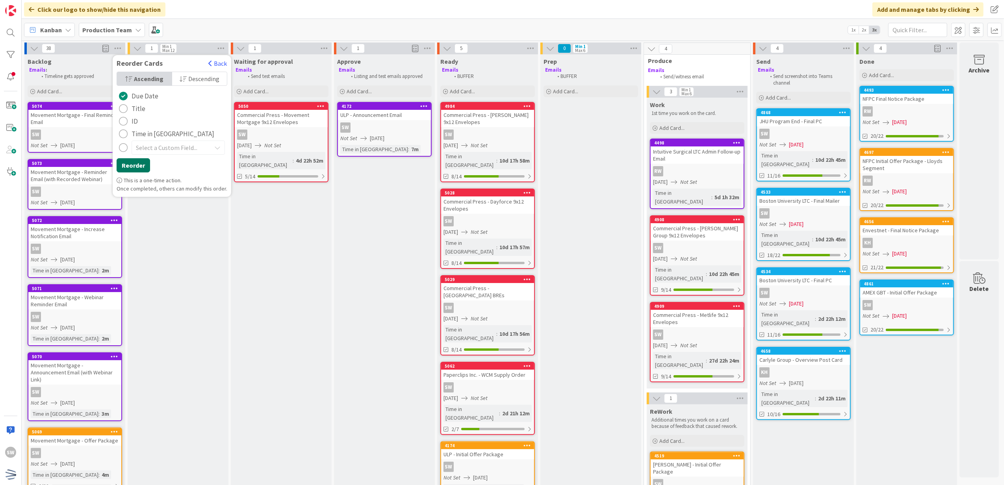
click at [136, 162] on button "Reorder" at bounding box center [133, 165] width 33 height 14
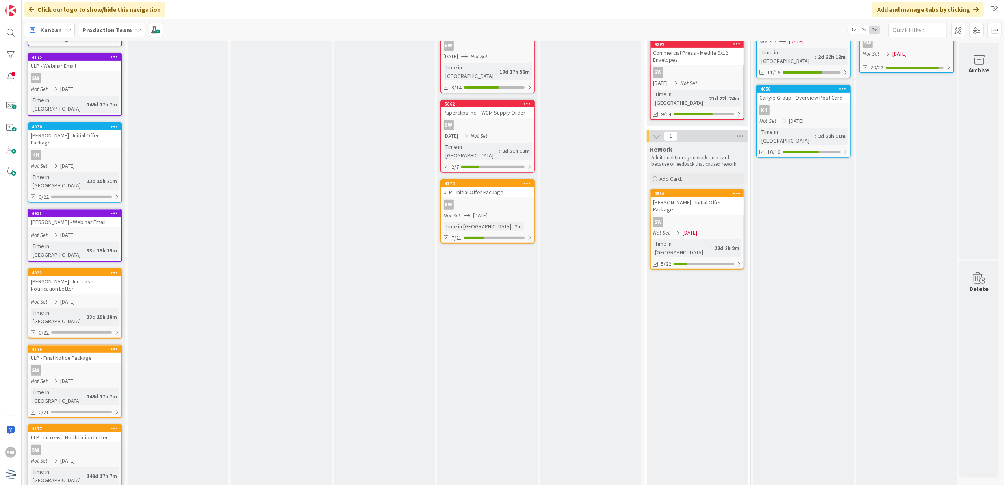
scroll to position [292, 0]
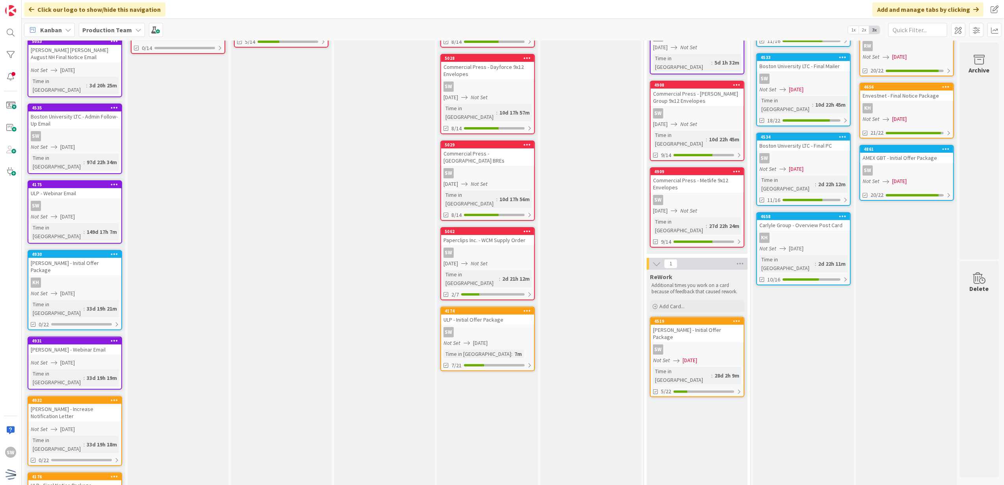
scroll to position [0, 0]
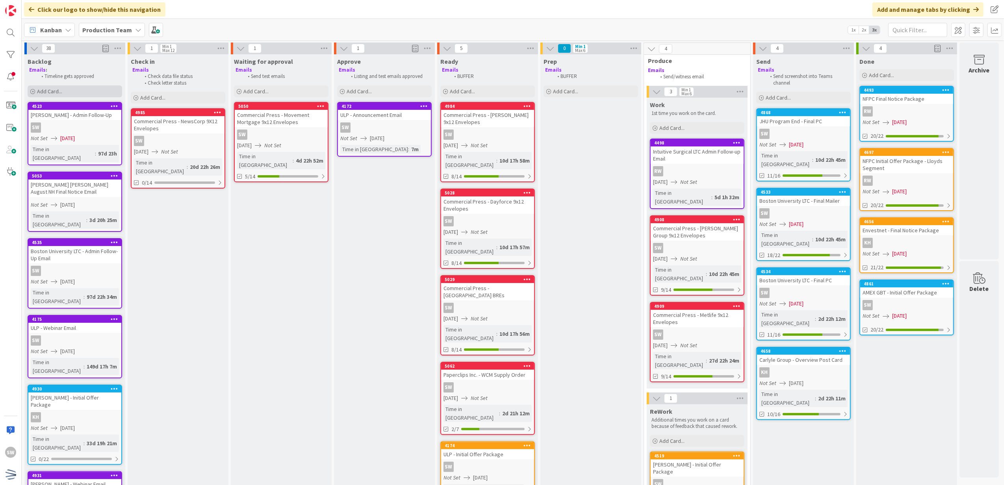
click at [91, 87] on div "Add Card..." at bounding box center [75, 91] width 95 height 12
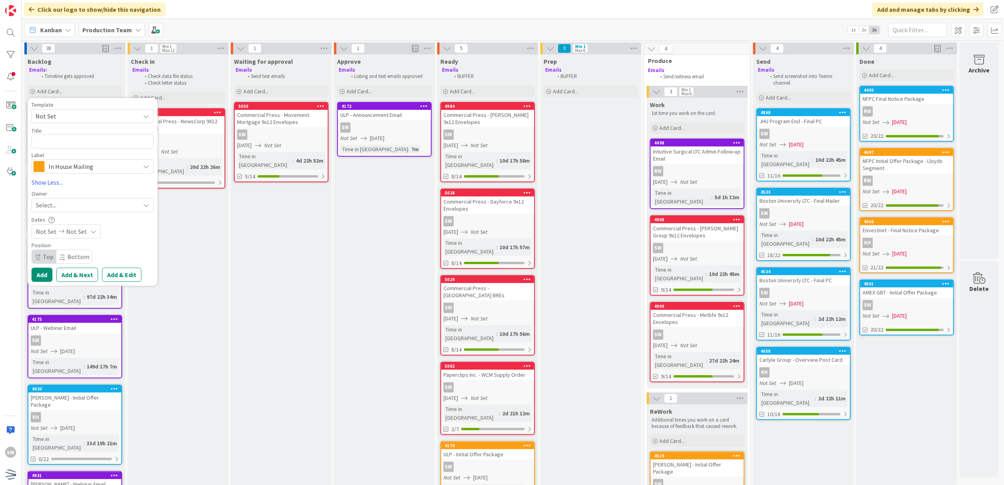
click at [97, 120] on span "Not Set" at bounding box center [84, 116] width 98 height 10
click at [108, 118] on span "Not Set" at bounding box center [84, 116] width 98 height 10
click at [109, 172] on span "In House Mailing" at bounding box center [91, 166] width 87 height 11
click at [90, 242] on span "Enrollment Emails" at bounding box center [109, 242] width 96 height 12
click at [72, 136] on textarea at bounding box center [93, 141] width 122 height 15
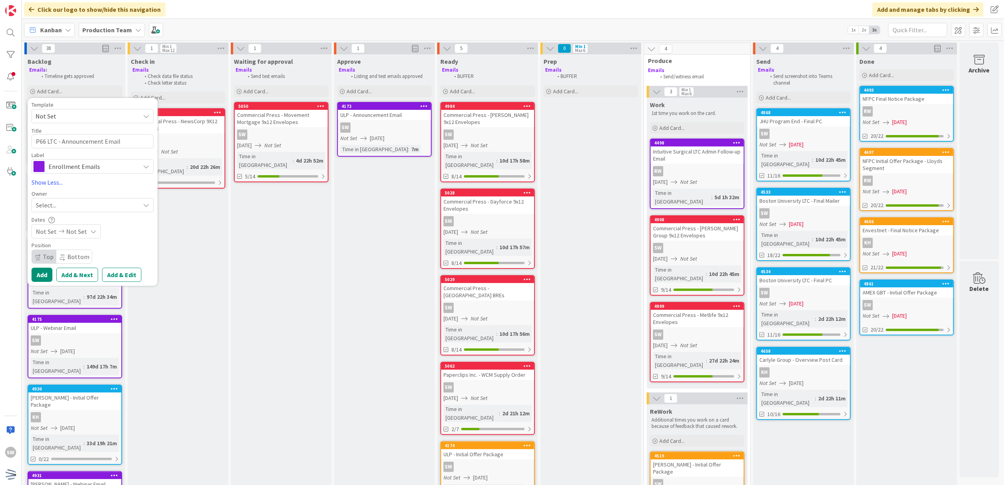
click at [59, 210] on div "Select..." at bounding box center [88, 205] width 104 height 9
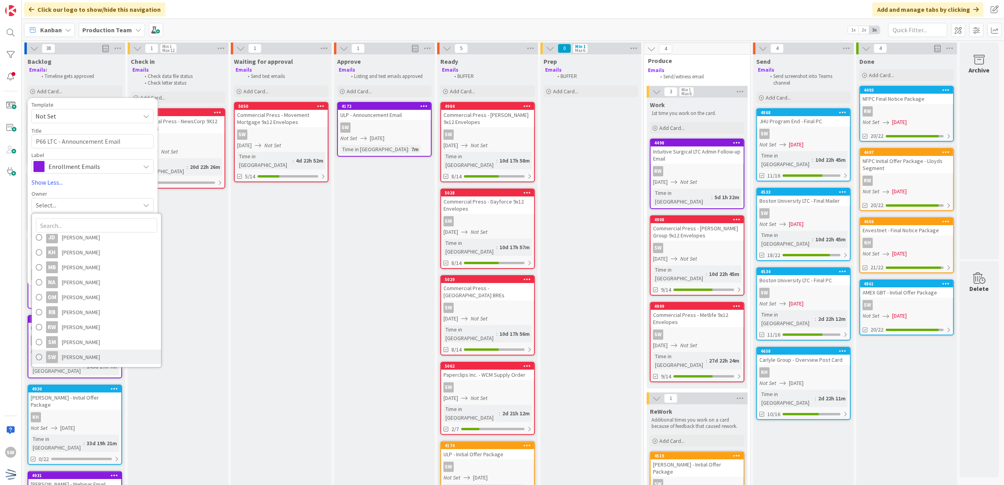
click at [57, 356] on div "SW" at bounding box center [52, 357] width 12 height 12
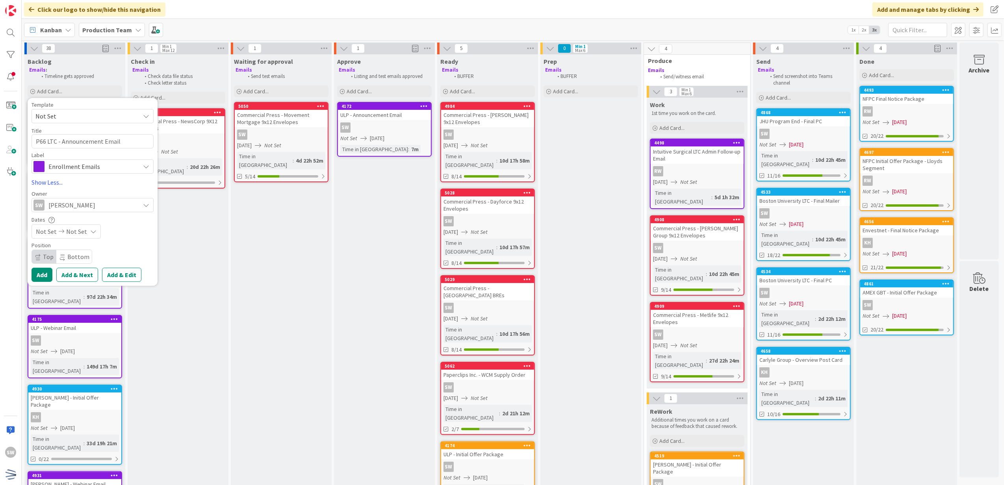
click at [91, 232] on icon at bounding box center [93, 232] width 6 height 6
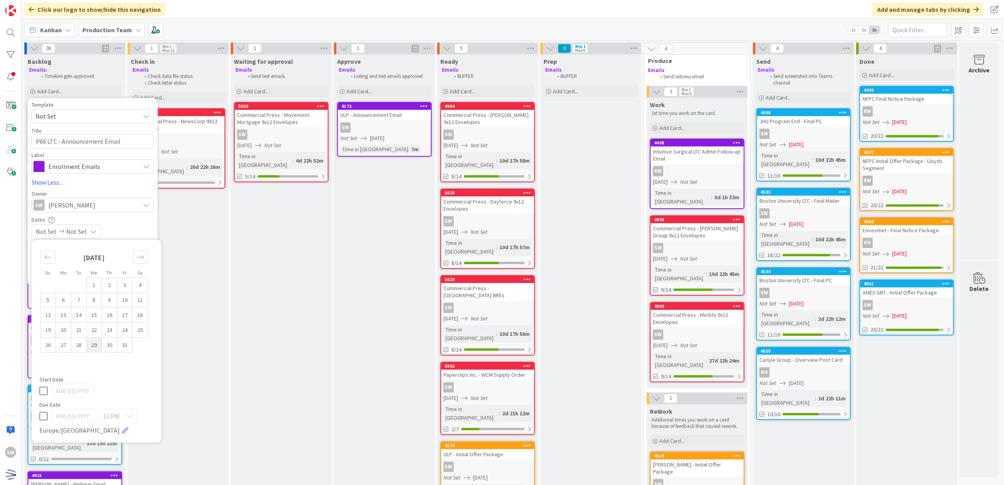
click at [95, 346] on td "29" at bounding box center [94, 345] width 15 height 15
click at [46, 388] on icon at bounding box center [43, 390] width 8 height 9
click at [125, 235] on div "Not Set [DATE]" at bounding box center [93, 232] width 122 height 14
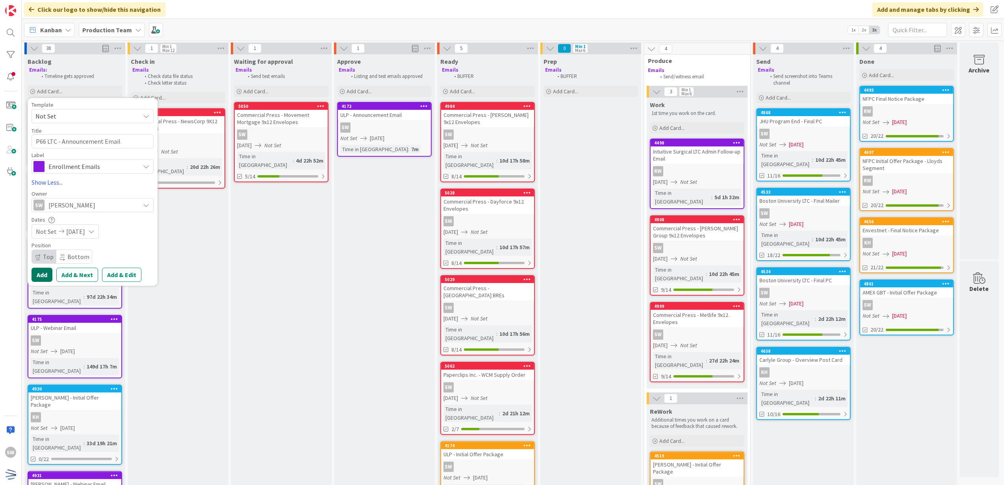
click at [46, 273] on button "Add" at bounding box center [42, 275] width 21 height 14
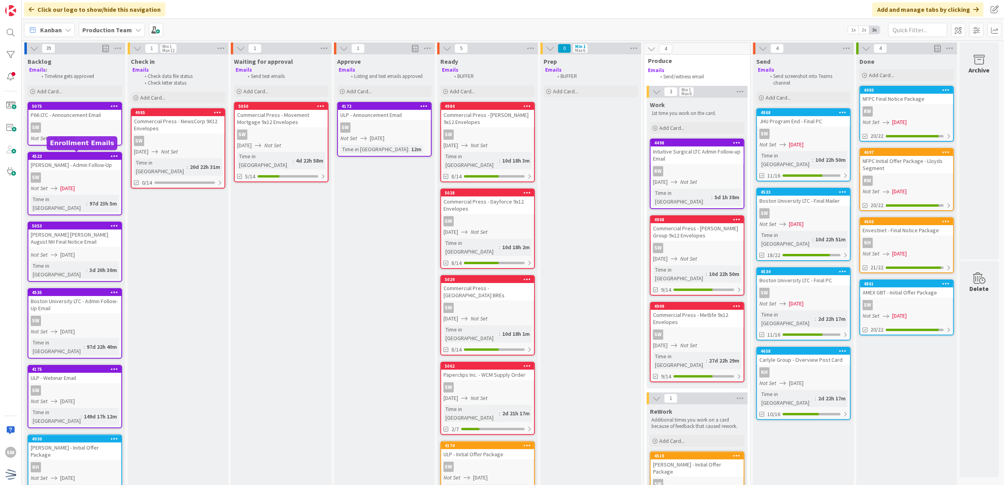
click at [83, 121] on link "5075 P66 LTC - Announcement Email SW Not Set [DATE]" at bounding box center [75, 124] width 95 height 44
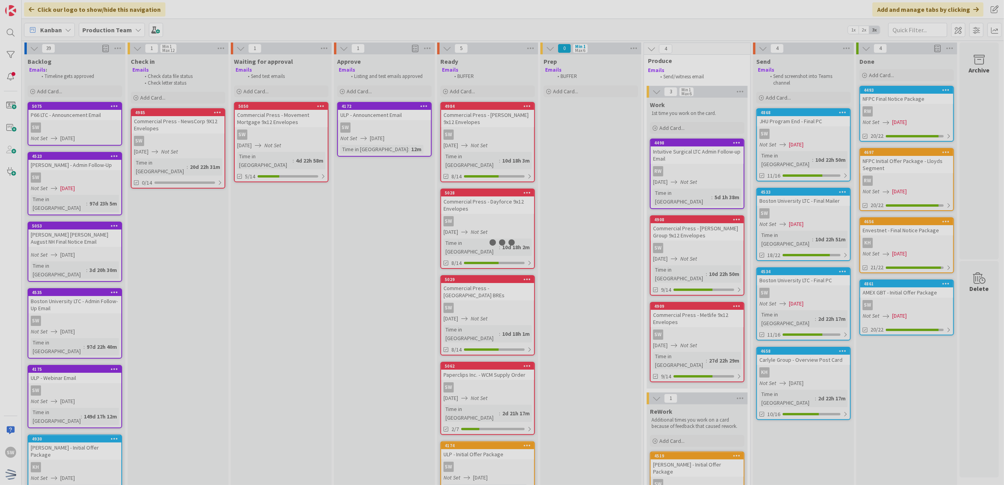
click at [84, 121] on div at bounding box center [502, 242] width 1004 height 485
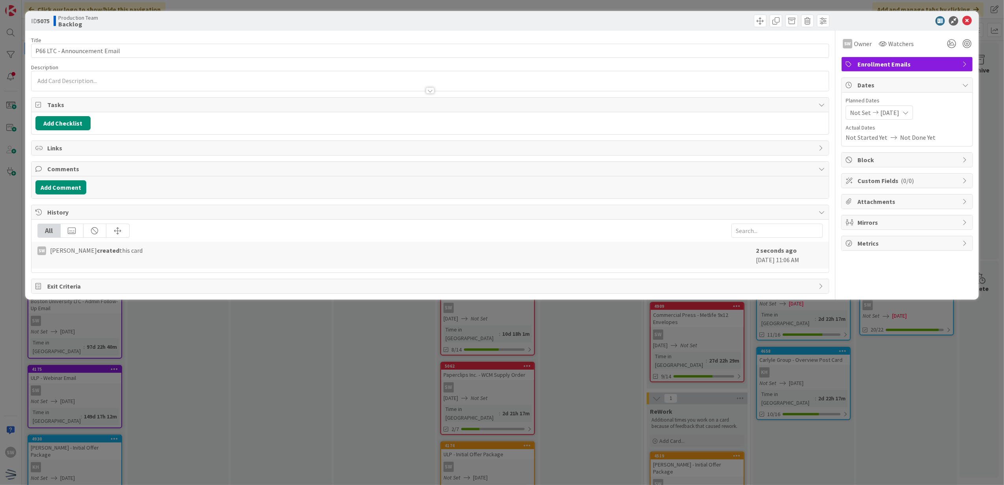
click at [969, 17] on icon at bounding box center [966, 20] width 9 height 9
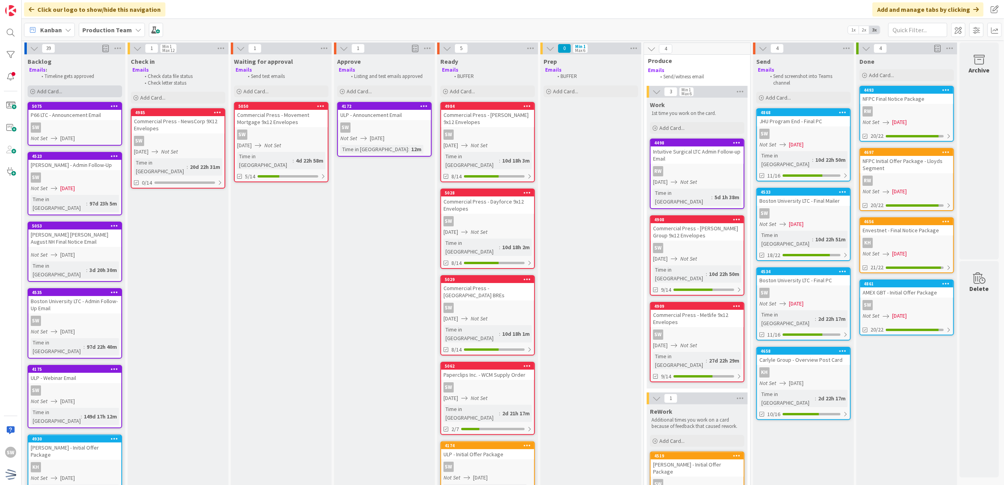
click at [60, 92] on span "Add Card..." at bounding box center [49, 91] width 25 height 7
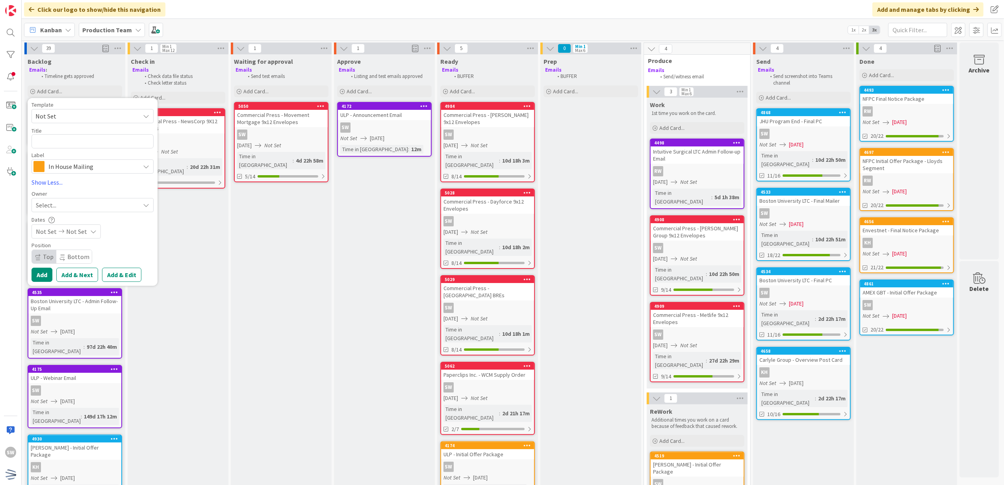
click at [69, 109] on span "Not Set" at bounding box center [93, 116] width 122 height 14
click at [70, 113] on span "Not Set" at bounding box center [84, 116] width 98 height 10
click at [74, 163] on span "In House Mailing" at bounding box center [91, 166] width 87 height 11
drag, startPoint x: 77, startPoint y: 237, endPoint x: 76, endPoint y: 210, distance: 26.8
click at [76, 235] on link "Enrollment Emails" at bounding box center [96, 242] width 129 height 14
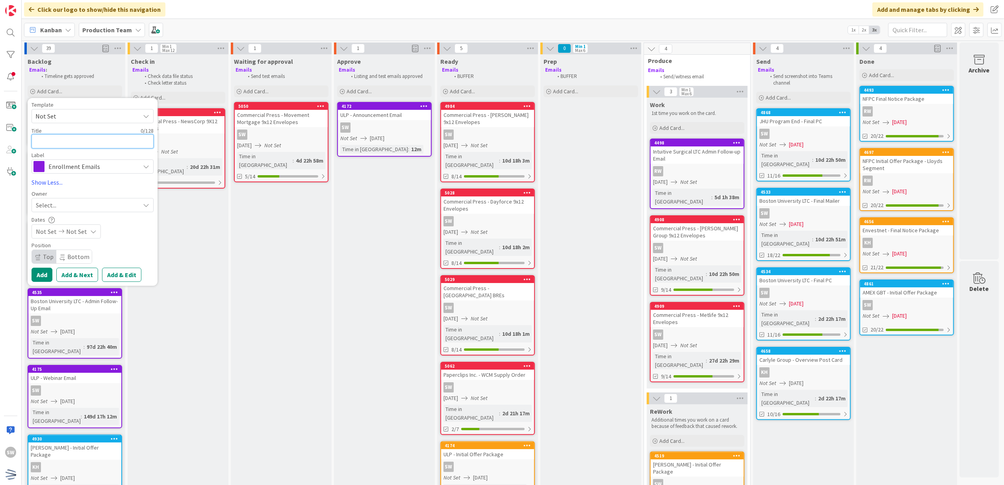
click at [90, 140] on textarea at bounding box center [93, 141] width 122 height 15
click at [75, 201] on div "Select..." at bounding box center [88, 205] width 104 height 9
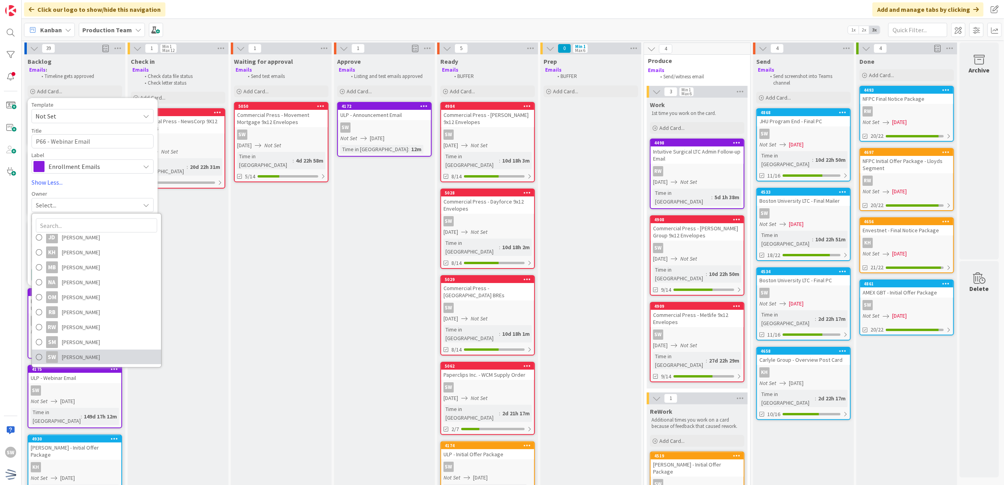
click at [99, 352] on link "SW [PERSON_NAME]" at bounding box center [96, 357] width 129 height 15
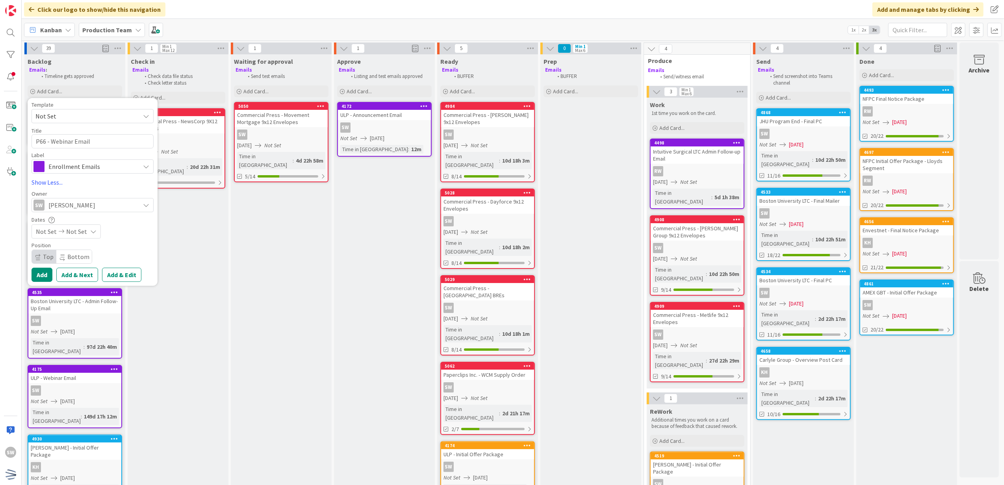
click at [90, 232] on icon at bounding box center [93, 232] width 6 height 6
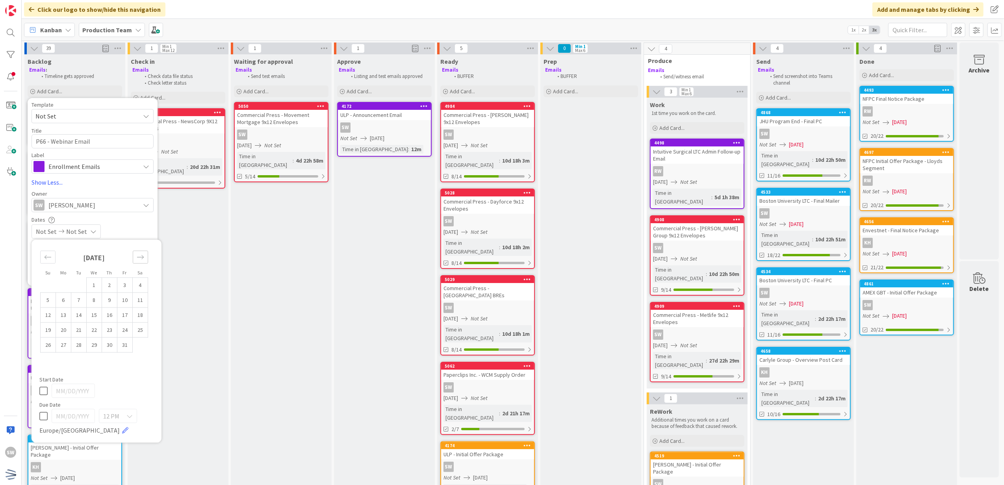
click at [142, 258] on icon "Move forward to switch to the next month." at bounding box center [140, 257] width 7 height 7
click at [81, 297] on td "4" at bounding box center [78, 300] width 15 height 15
click at [46, 386] on icon at bounding box center [43, 390] width 8 height 9
click at [145, 229] on div "Not Set [DATE]" at bounding box center [93, 232] width 122 height 14
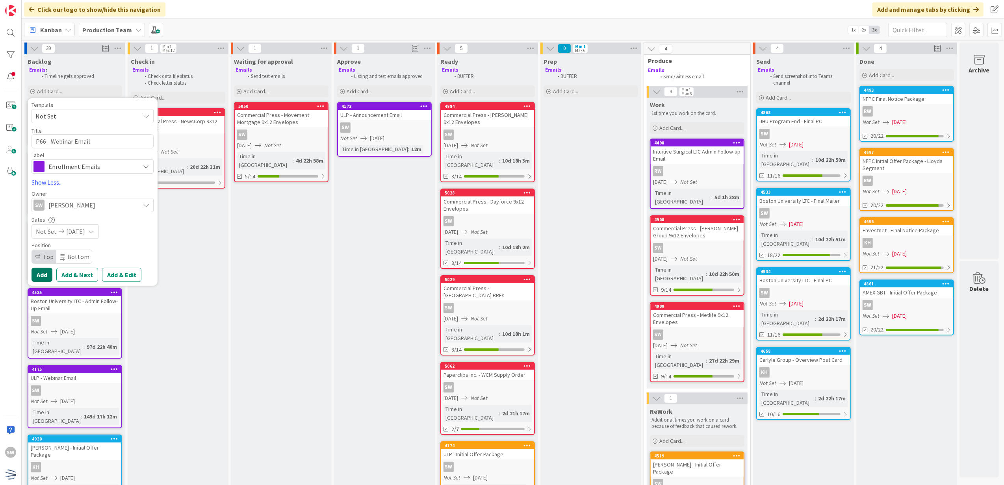
click at [48, 278] on button "Add" at bounding box center [42, 275] width 21 height 14
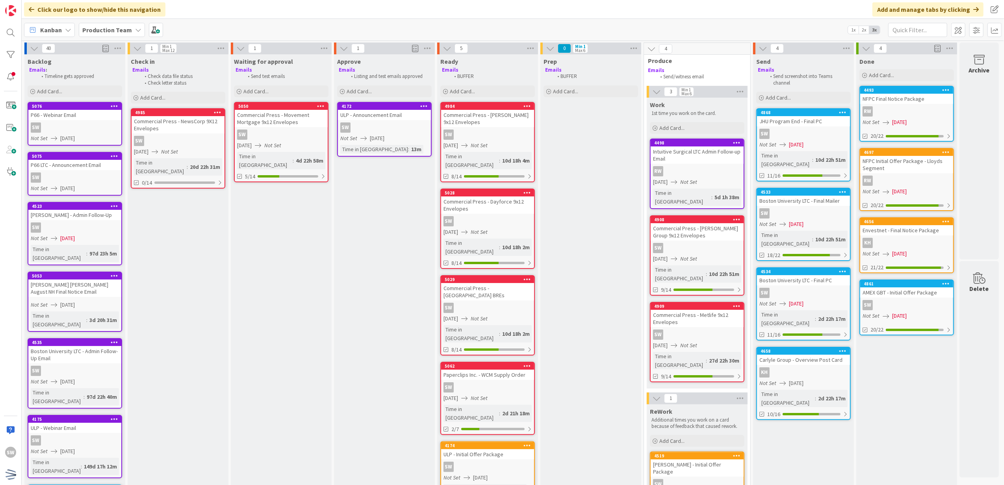
click at [79, 115] on div "P66 - Webinar Email" at bounding box center [74, 115] width 93 height 10
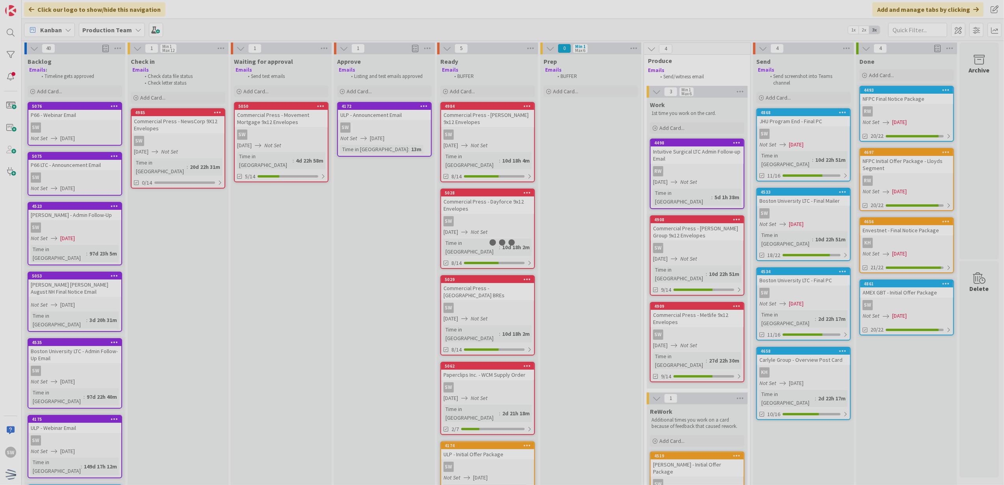
click at [79, 115] on div at bounding box center [502, 242] width 1004 height 485
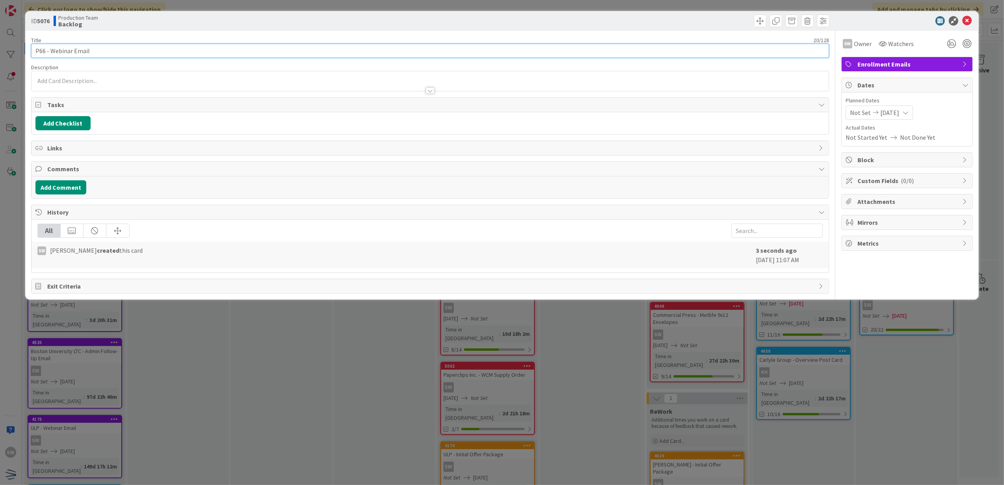
click at [44, 54] on input "P66 - Webinar Email" at bounding box center [430, 51] width 799 height 14
click at [962, 21] on div at bounding box center [903, 20] width 139 height 9
click at [967, 24] on icon at bounding box center [966, 20] width 9 height 9
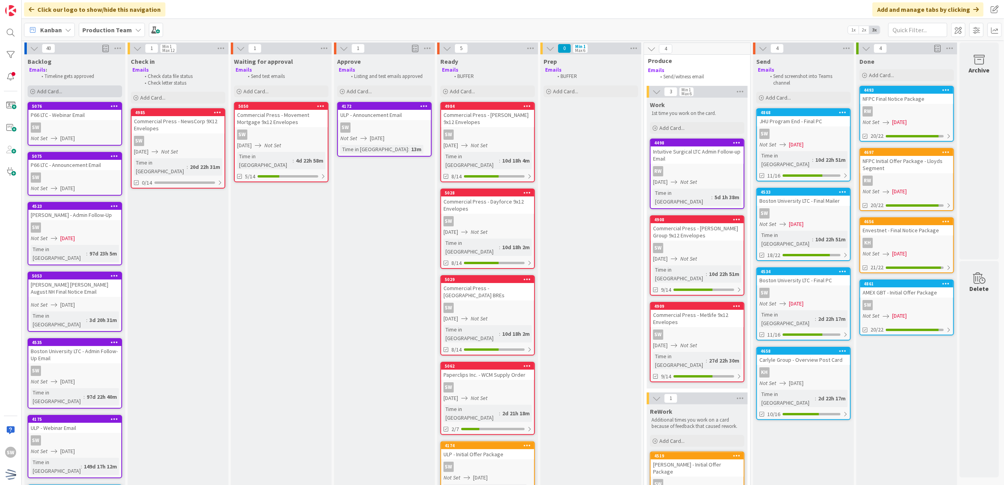
click at [109, 95] on div "Add Card..." at bounding box center [75, 91] width 95 height 12
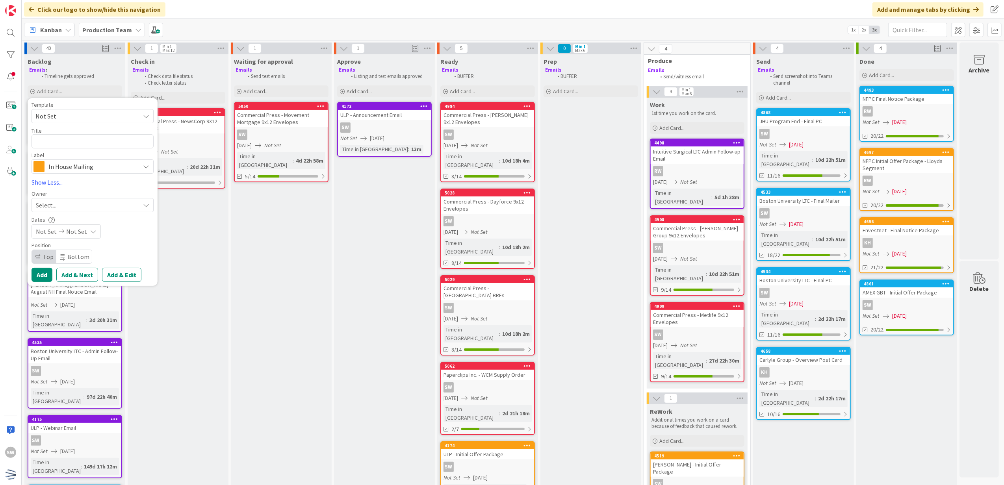
click at [98, 111] on span "Not Set" at bounding box center [84, 116] width 98 height 10
click at [84, 163] on span "In House Mailing" at bounding box center [91, 166] width 87 height 11
click at [73, 247] on span "Enrollment Emails" at bounding box center [109, 242] width 96 height 12
click at [85, 143] on textarea at bounding box center [93, 141] width 122 height 15
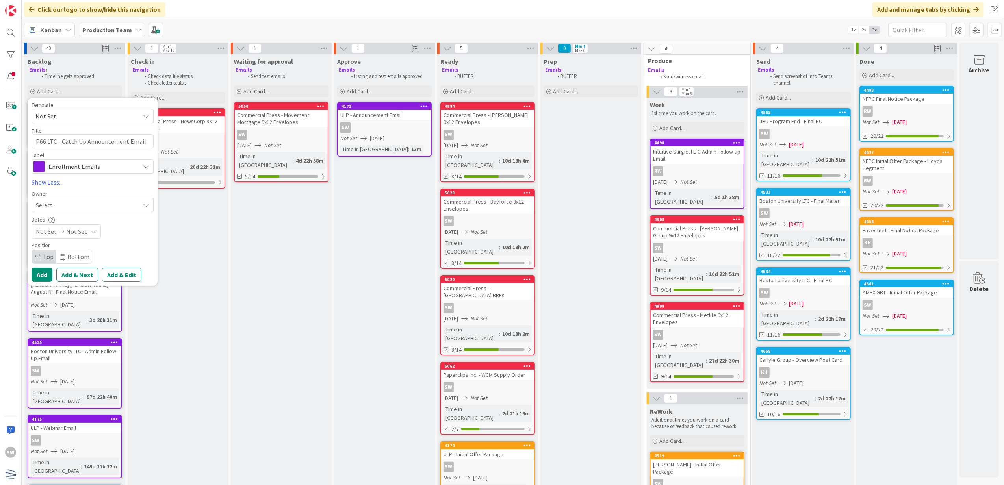
click at [65, 203] on div "Select..." at bounding box center [88, 205] width 104 height 9
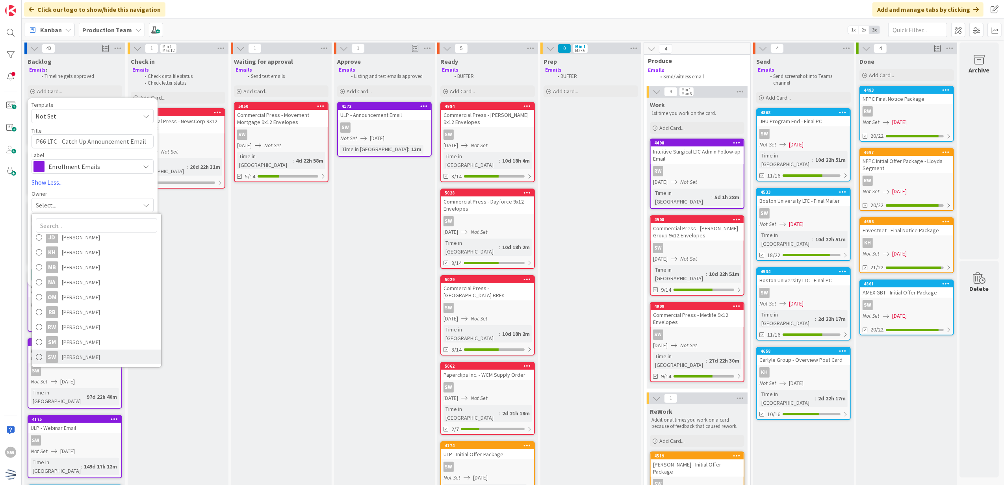
click at [67, 355] on span "[PERSON_NAME]" at bounding box center [81, 357] width 38 height 12
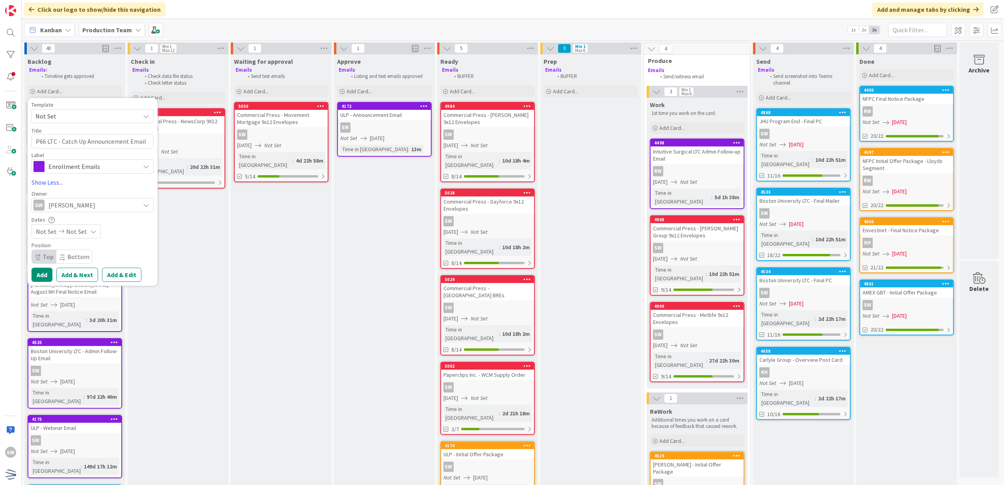
click at [68, 236] on span "Not Set" at bounding box center [76, 231] width 21 height 9
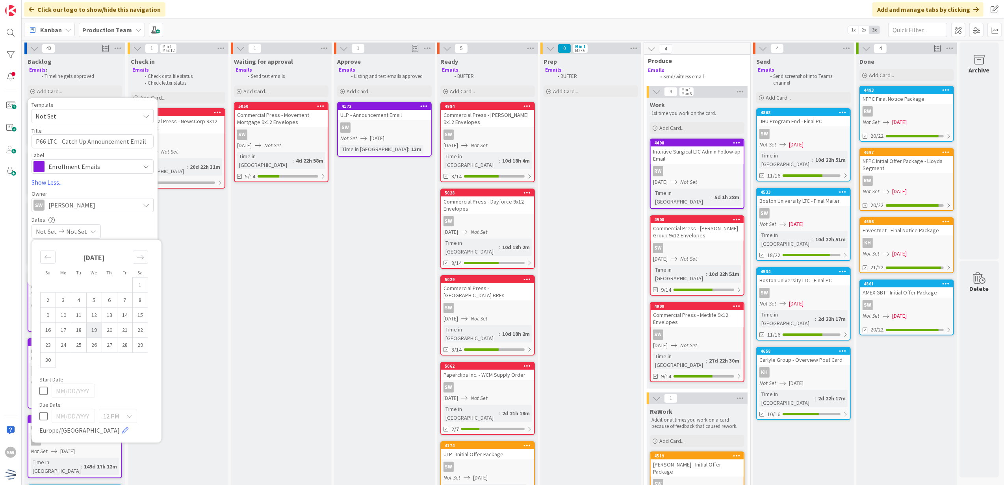
click at [100, 333] on td "19" at bounding box center [94, 330] width 15 height 15
click at [101, 330] on td "19" at bounding box center [94, 330] width 15 height 15
click at [46, 390] on icon at bounding box center [43, 390] width 8 height 9
click at [117, 225] on div "Not Set [DATE]" at bounding box center [93, 232] width 122 height 14
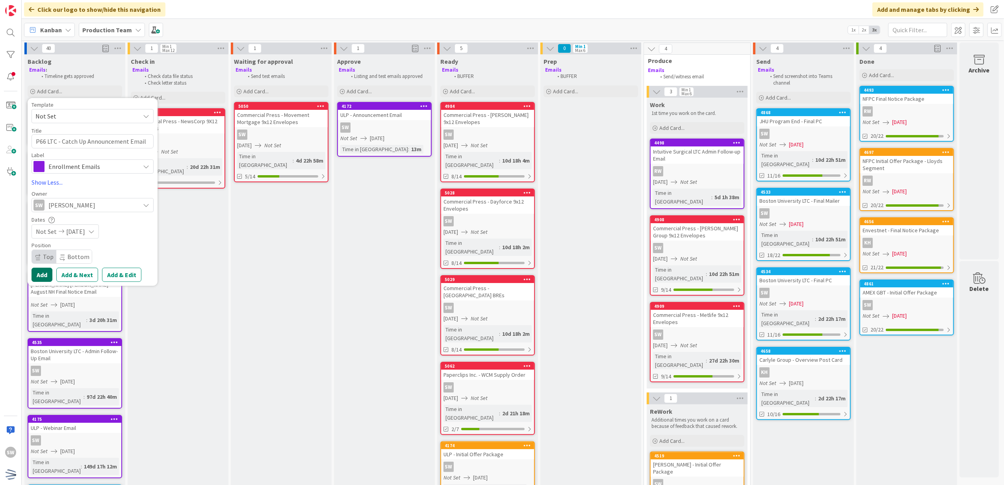
click at [43, 282] on button "Add" at bounding box center [42, 275] width 21 height 14
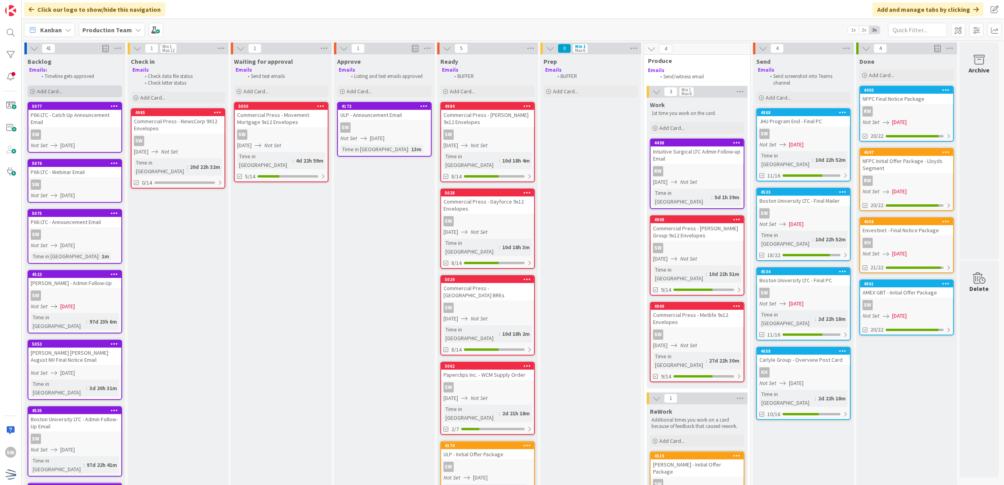
click at [55, 89] on span "Add Card..." at bounding box center [49, 91] width 25 height 7
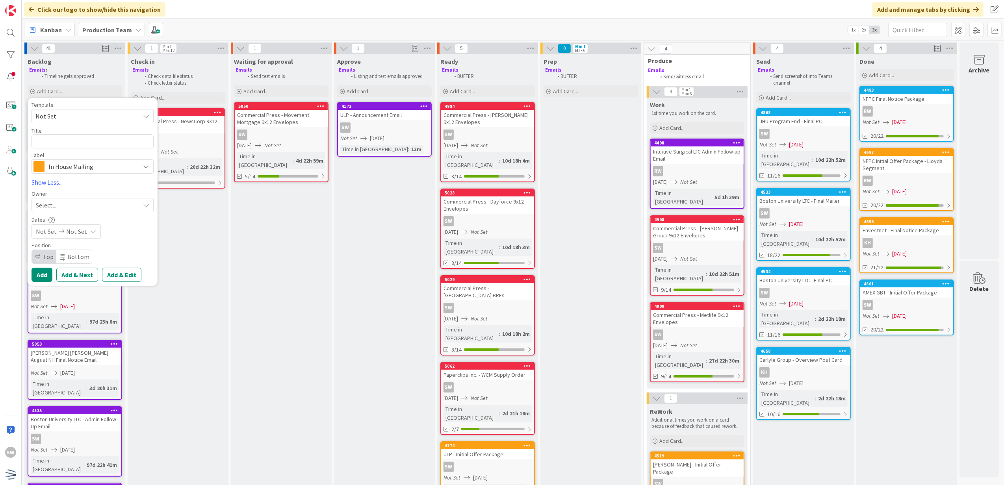
click at [69, 120] on span "Not Set" at bounding box center [84, 116] width 98 height 10
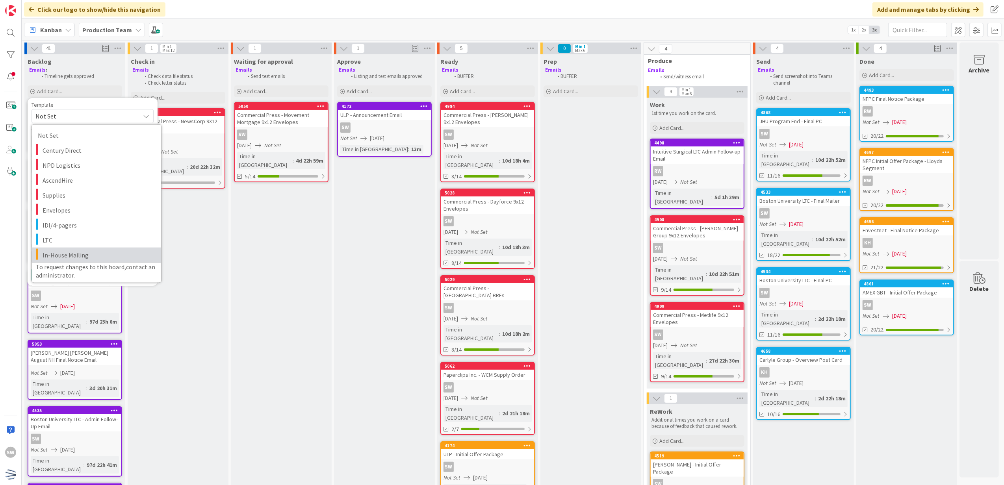
click at [61, 253] on span "In-House Mailing" at bounding box center [99, 255] width 113 height 10
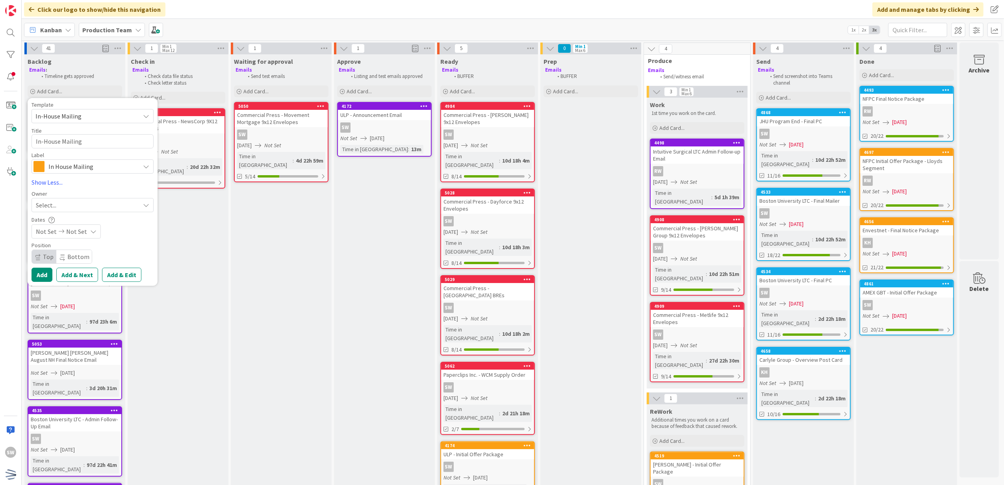
click at [107, 133] on div "Title 16 / 128" at bounding box center [93, 130] width 122 height 7
click at [107, 137] on textarea "In-House Mailing" at bounding box center [93, 141] width 122 height 15
click at [110, 205] on div "Select..." at bounding box center [88, 205] width 104 height 9
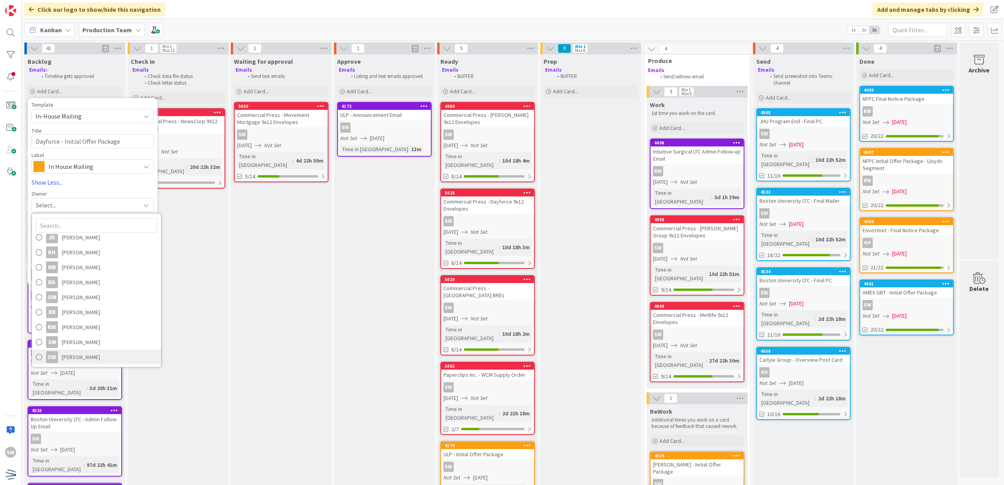
click at [89, 355] on span "[PERSON_NAME]" at bounding box center [81, 357] width 38 height 12
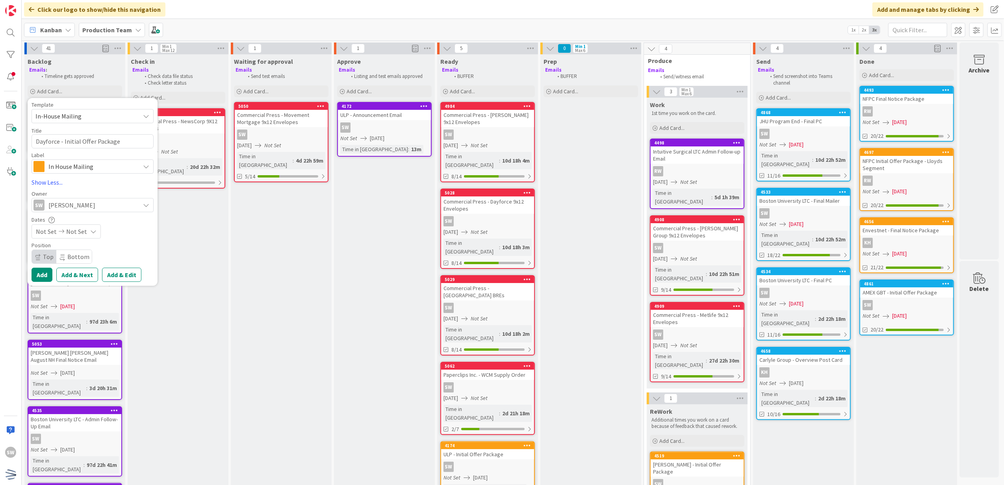
click at [75, 231] on span "Not Set" at bounding box center [76, 231] width 21 height 9
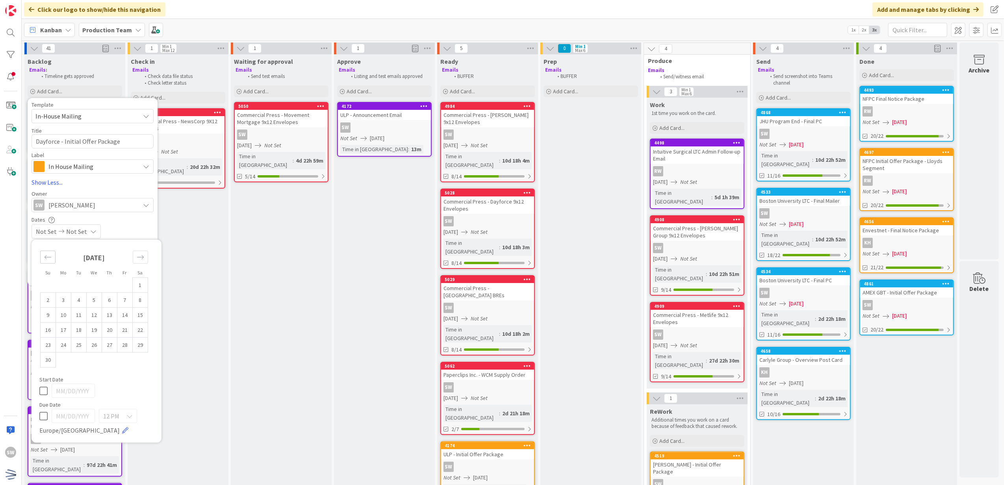
click at [41, 257] on div "Move backward to switch to the previous month." at bounding box center [47, 257] width 15 height 13
click at [81, 314] on td "14" at bounding box center [78, 315] width 15 height 15
click at [45, 396] on div "[DATE]" at bounding box center [96, 391] width 114 height 14
click at [43, 387] on icon at bounding box center [43, 390] width 8 height 9
click at [73, 314] on td "14" at bounding box center [78, 315] width 15 height 15
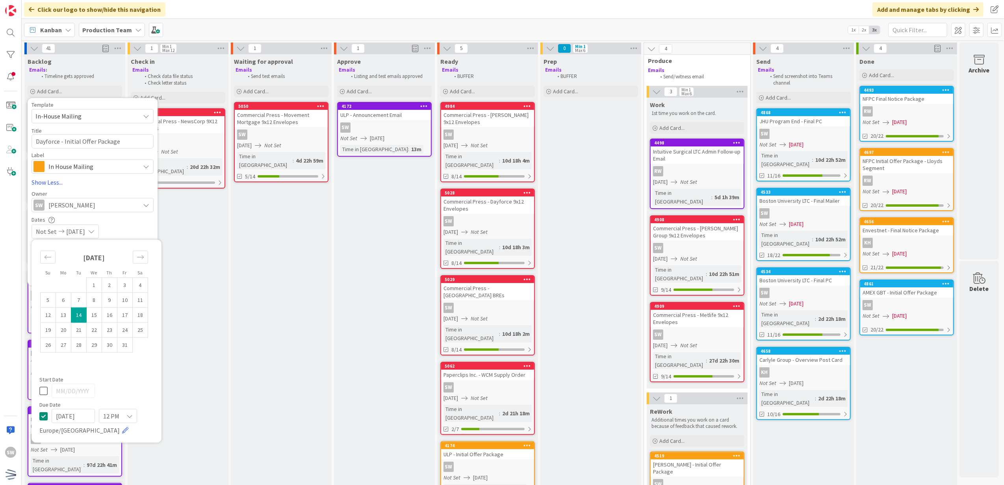
click at [128, 224] on div "Dates Not Set [DATE] Su Mo Tu We Th Fr Sa [DATE] 1 2 3 4 5 6 7 8 9 10 11 12 13 …" at bounding box center [93, 227] width 122 height 22
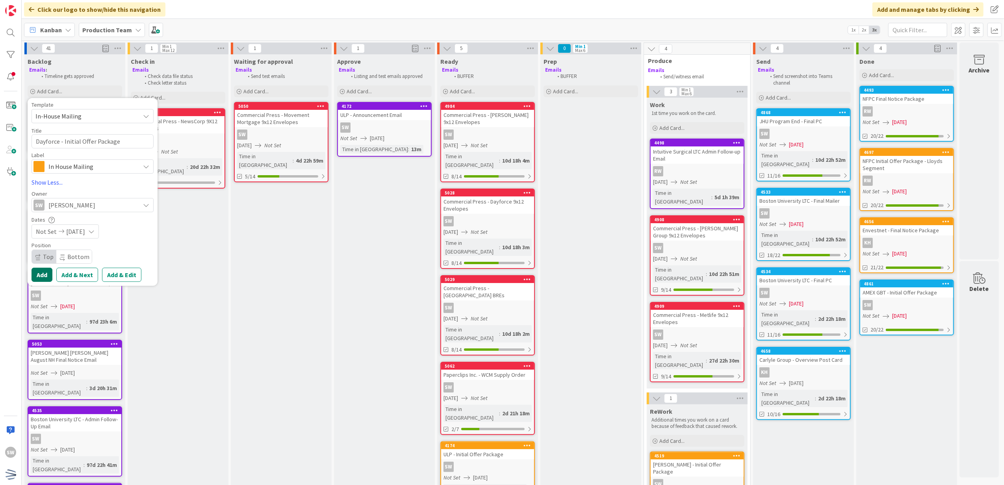
click at [46, 275] on button "Add" at bounding box center [42, 275] width 21 height 14
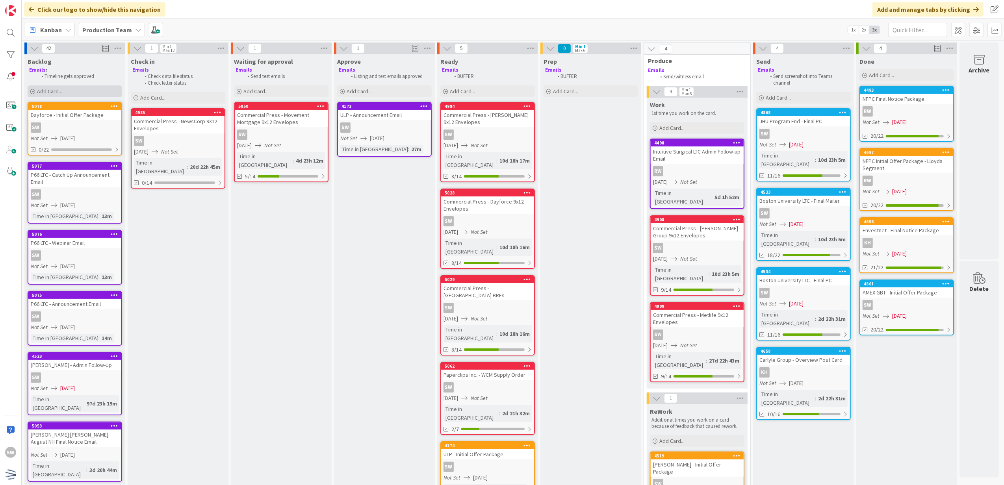
click at [85, 91] on div "Add Card..." at bounding box center [75, 91] width 95 height 12
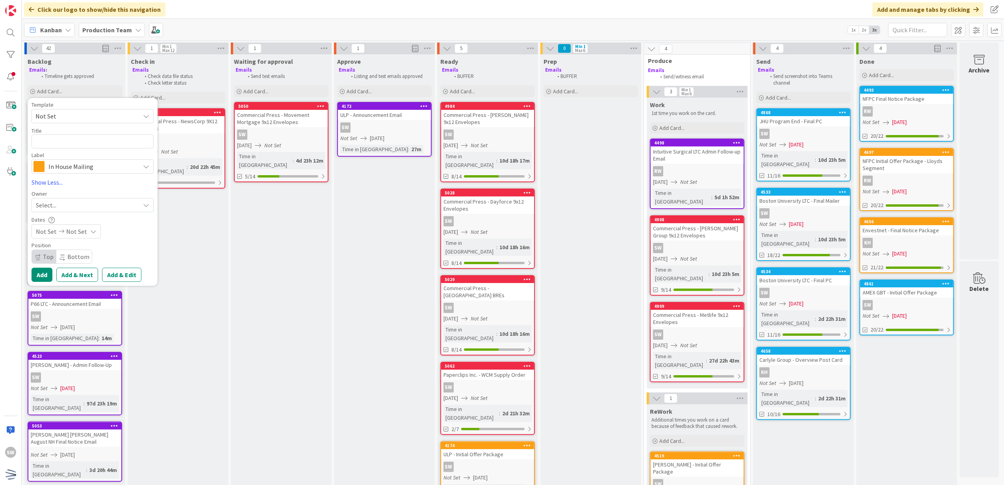
click at [99, 119] on span "Not Set" at bounding box center [84, 116] width 98 height 10
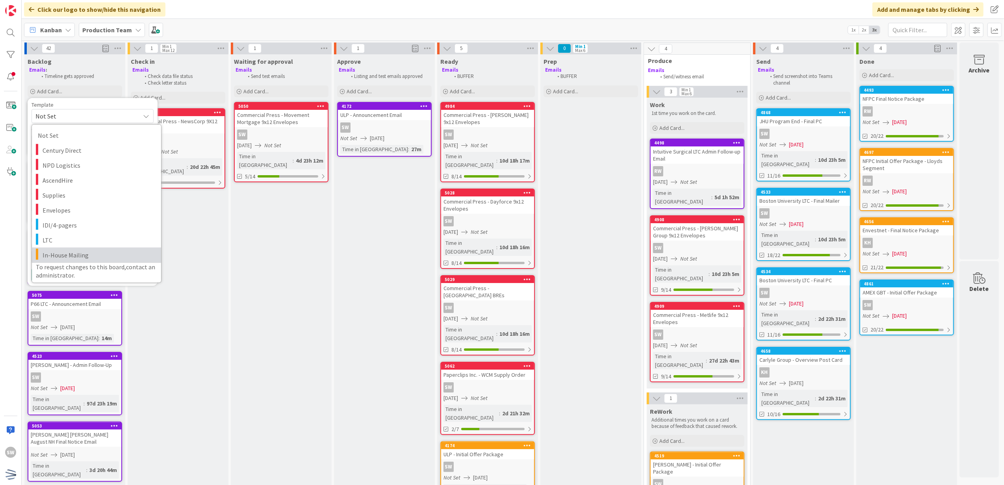
click at [74, 249] on link "In-House Mailing" at bounding box center [96, 254] width 129 height 15
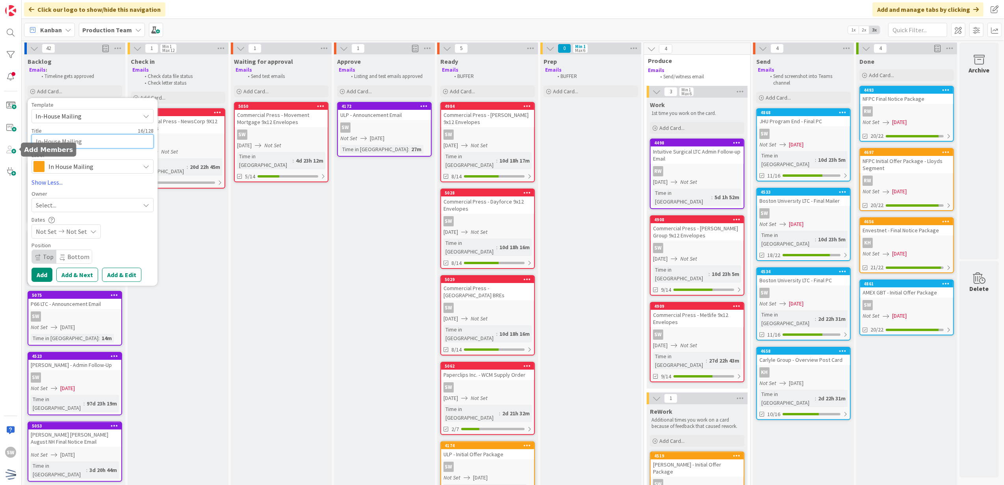
drag, startPoint x: 87, startPoint y: 136, endPoint x: -59, endPoint y: 150, distance: 146.4
click at [0, 150] on html "SW Click our logo to show/hide this navigation Add and manage tabs by clicking …" at bounding box center [502, 242] width 1004 height 485
click at [99, 215] on div "Template In-House Mailing Not Set Century Direct NPD Logistics AscendHire Suppl…" at bounding box center [93, 192] width 122 height 180
click at [106, 204] on div "Select..." at bounding box center [88, 205] width 104 height 9
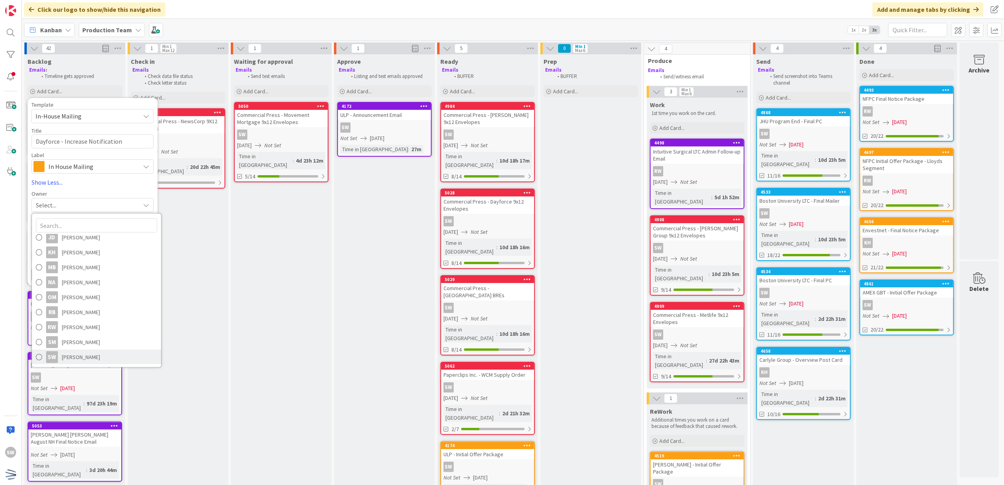
click at [95, 354] on span "[PERSON_NAME]" at bounding box center [81, 357] width 38 height 12
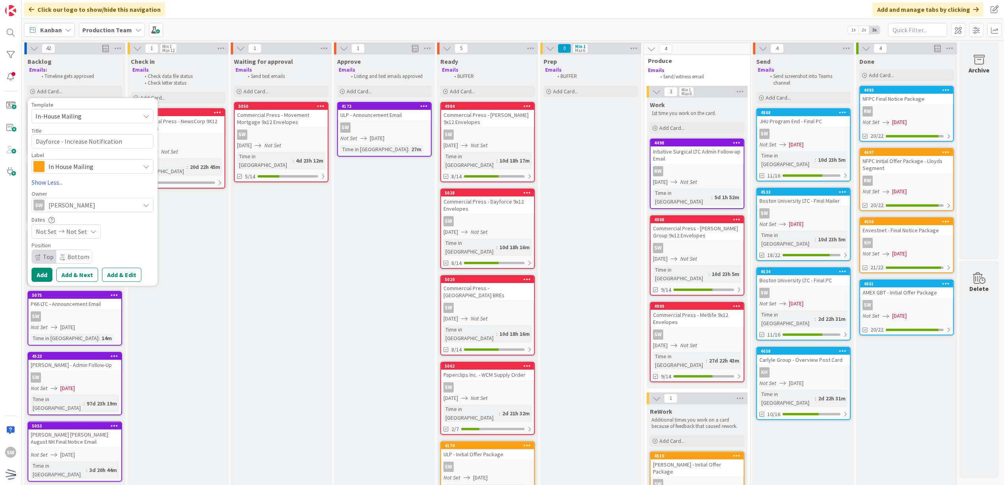
click at [76, 228] on span "Not Set" at bounding box center [76, 231] width 21 height 9
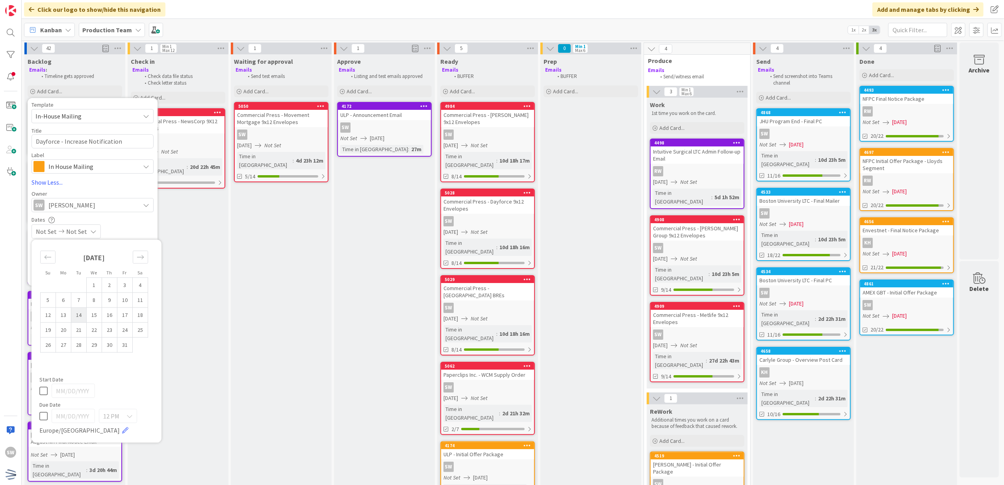
click at [81, 311] on td "14" at bounding box center [78, 315] width 15 height 15
click at [76, 312] on td "14" at bounding box center [78, 315] width 15 height 15
click at [41, 390] on icon at bounding box center [43, 390] width 8 height 9
click at [116, 238] on div "Not Set [DATE]" at bounding box center [93, 232] width 122 height 14
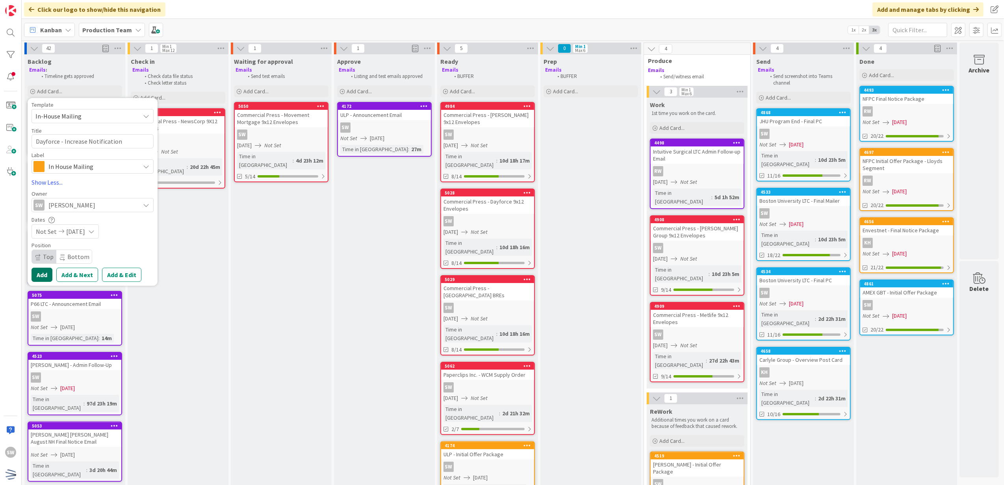
click at [46, 277] on button "Add" at bounding box center [42, 275] width 21 height 14
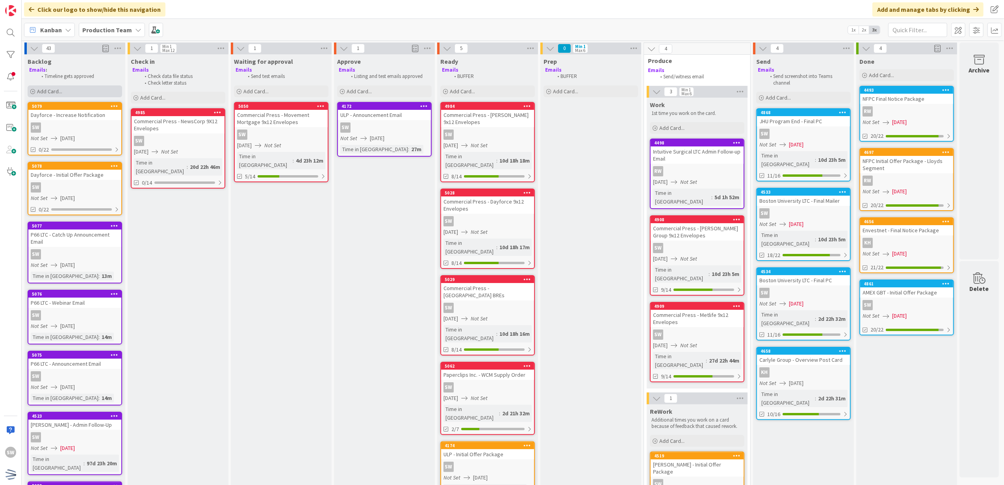
click at [72, 95] on div "Add Card..." at bounding box center [75, 91] width 95 height 12
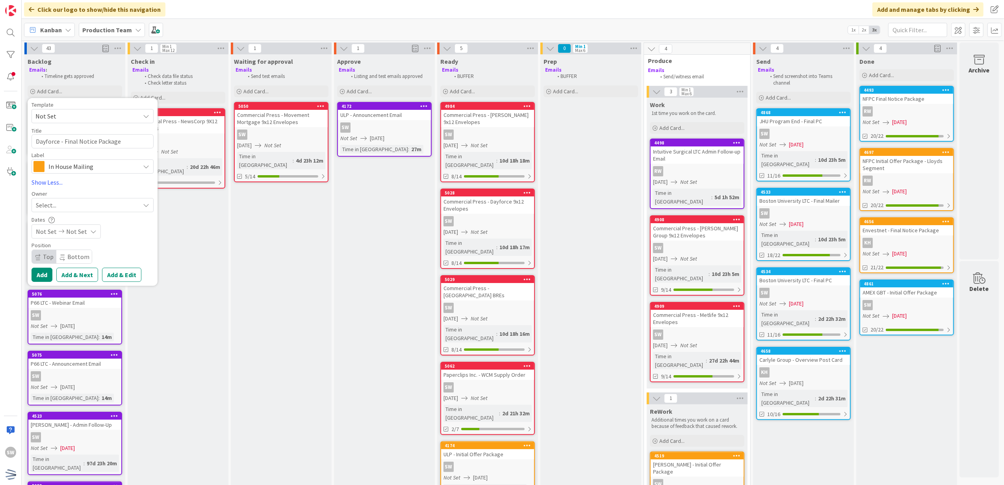
click at [107, 204] on div "Select..." at bounding box center [88, 205] width 104 height 9
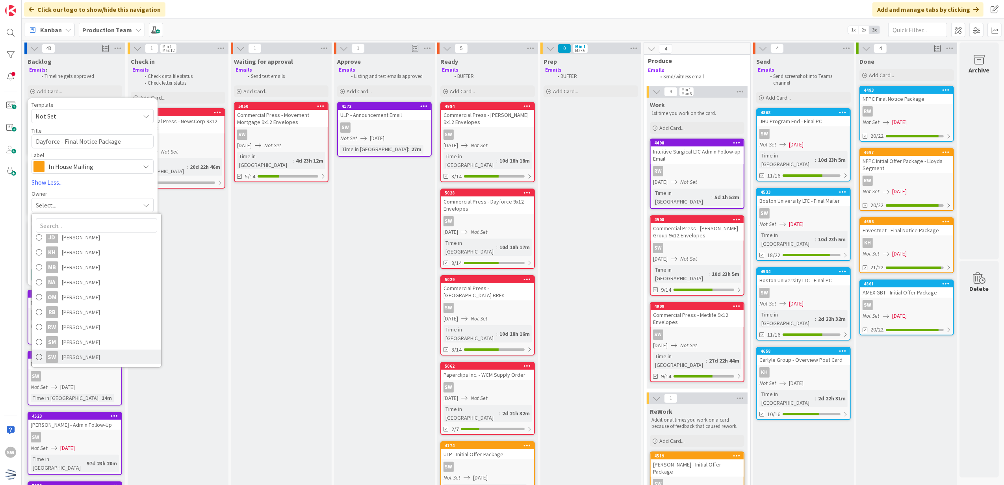
click at [111, 357] on link "SW [PERSON_NAME]" at bounding box center [96, 357] width 129 height 15
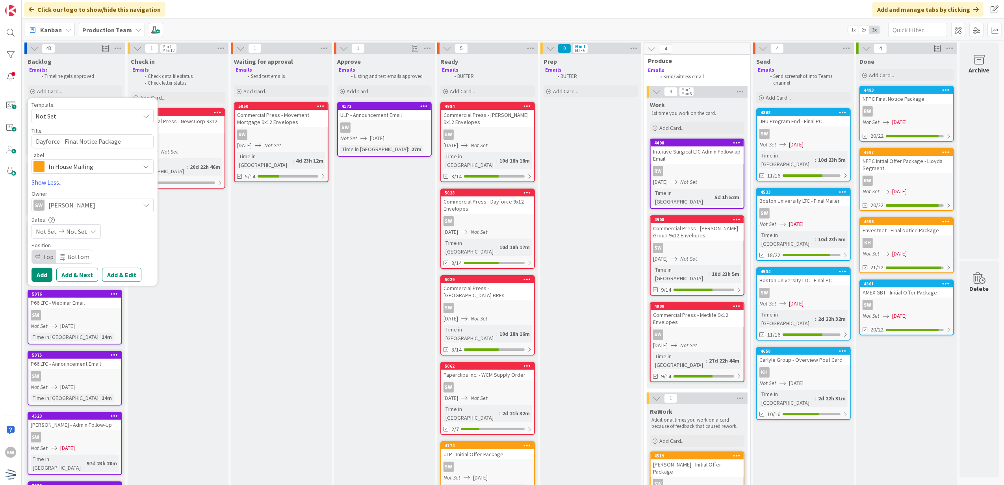
click at [90, 235] on icon at bounding box center [93, 232] width 6 height 6
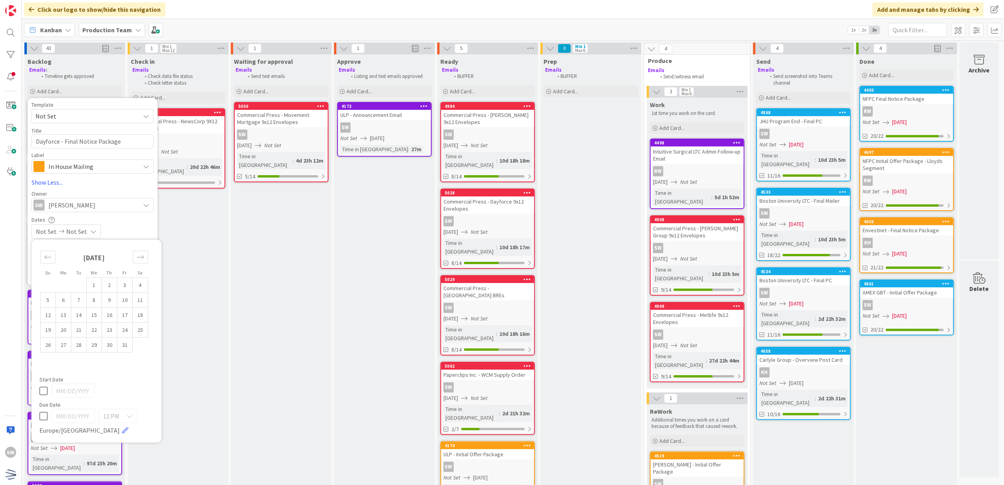
click at [150, 254] on div "[DATE] 1 2 3 4 5 6 7 8 9 10 11 12 13 14 15 16 17 18 19 20 21 22 23 24 25 26 27 …" at bounding box center [94, 298] width 118 height 109
click at [146, 257] on div "Move forward to switch to the next month." at bounding box center [140, 257] width 15 height 13
click at [84, 301] on td "4" at bounding box center [78, 300] width 15 height 15
click at [76, 299] on td "4" at bounding box center [78, 300] width 15 height 15
click at [44, 386] on icon at bounding box center [43, 390] width 8 height 9
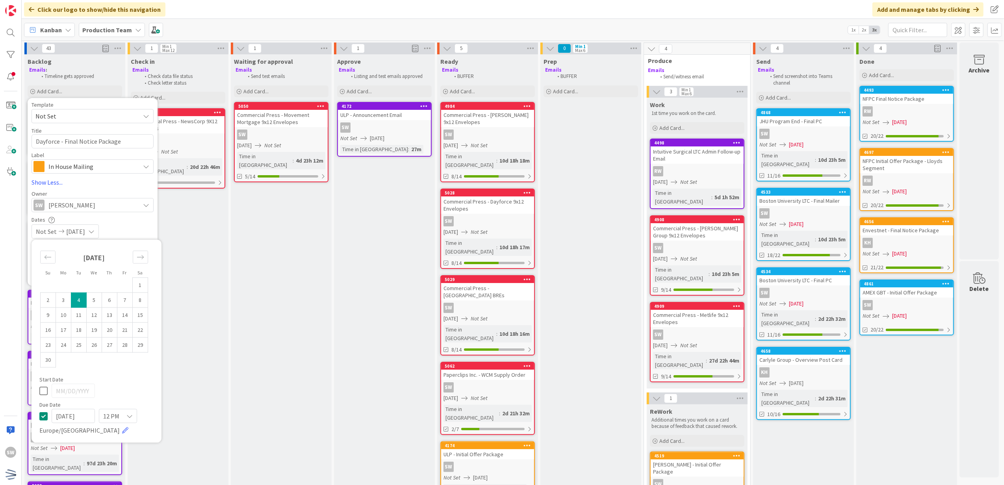
click at [137, 227] on div "Not Set [DATE]" at bounding box center [93, 232] width 122 height 14
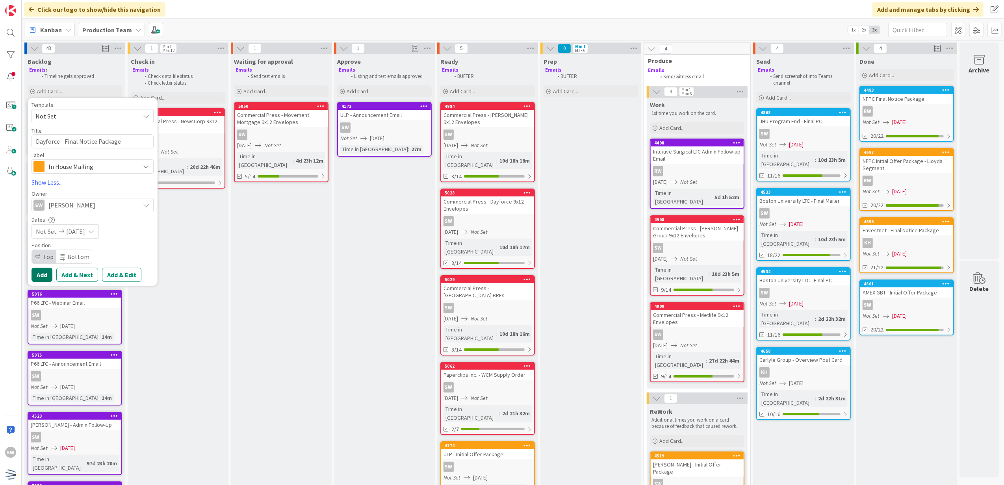
click at [45, 273] on button "Add" at bounding box center [42, 275] width 21 height 14
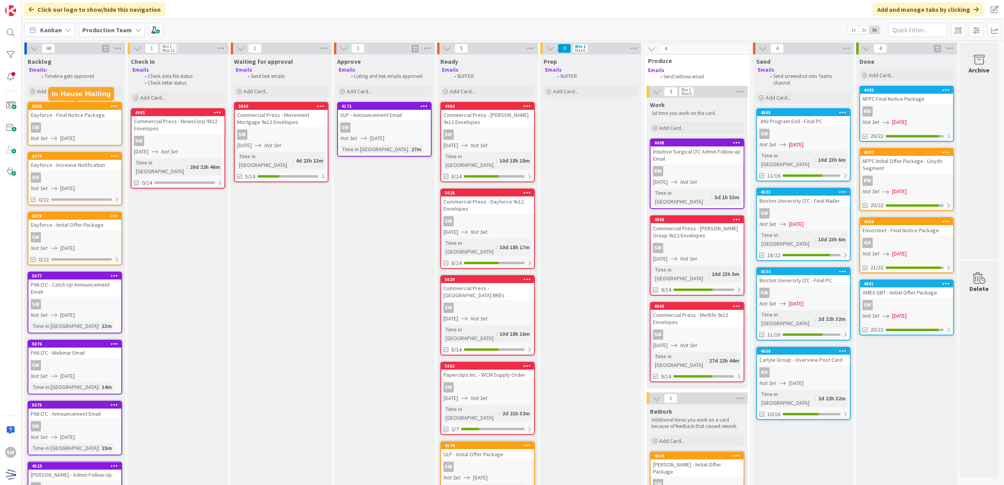
click at [74, 117] on div "Dayforce - Final Notice Package" at bounding box center [74, 115] width 93 height 10
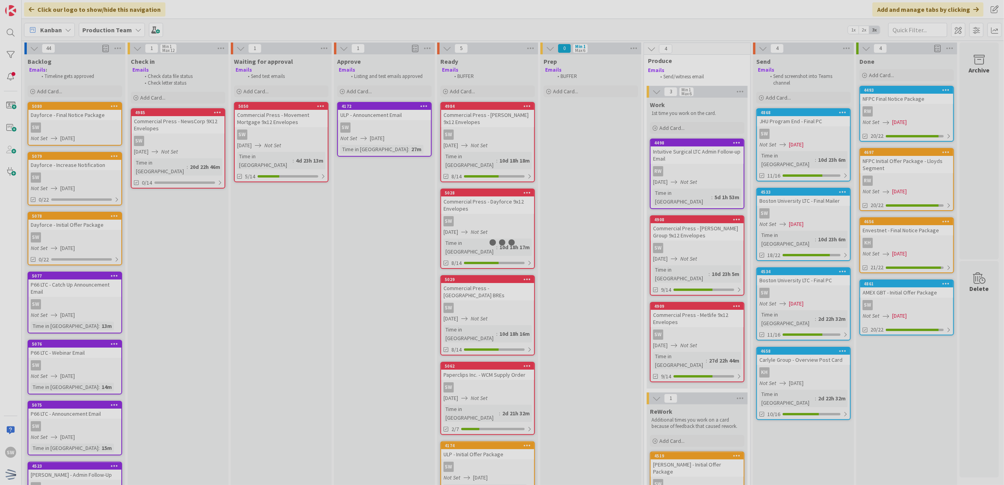
click at [74, 117] on div at bounding box center [502, 242] width 1004 height 485
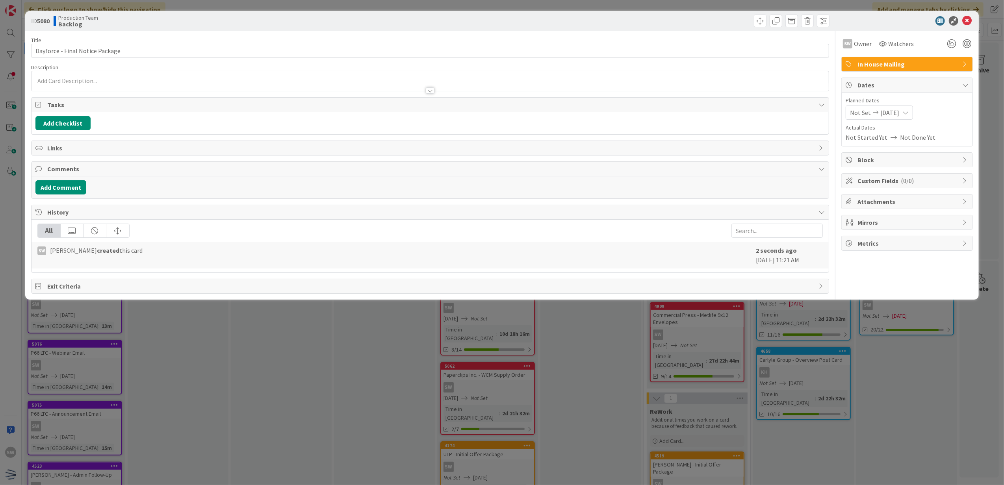
click at [948, 64] on span "In House Mailing" at bounding box center [908, 63] width 101 height 9
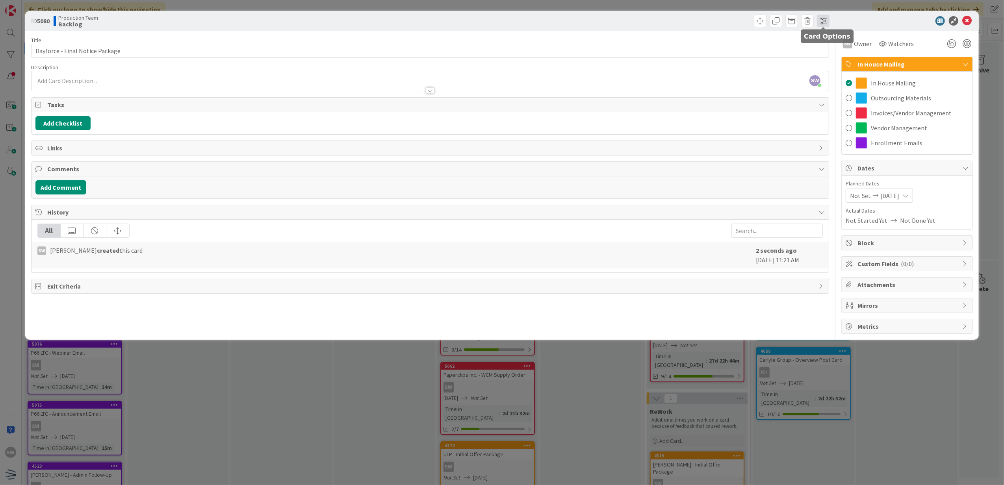
click at [818, 24] on span at bounding box center [823, 21] width 13 height 13
click at [970, 20] on icon at bounding box center [966, 20] width 9 height 9
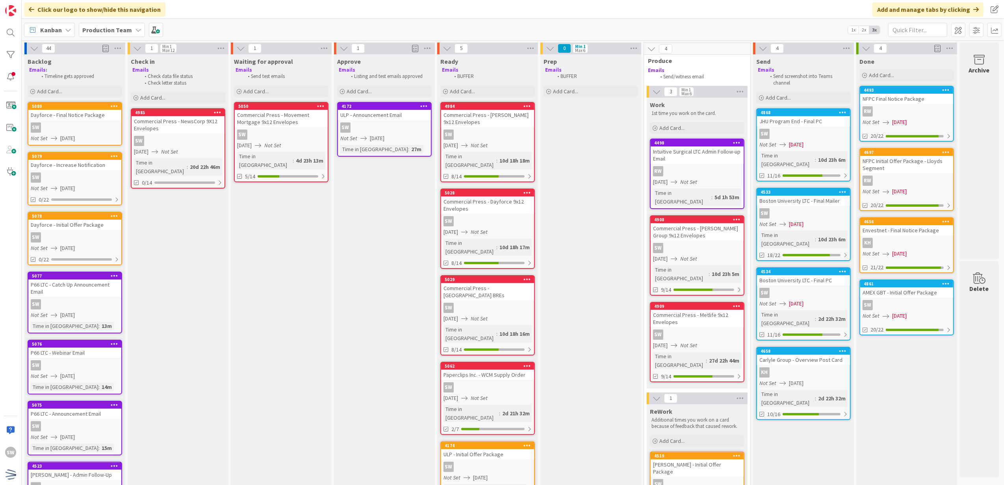
click at [121, 104] on div at bounding box center [114, 107] width 14 height 6
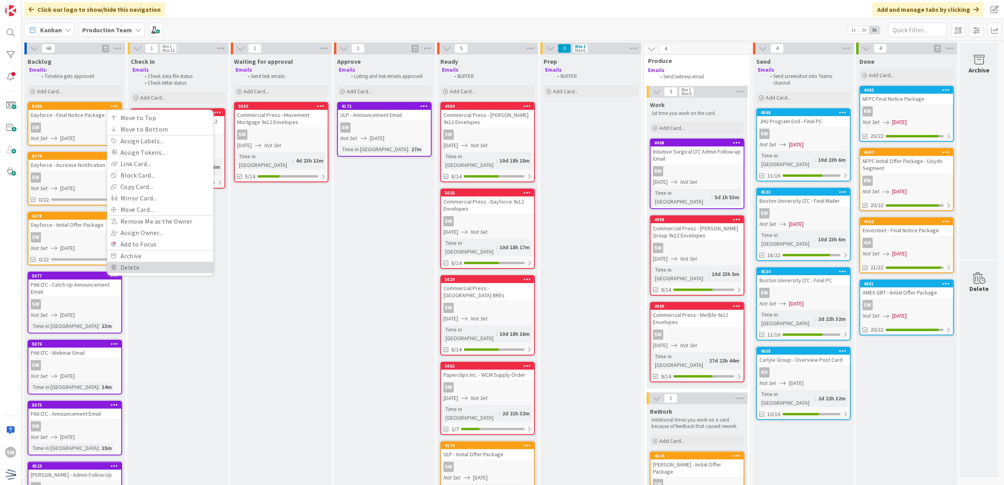
drag, startPoint x: 141, startPoint y: 266, endPoint x: 136, endPoint y: 257, distance: 10.2
click at [141, 266] on link "Delete" at bounding box center [160, 267] width 106 height 11
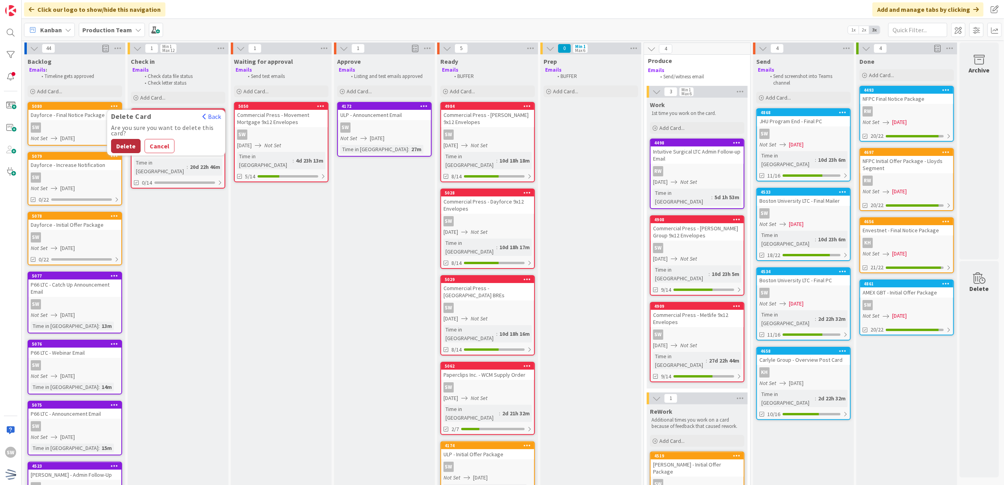
click at [117, 148] on button "Delete" at bounding box center [126, 146] width 30 height 14
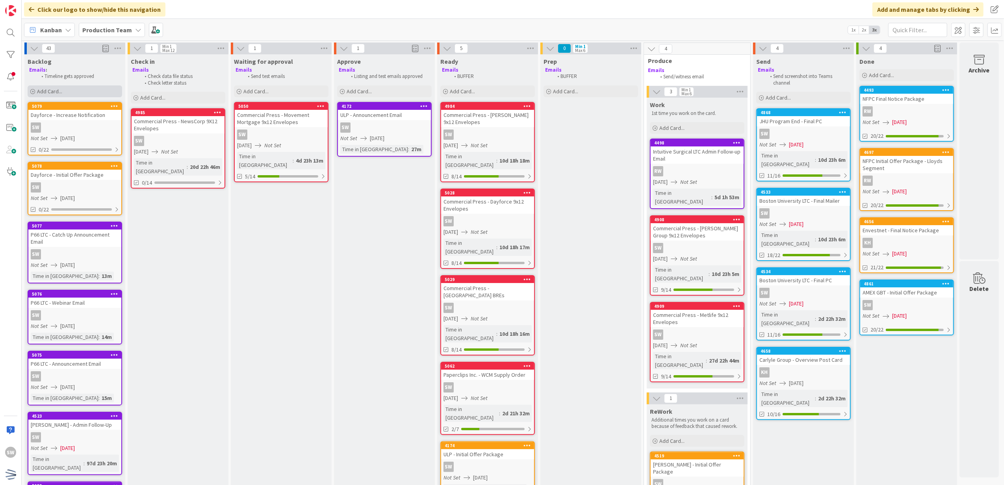
click at [81, 93] on div "Add Card..." at bounding box center [75, 91] width 95 height 12
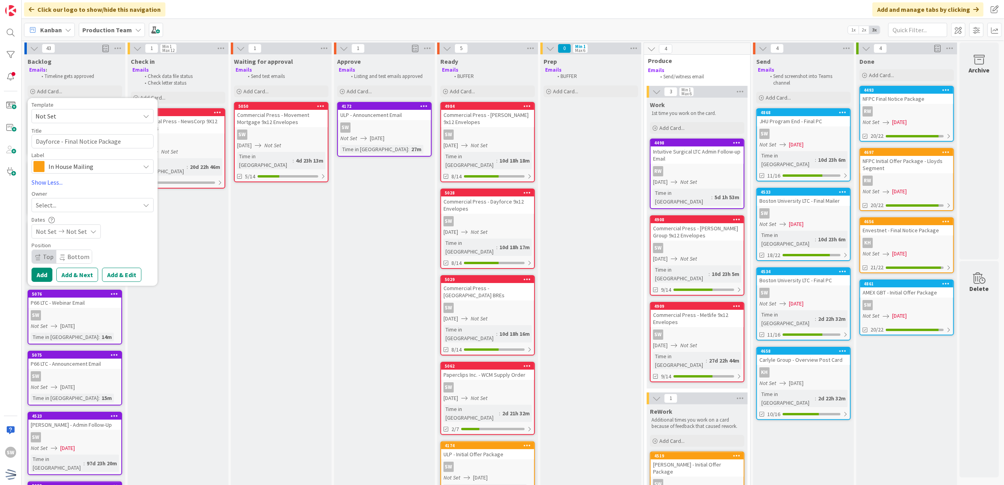
click at [84, 115] on span "Not Set" at bounding box center [84, 116] width 98 height 10
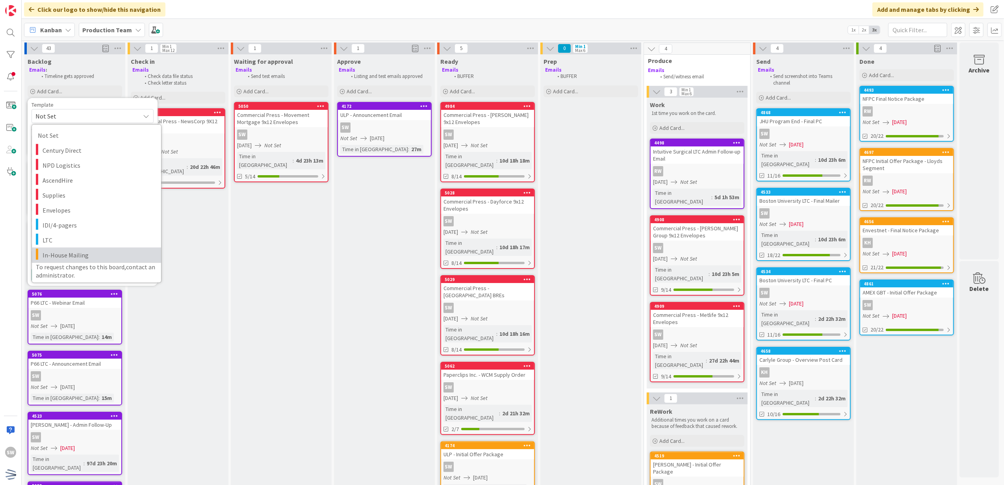
click at [82, 252] on span "In-House Mailing" at bounding box center [99, 255] width 113 height 10
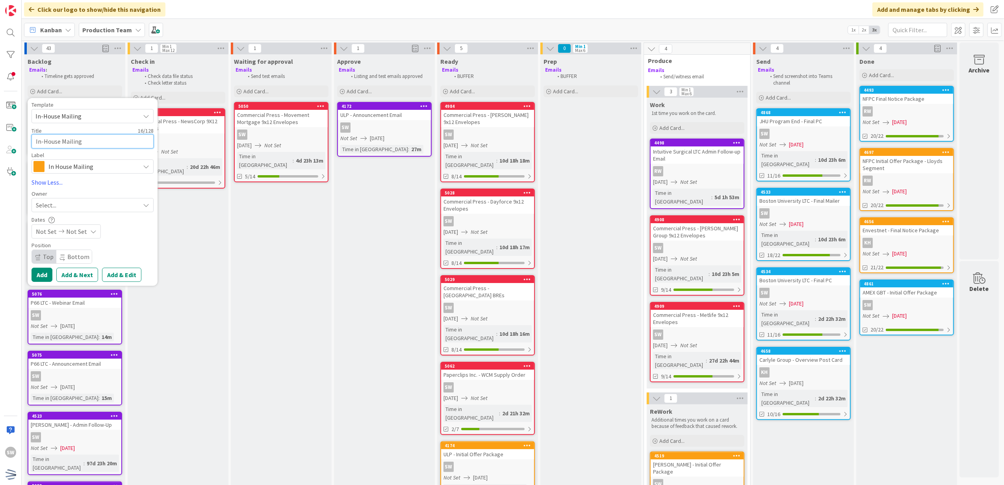
click at [95, 142] on textarea "In-House Mailing" at bounding box center [93, 141] width 122 height 15
click at [91, 200] on div "Select..." at bounding box center [93, 205] width 122 height 14
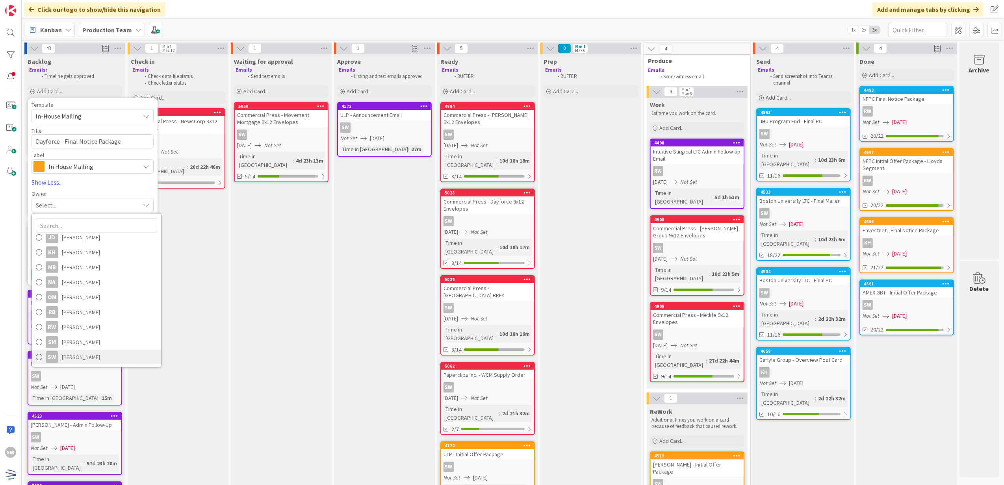
click at [84, 350] on link "SW [PERSON_NAME]" at bounding box center [96, 357] width 129 height 15
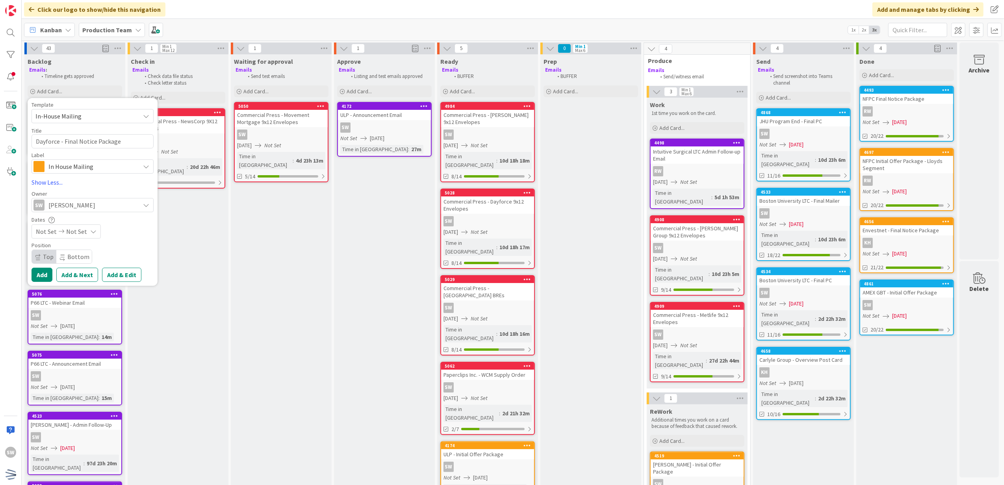
click at [78, 218] on div "Dates" at bounding box center [93, 219] width 122 height 7
click at [76, 227] on span "Not Set" at bounding box center [76, 231] width 21 height 9
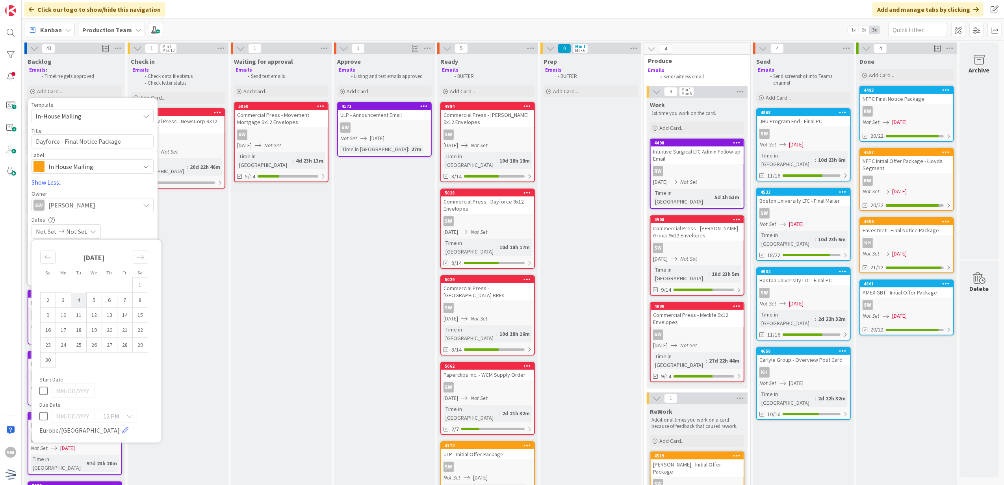
click at [79, 300] on td "4" at bounding box center [78, 300] width 15 height 15
click at [43, 388] on icon at bounding box center [43, 390] width 8 height 9
click at [133, 229] on div "Not Set [DATE]" at bounding box center [93, 232] width 122 height 14
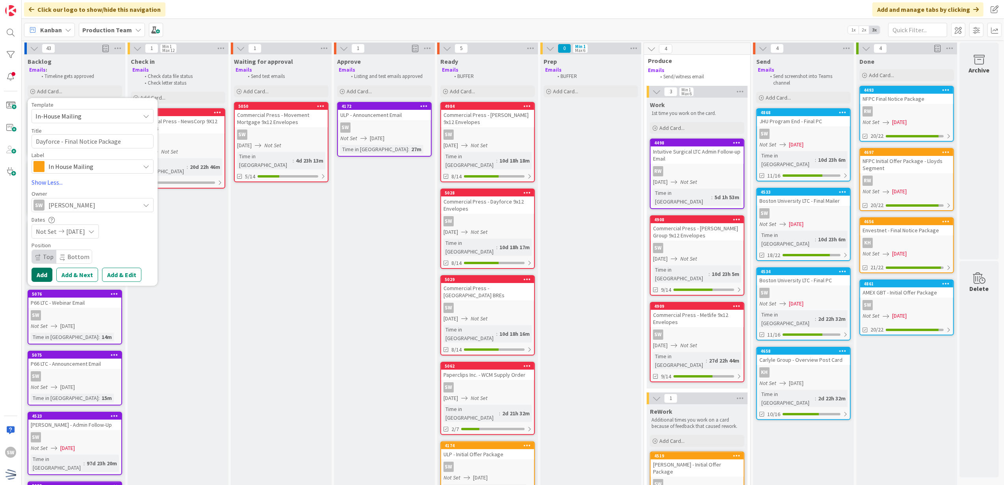
click at [39, 276] on button "Add" at bounding box center [42, 275] width 21 height 14
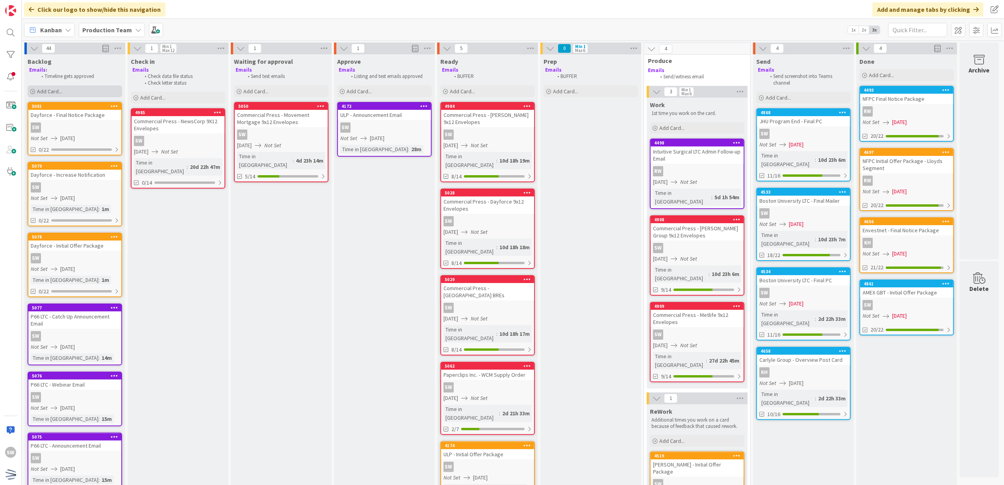
click at [82, 94] on div "Add Card..." at bounding box center [75, 91] width 95 height 12
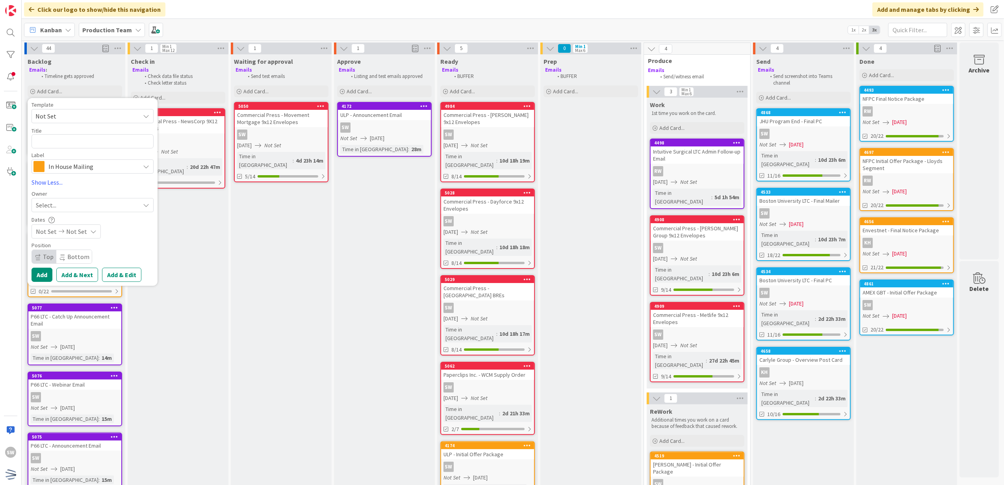
click at [72, 164] on span "In House Mailing" at bounding box center [91, 166] width 87 height 11
click at [87, 246] on span "Enrollment Emails" at bounding box center [109, 242] width 96 height 12
click at [96, 141] on textarea at bounding box center [93, 141] width 122 height 15
click at [104, 212] on div "Select..." at bounding box center [93, 205] width 122 height 14
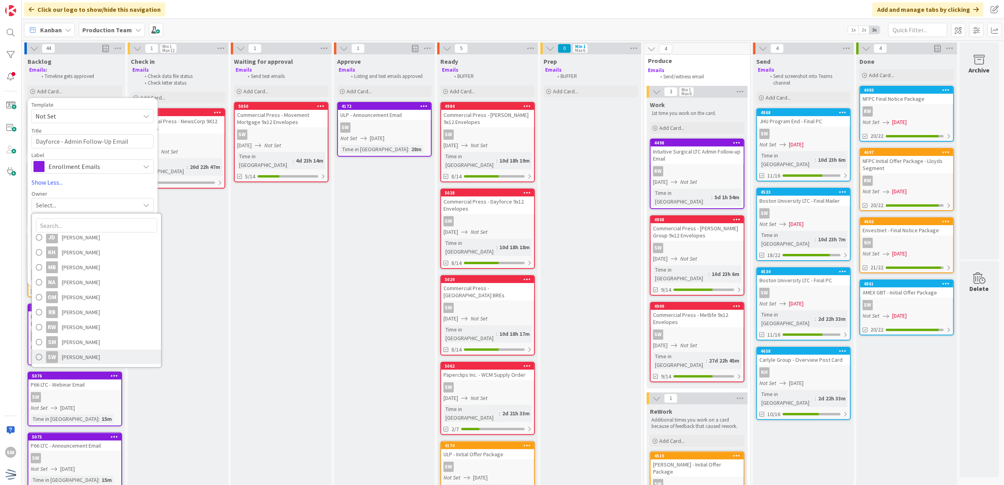
click at [84, 352] on span "[PERSON_NAME]" at bounding box center [81, 357] width 38 height 12
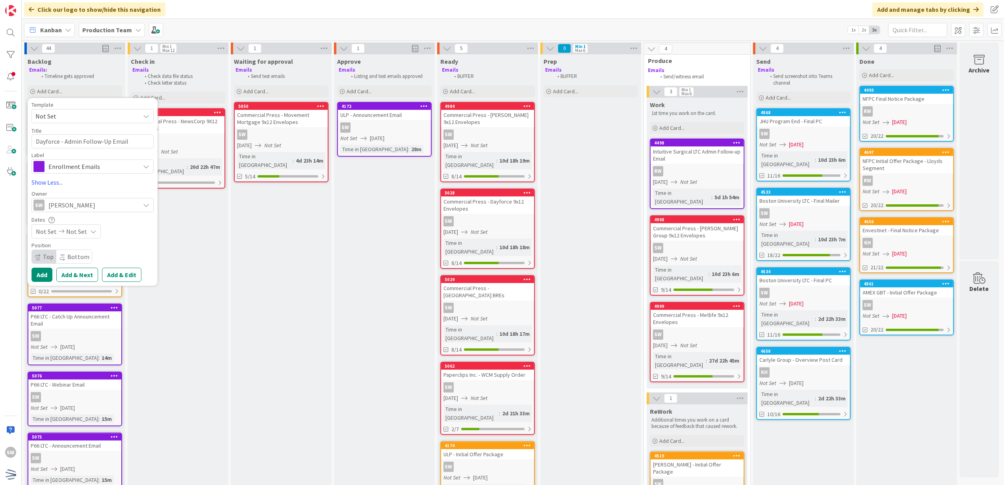
click at [90, 235] on icon at bounding box center [93, 232] width 6 height 6
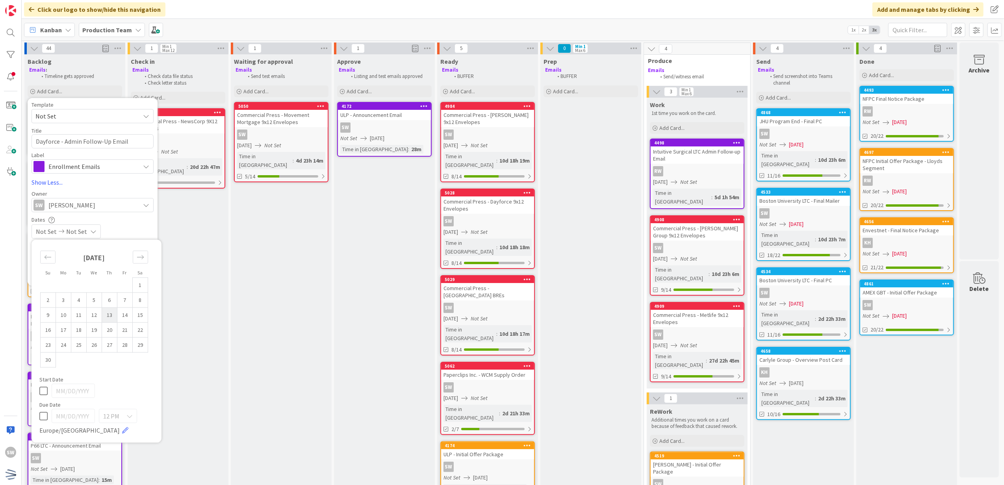
click at [106, 316] on td "13" at bounding box center [109, 315] width 15 height 15
click at [107, 314] on td "13" at bounding box center [109, 315] width 15 height 15
click at [44, 388] on icon at bounding box center [43, 390] width 8 height 9
click at [143, 232] on div "Not Set [DATE]" at bounding box center [93, 232] width 122 height 14
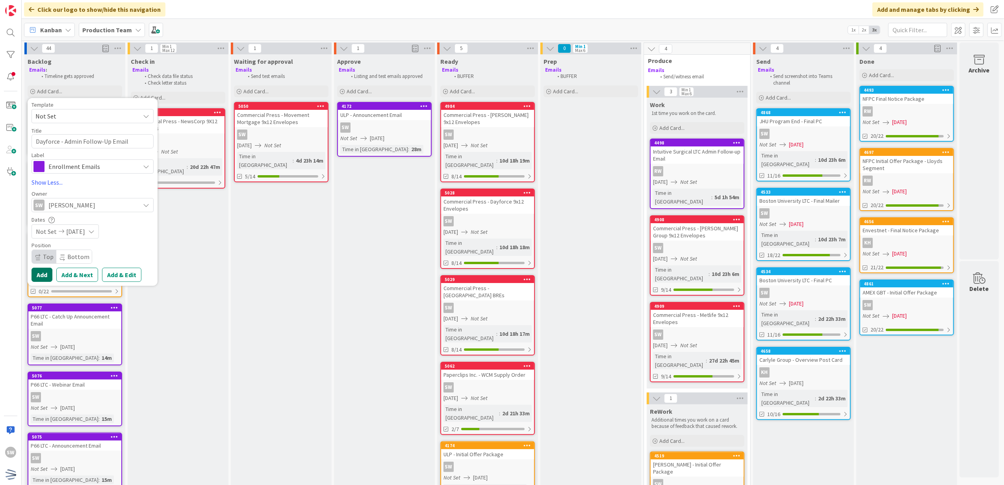
click at [46, 269] on button "Add" at bounding box center [42, 275] width 21 height 14
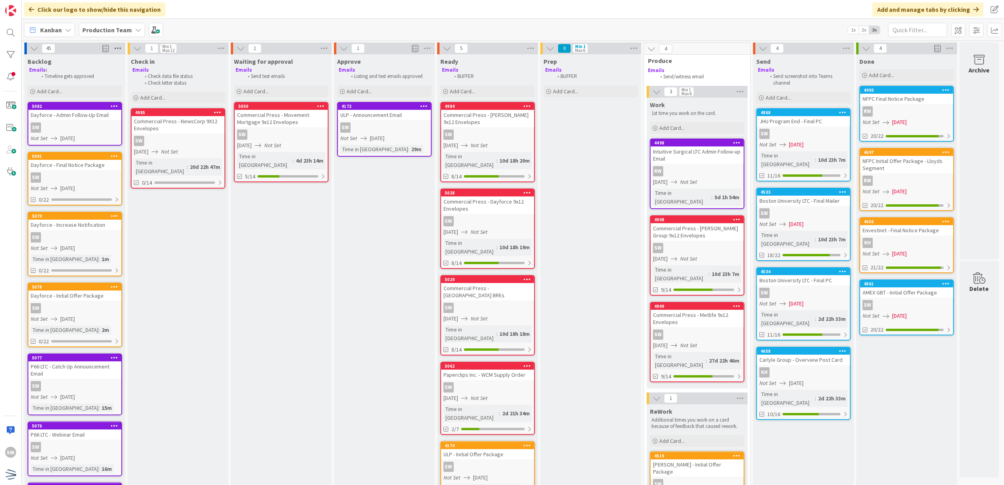
click at [121, 47] on icon at bounding box center [118, 49] width 10 height 12
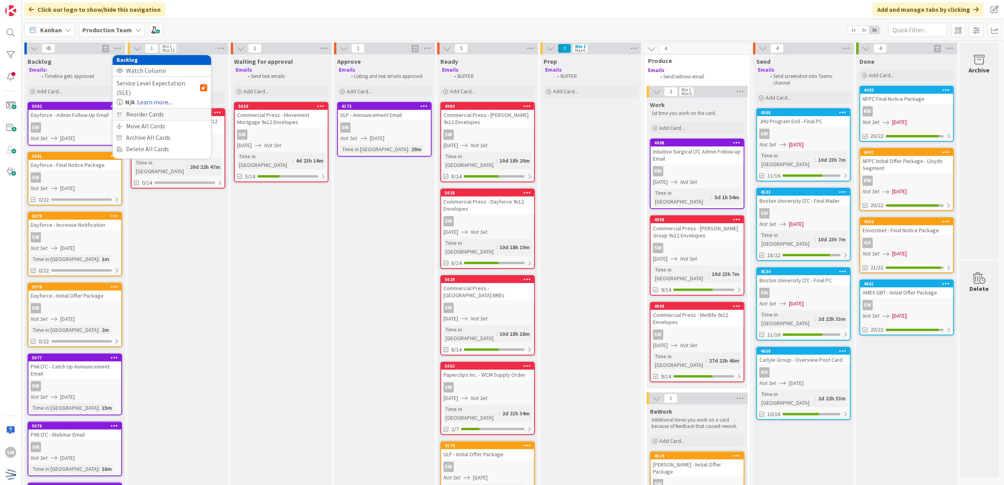
click at [153, 109] on div "Reorder Cards" at bounding box center [162, 114] width 98 height 11
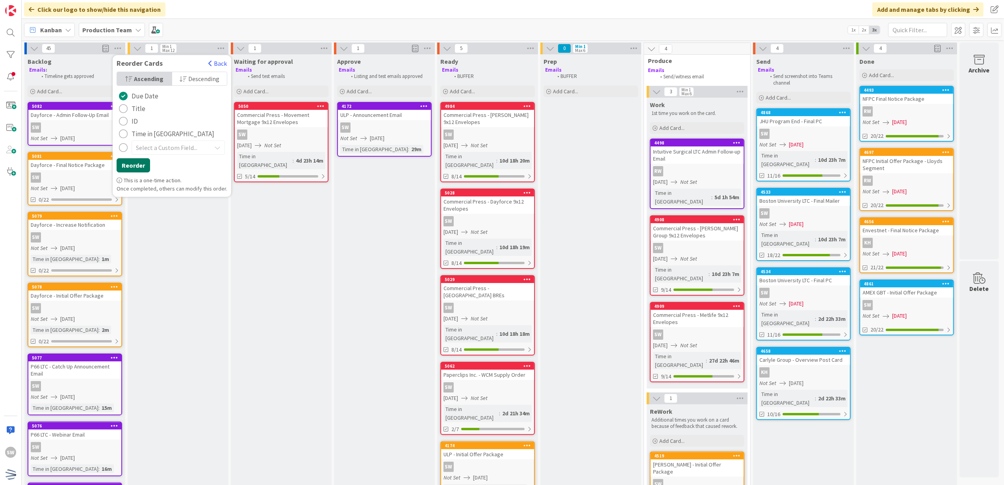
click at [137, 164] on button "Reorder" at bounding box center [133, 165] width 33 height 14
